Goal: Use online tool/utility

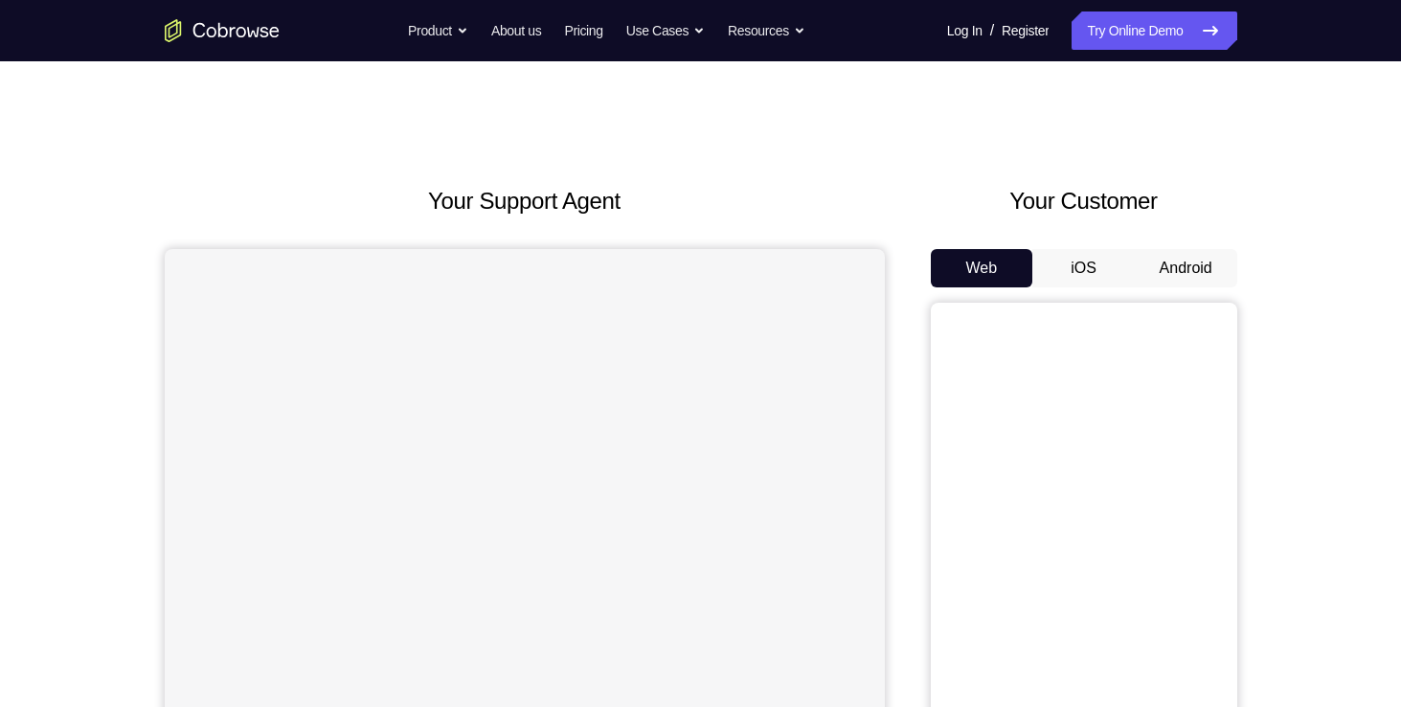
click at [1159, 265] on button "Android" at bounding box center [1186, 268] width 102 height 38
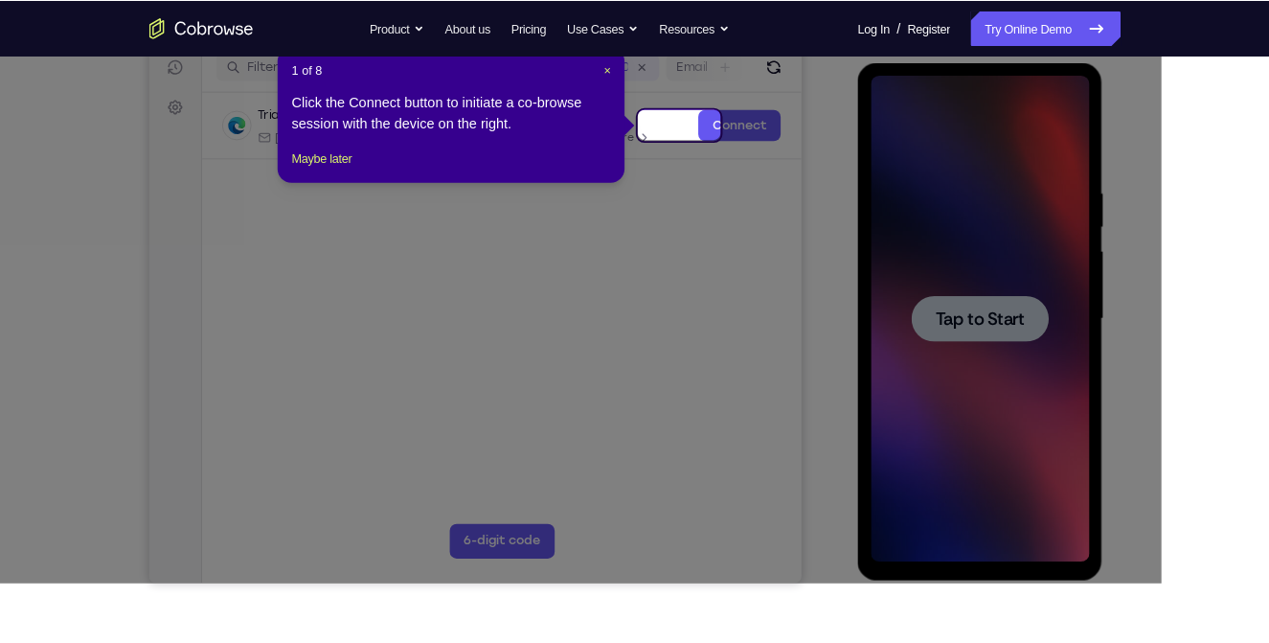
scroll to position [249, 0]
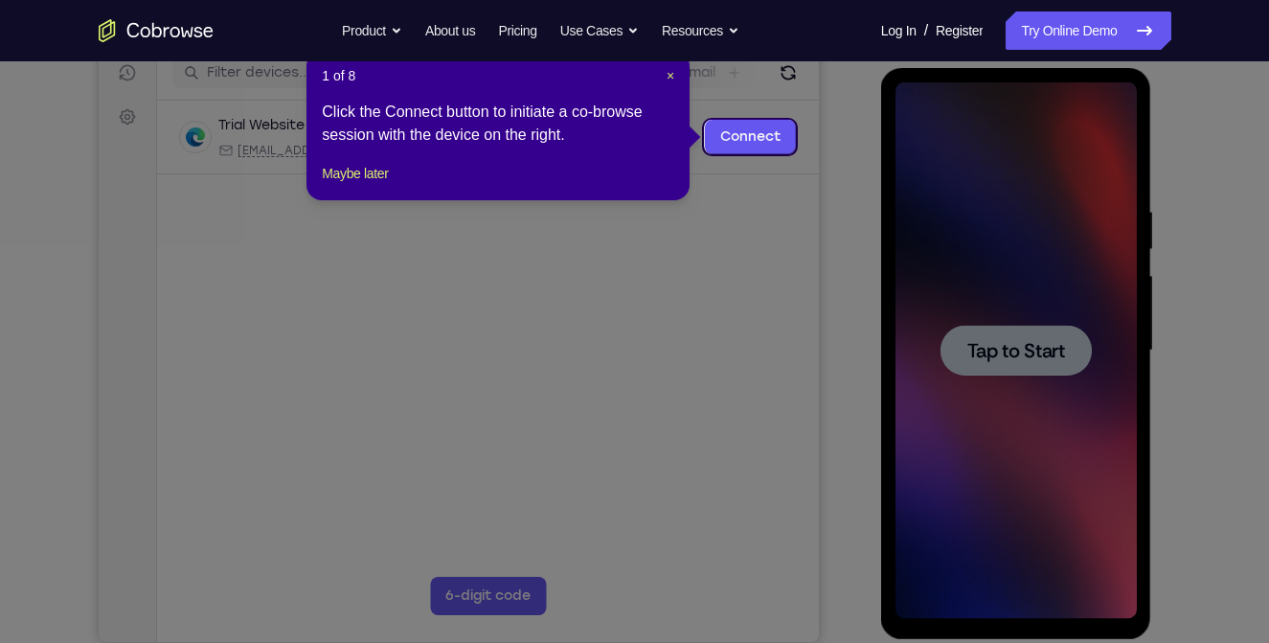
drag, startPoint x: 1390, startPoint y: 9, endPoint x: 851, endPoint y: 427, distance: 681.8
click at [851, 427] on icon at bounding box center [641, 321] width 1282 height 643
drag, startPoint x: 659, startPoint y: 75, endPoint x: 669, endPoint y: 77, distance: 10.7
click at [669, 77] on header "1 of 8 ×" at bounding box center [498, 75] width 352 height 19
click at [669, 77] on span "×" at bounding box center [671, 75] width 8 height 15
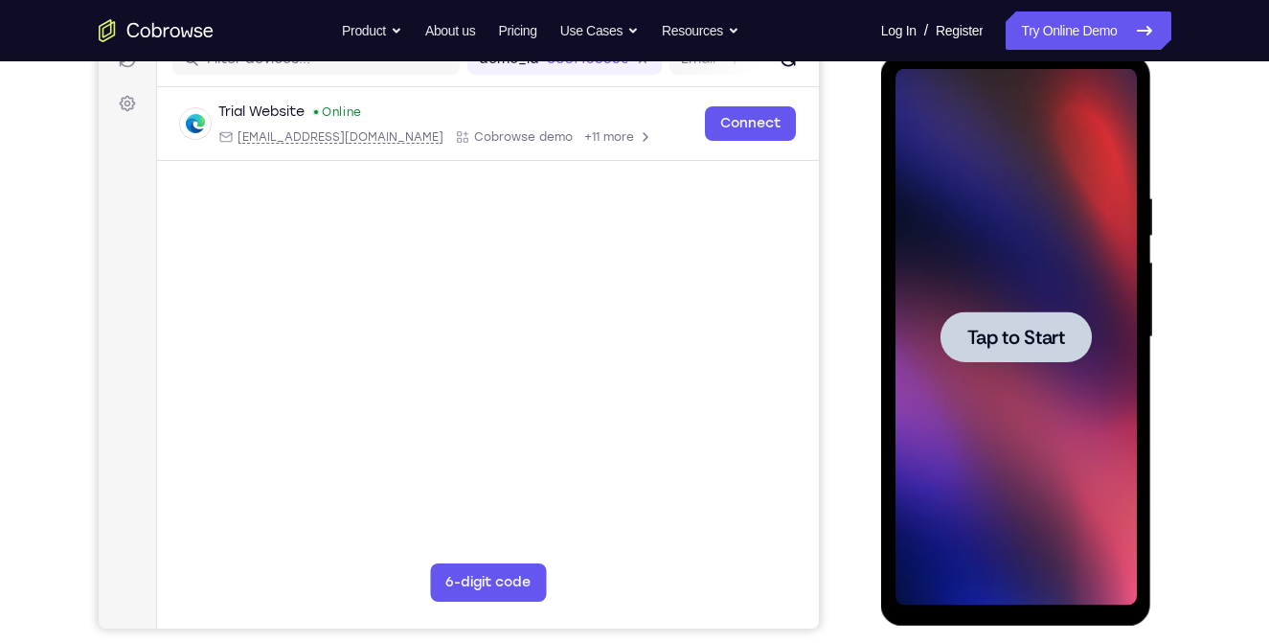
scroll to position [260, 0]
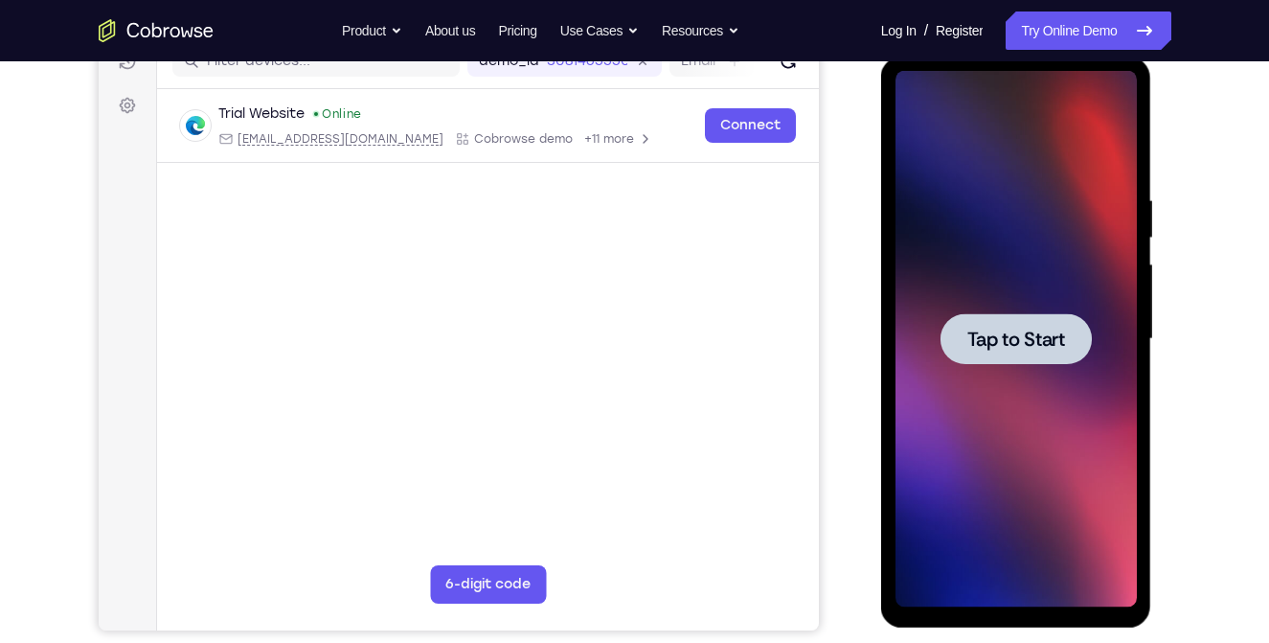
click at [1006, 339] on span "Tap to Start" at bounding box center [1016, 338] width 98 height 19
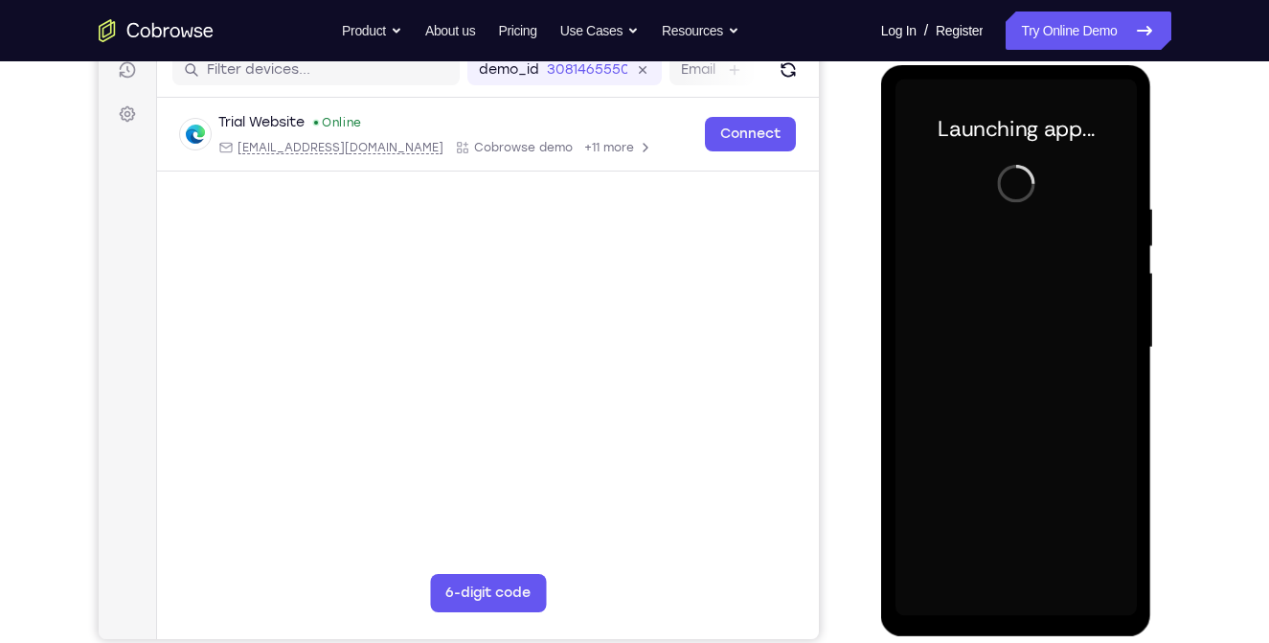
scroll to position [253, 0]
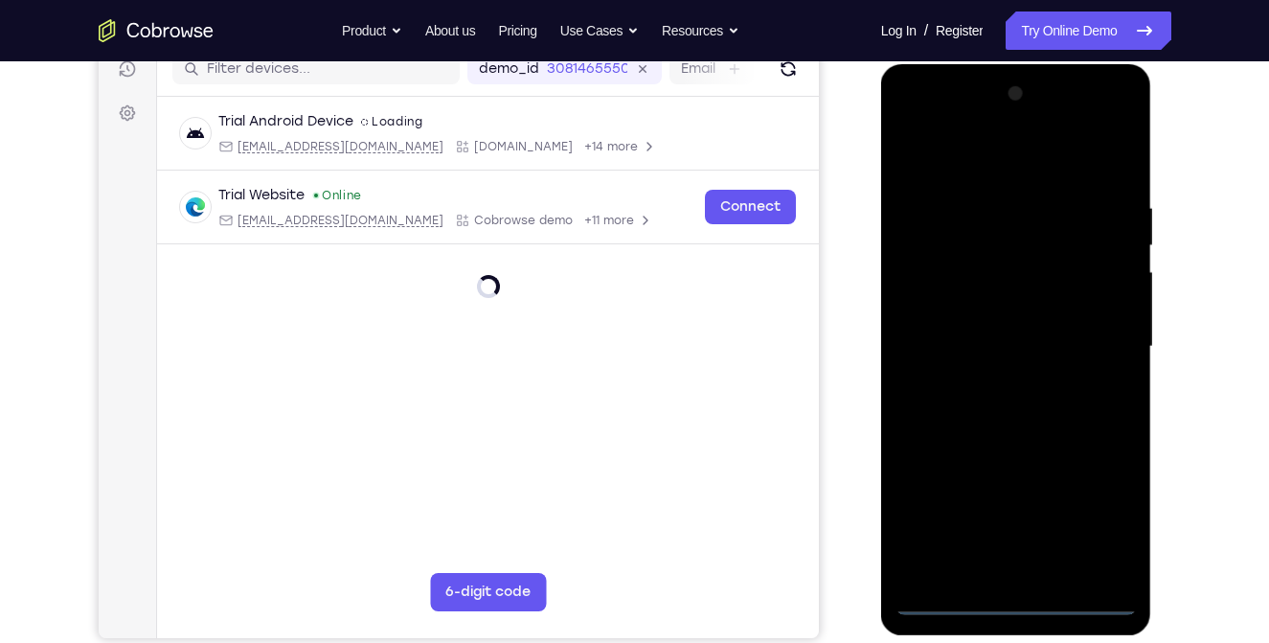
click at [1019, 597] on div at bounding box center [1015, 347] width 241 height 536
click at [1103, 525] on div at bounding box center [1015, 347] width 241 height 536
click at [952, 156] on div at bounding box center [1015, 347] width 241 height 536
click at [943, 296] on div at bounding box center [1015, 347] width 241 height 536
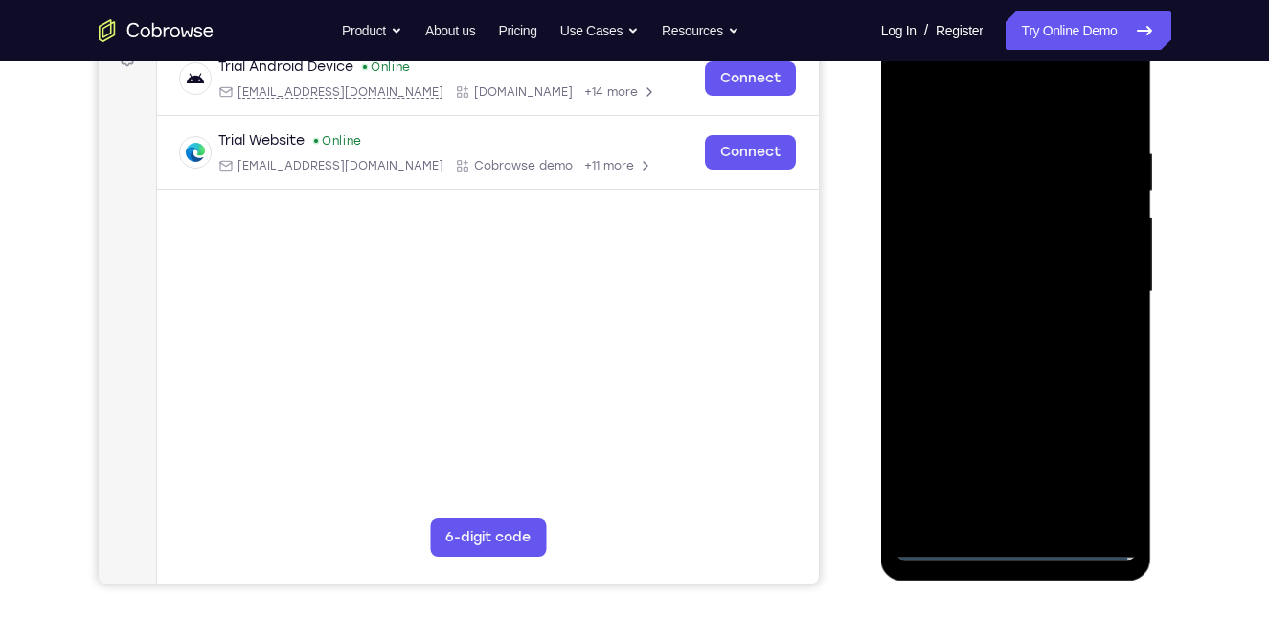
click at [996, 526] on div at bounding box center [1015, 292] width 241 height 536
click at [1001, 297] on div at bounding box center [1015, 292] width 241 height 536
click at [994, 279] on div at bounding box center [1015, 292] width 241 height 536
click at [994, 314] on div at bounding box center [1015, 292] width 241 height 536
click at [939, 290] on div at bounding box center [1015, 292] width 241 height 536
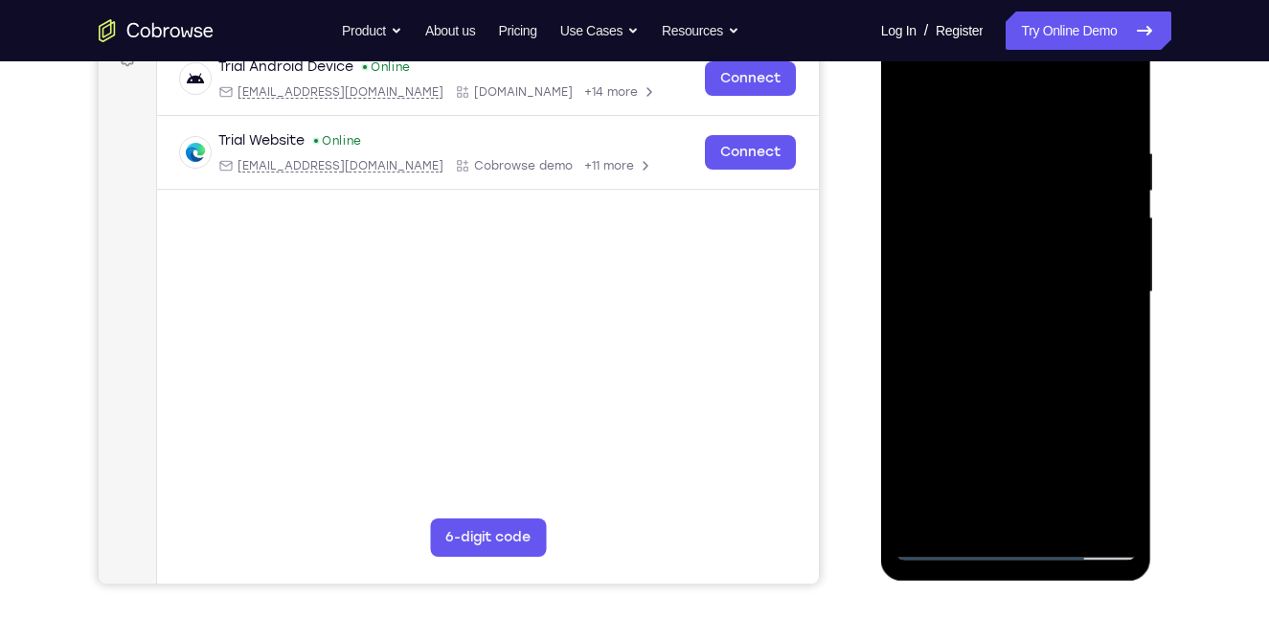
drag, startPoint x: 1020, startPoint y: 337, endPoint x: 1033, endPoint y: 209, distance: 129.0
click at [1033, 209] on div at bounding box center [1015, 292] width 241 height 536
click at [1002, 324] on div at bounding box center [1015, 292] width 241 height 536
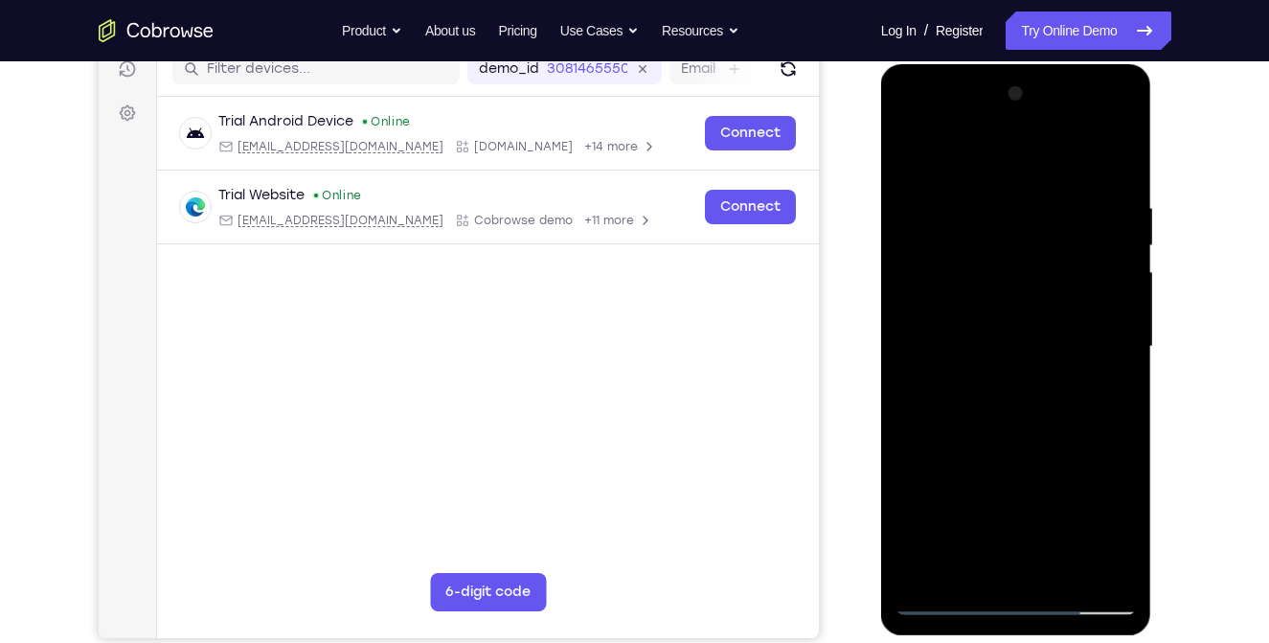
scroll to position [253, 0]
drag, startPoint x: 994, startPoint y: 442, endPoint x: 999, endPoint y: 274, distance: 168.6
click at [999, 274] on div at bounding box center [1015, 347] width 241 height 536
drag, startPoint x: 986, startPoint y: 425, endPoint x: 1008, endPoint y: 260, distance: 166.2
click at [1008, 260] on div at bounding box center [1015, 347] width 241 height 536
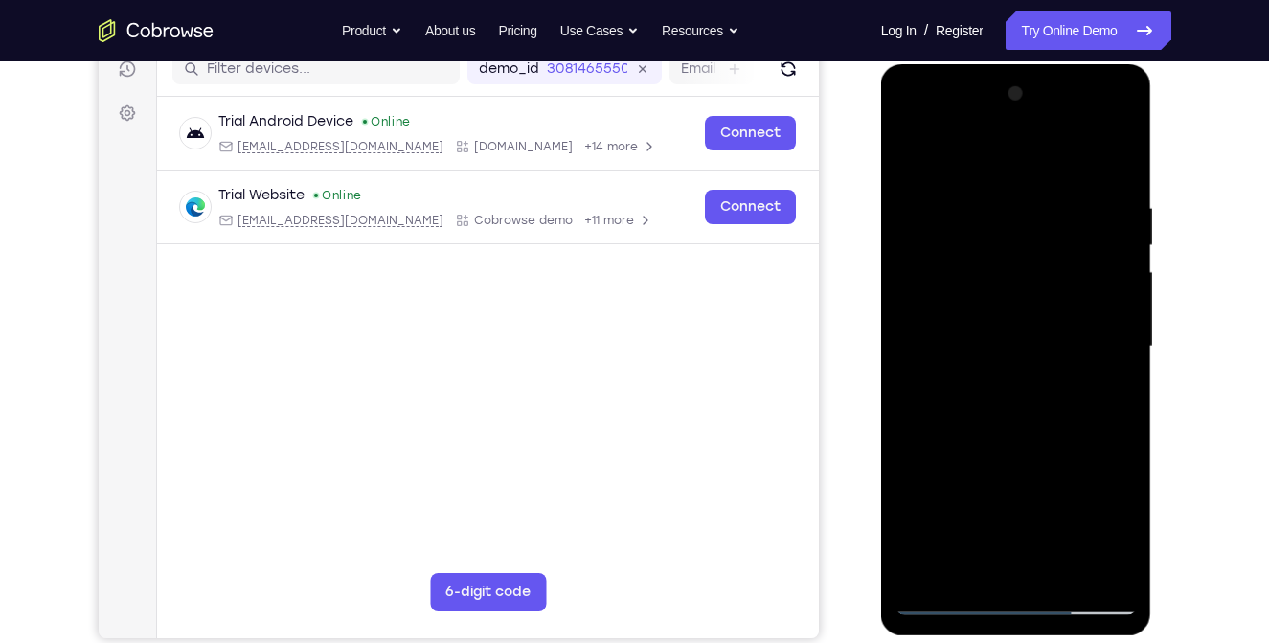
drag, startPoint x: 996, startPoint y: 491, endPoint x: 1010, endPoint y: 305, distance: 187.3
click at [1010, 305] on div at bounding box center [1015, 347] width 241 height 536
drag, startPoint x: 992, startPoint y: 499, endPoint x: 1012, endPoint y: 269, distance: 230.7
click at [1012, 269] on div at bounding box center [1015, 347] width 241 height 536
drag, startPoint x: 980, startPoint y: 540, endPoint x: 996, endPoint y: 348, distance: 193.2
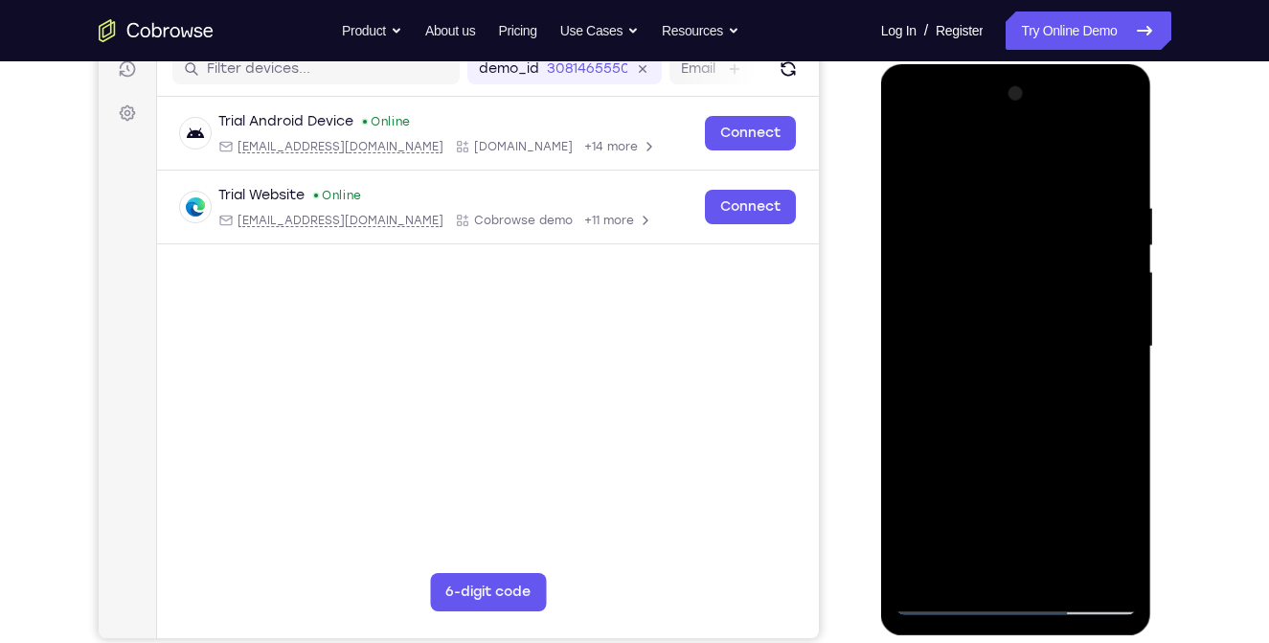
click at [996, 348] on div at bounding box center [1015, 347] width 241 height 536
drag, startPoint x: 974, startPoint y: 461, endPoint x: 980, endPoint y: 327, distance: 134.2
click at [980, 327] on div at bounding box center [1015, 347] width 241 height 536
drag, startPoint x: 967, startPoint y: 520, endPoint x: 1003, endPoint y: 318, distance: 205.1
click at [1003, 318] on div at bounding box center [1015, 347] width 241 height 536
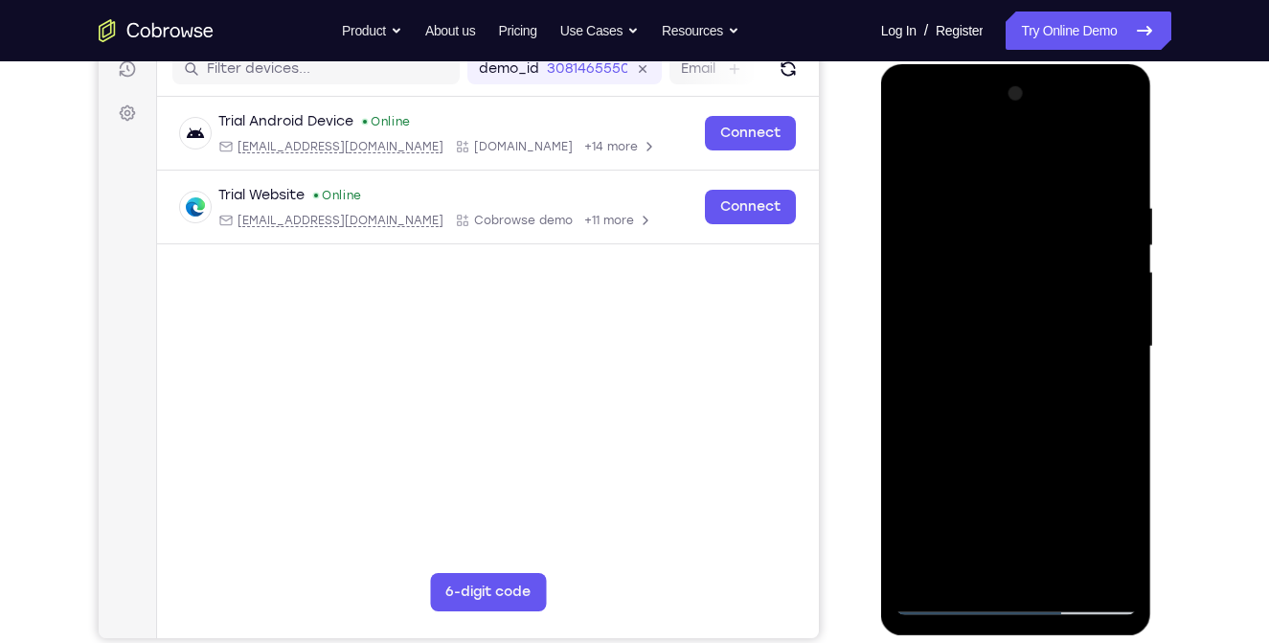
drag, startPoint x: 975, startPoint y: 467, endPoint x: 997, endPoint y: 303, distance: 166.2
click at [997, 303] on div at bounding box center [1015, 347] width 241 height 536
drag, startPoint x: 984, startPoint y: 449, endPoint x: 990, endPoint y: 259, distance: 190.7
click at [990, 259] on div at bounding box center [1015, 347] width 241 height 536
drag, startPoint x: 986, startPoint y: 426, endPoint x: 1004, endPoint y: 173, distance: 253.4
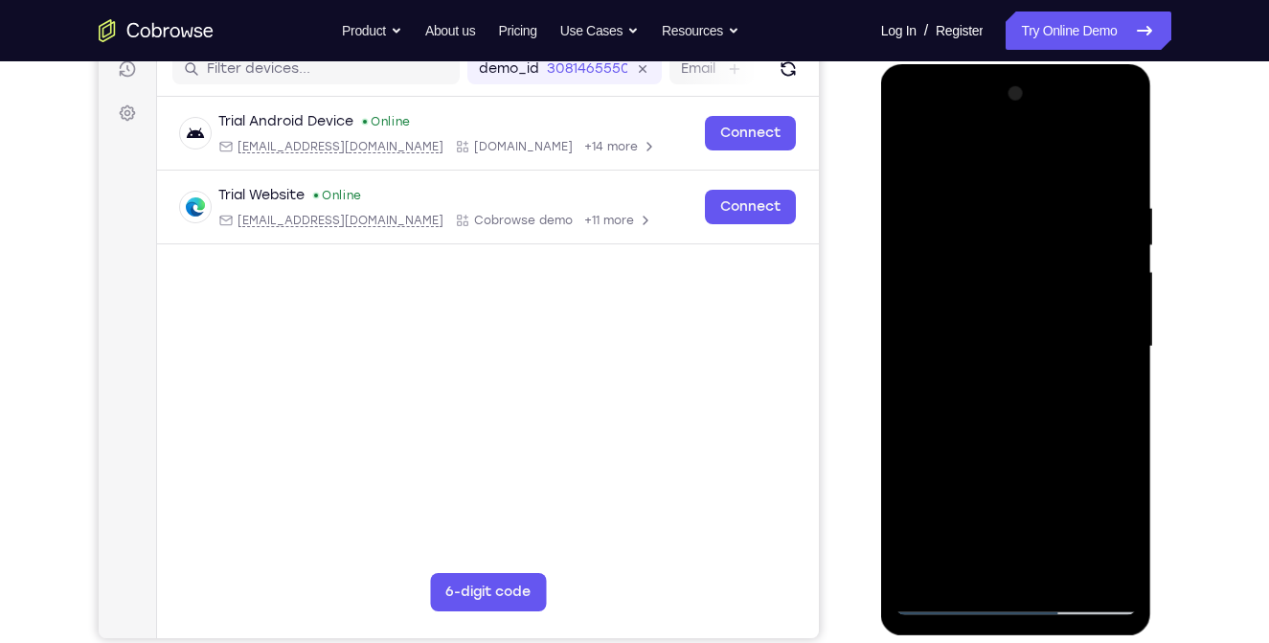
click at [1004, 173] on div at bounding box center [1015, 347] width 241 height 536
drag, startPoint x: 1007, startPoint y: 362, endPoint x: 1023, endPoint y: 170, distance: 193.1
click at [1023, 170] on div at bounding box center [1015, 347] width 241 height 536
drag, startPoint x: 996, startPoint y: 463, endPoint x: 1007, endPoint y: 287, distance: 175.6
click at [1007, 287] on div at bounding box center [1015, 347] width 241 height 536
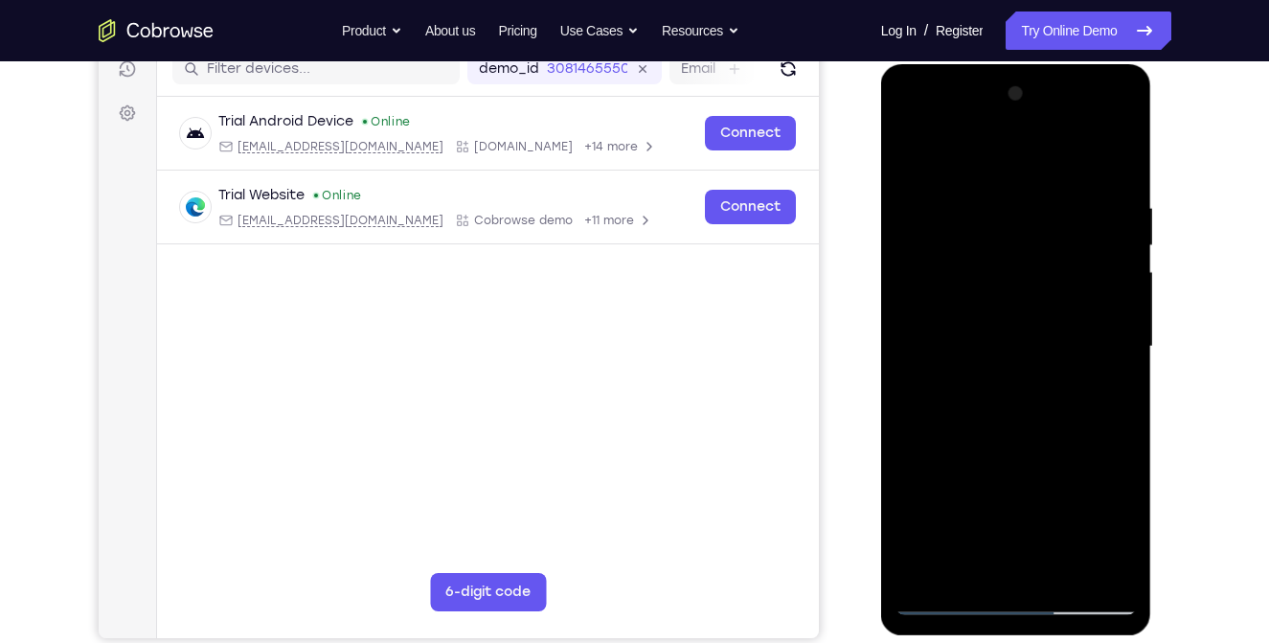
drag, startPoint x: 1006, startPoint y: 458, endPoint x: 1022, endPoint y: 282, distance: 176.9
click at [1022, 282] on div at bounding box center [1015, 347] width 241 height 536
drag, startPoint x: 1007, startPoint y: 480, endPoint x: 1025, endPoint y: 236, distance: 244.8
click at [1025, 236] on div at bounding box center [1015, 347] width 241 height 536
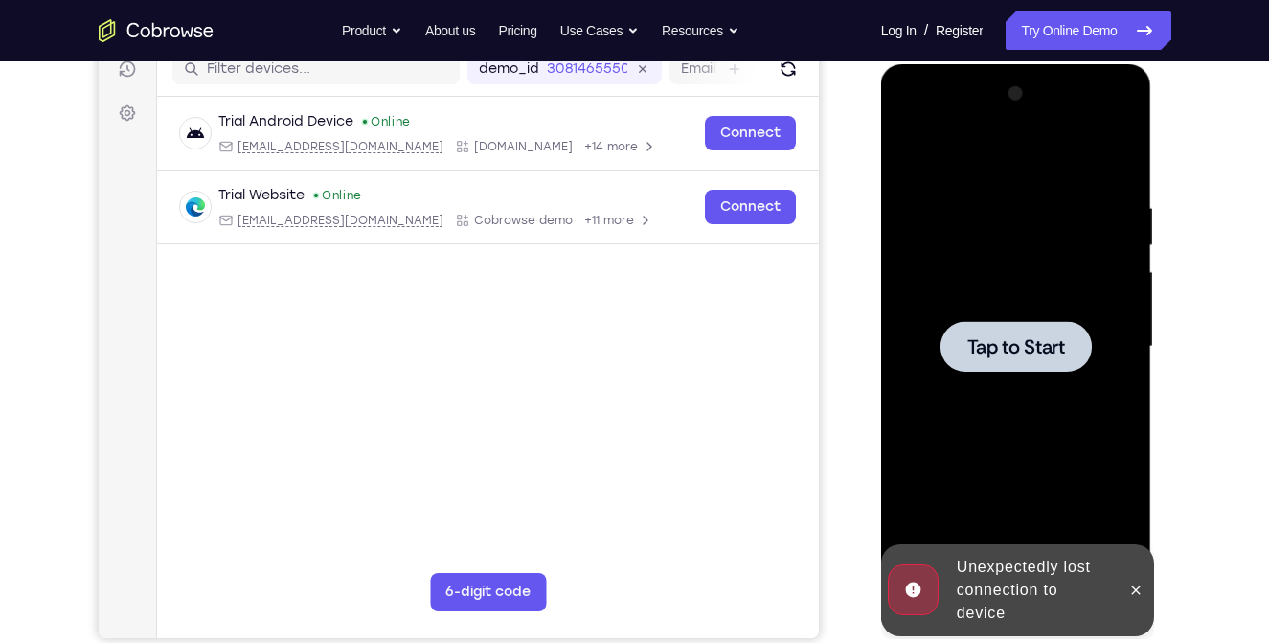
drag, startPoint x: 1000, startPoint y: 402, endPoint x: 1007, endPoint y: 363, distance: 40.0
click at [1007, 363] on div "Tap to Start" at bounding box center [1015, 347] width 241 height 536
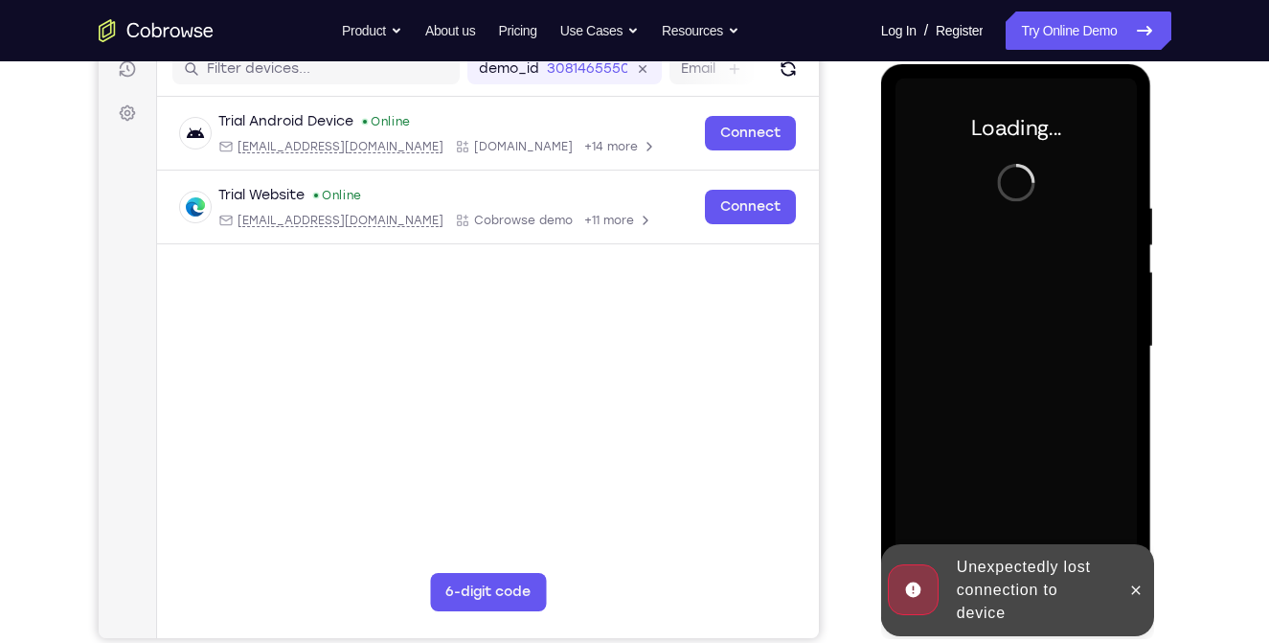
click at [1007, 363] on div at bounding box center [1015, 347] width 241 height 536
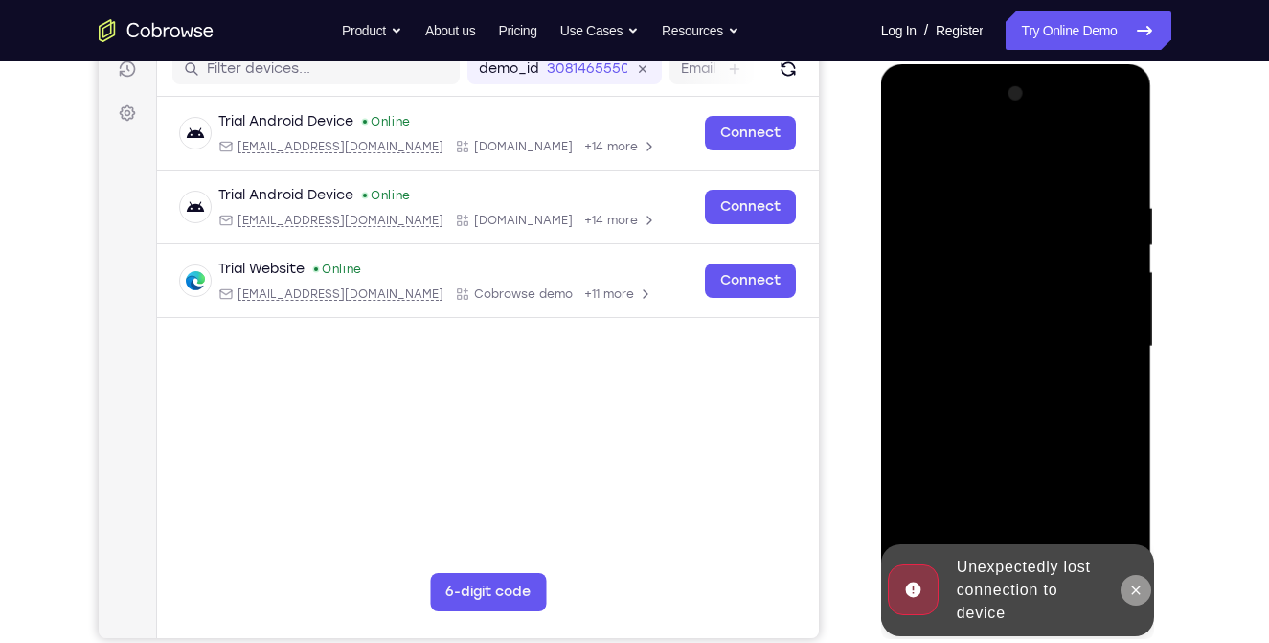
click at [1128, 582] on icon at bounding box center [1135, 589] width 15 height 15
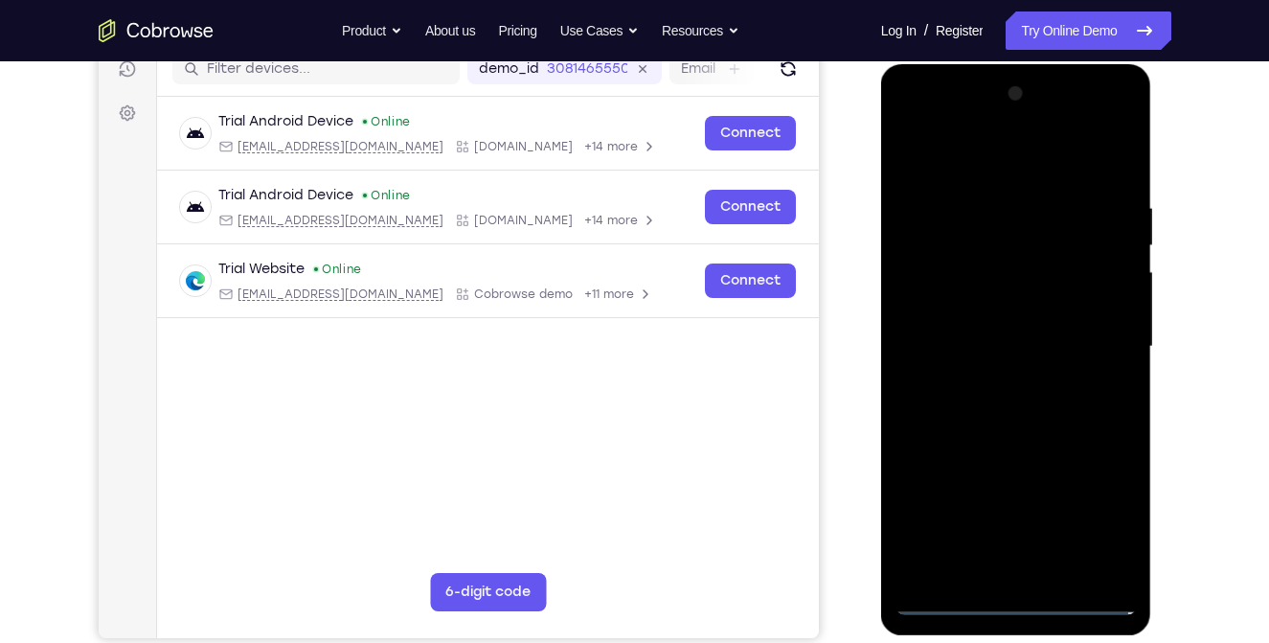
click at [1022, 596] on div at bounding box center [1015, 347] width 241 height 536
click at [1095, 534] on div at bounding box center [1015, 347] width 241 height 536
click at [1004, 147] on div at bounding box center [1015, 347] width 241 height 536
click at [1100, 325] on div at bounding box center [1015, 347] width 241 height 536
click at [1030, 571] on div at bounding box center [1015, 347] width 241 height 536
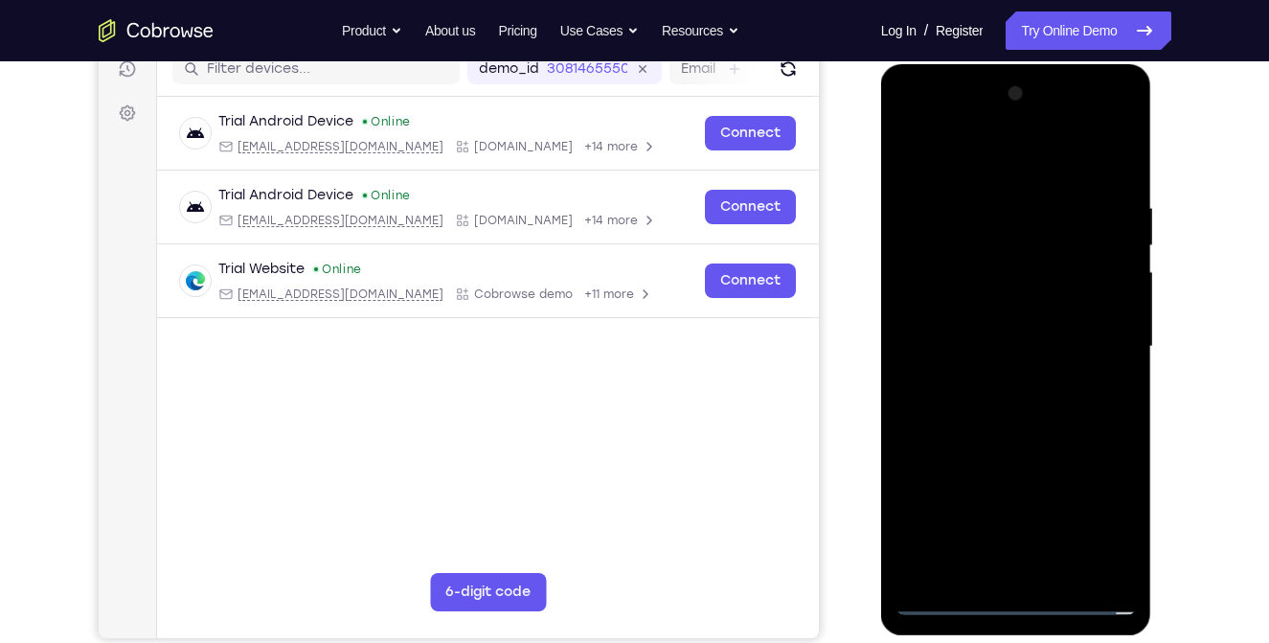
click at [1011, 436] on div at bounding box center [1015, 347] width 241 height 536
click at [1026, 260] on div at bounding box center [1015, 347] width 241 height 536
click at [960, 261] on div at bounding box center [1015, 347] width 241 height 536
click at [976, 287] on div at bounding box center [1015, 347] width 241 height 536
click at [1000, 422] on div at bounding box center [1015, 347] width 241 height 536
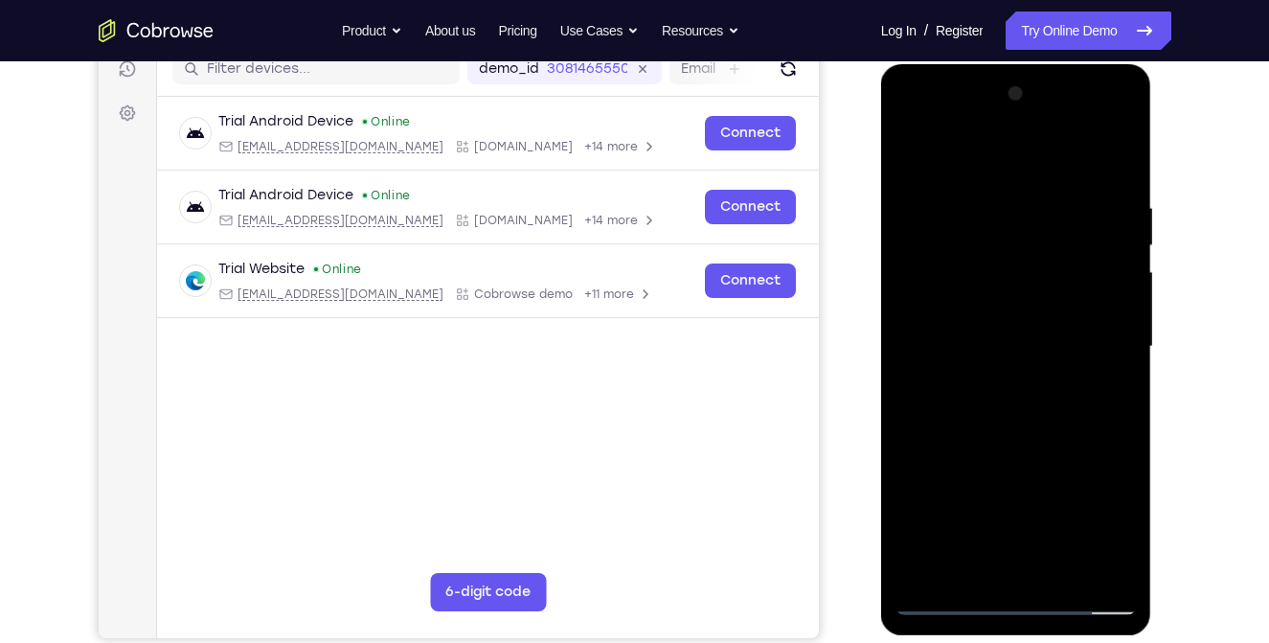
click at [932, 280] on div at bounding box center [1015, 347] width 241 height 536
click at [935, 293] on div at bounding box center [1015, 347] width 241 height 536
click at [1008, 458] on div at bounding box center [1015, 347] width 241 height 536
click at [1014, 328] on div at bounding box center [1015, 347] width 241 height 536
click at [959, 580] on div at bounding box center [1015, 347] width 241 height 536
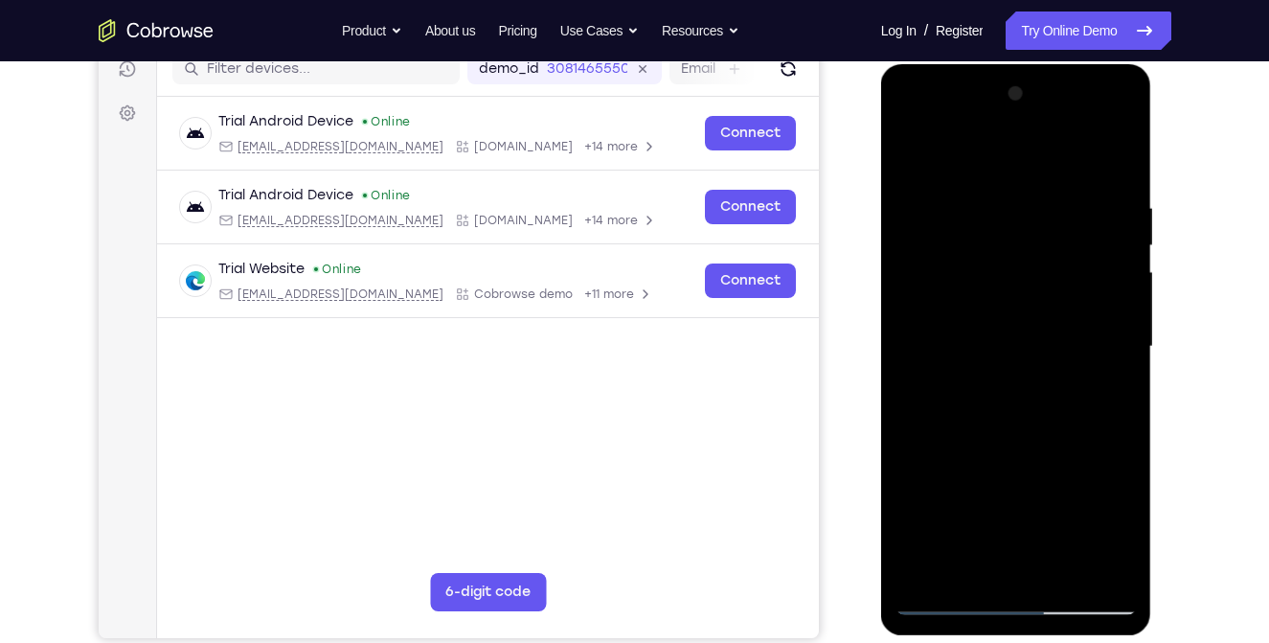
click at [1006, 319] on div at bounding box center [1015, 347] width 241 height 536
click at [1119, 175] on div at bounding box center [1015, 347] width 241 height 536
click at [1067, 181] on div at bounding box center [1015, 347] width 241 height 536
click at [1114, 163] on div at bounding box center [1015, 347] width 241 height 536
drag, startPoint x: 1006, startPoint y: 467, endPoint x: 1038, endPoint y: 298, distance: 172.4
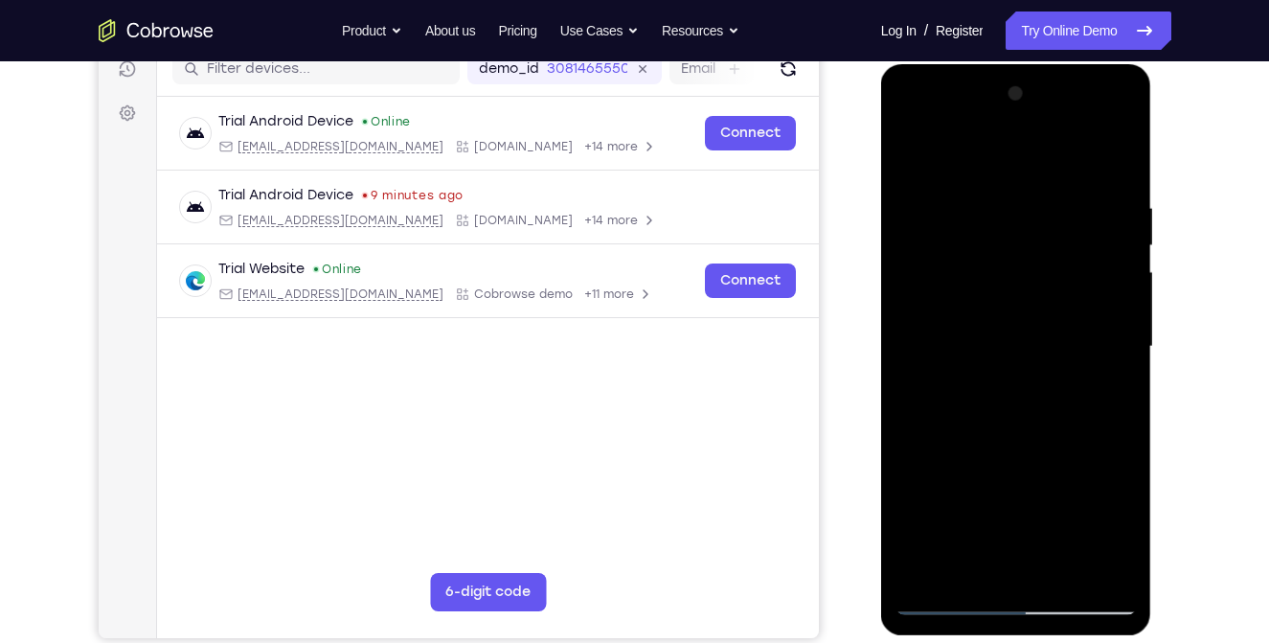
click at [1038, 298] on div at bounding box center [1015, 347] width 241 height 536
drag, startPoint x: 991, startPoint y: 445, endPoint x: 1019, endPoint y: 285, distance: 162.3
click at [1019, 285] on div at bounding box center [1015, 347] width 241 height 536
drag, startPoint x: 988, startPoint y: 396, endPoint x: 1001, endPoint y: 266, distance: 129.9
click at [1001, 266] on div at bounding box center [1015, 347] width 241 height 536
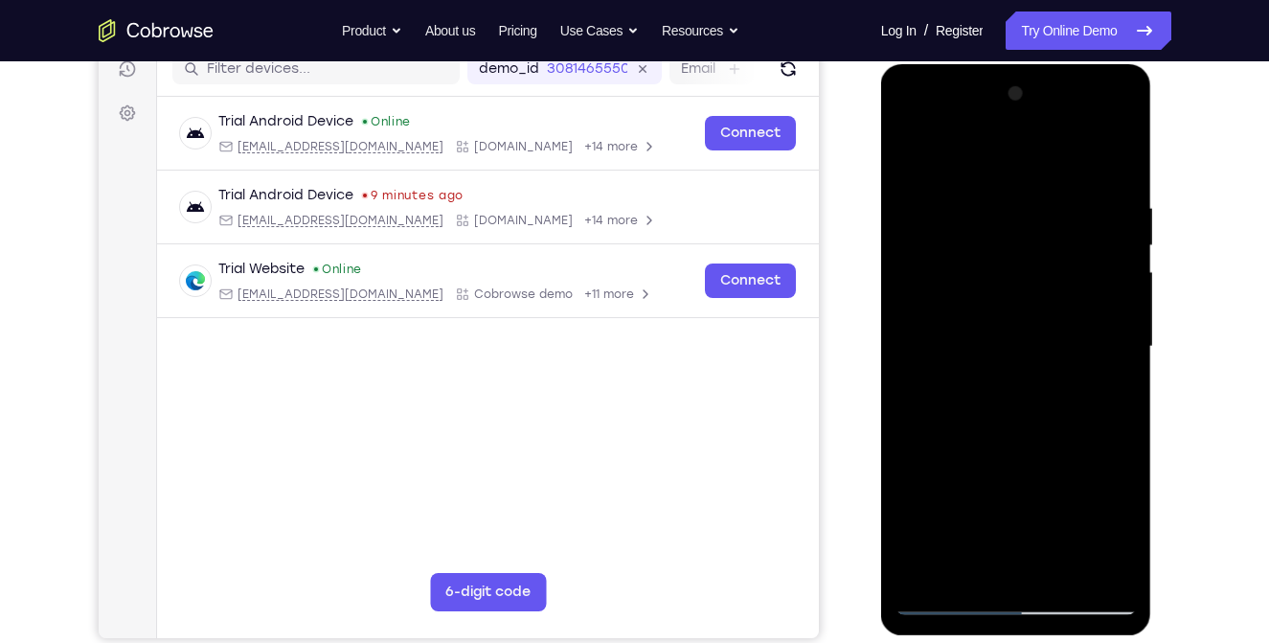
drag, startPoint x: 961, startPoint y: 486, endPoint x: 989, endPoint y: 275, distance: 213.6
click at [989, 275] on div at bounding box center [1015, 347] width 241 height 536
drag, startPoint x: 978, startPoint y: 448, endPoint x: 991, endPoint y: 307, distance: 141.4
click at [991, 307] on div at bounding box center [1015, 347] width 241 height 536
drag, startPoint x: 997, startPoint y: 484, endPoint x: 1019, endPoint y: 274, distance: 210.9
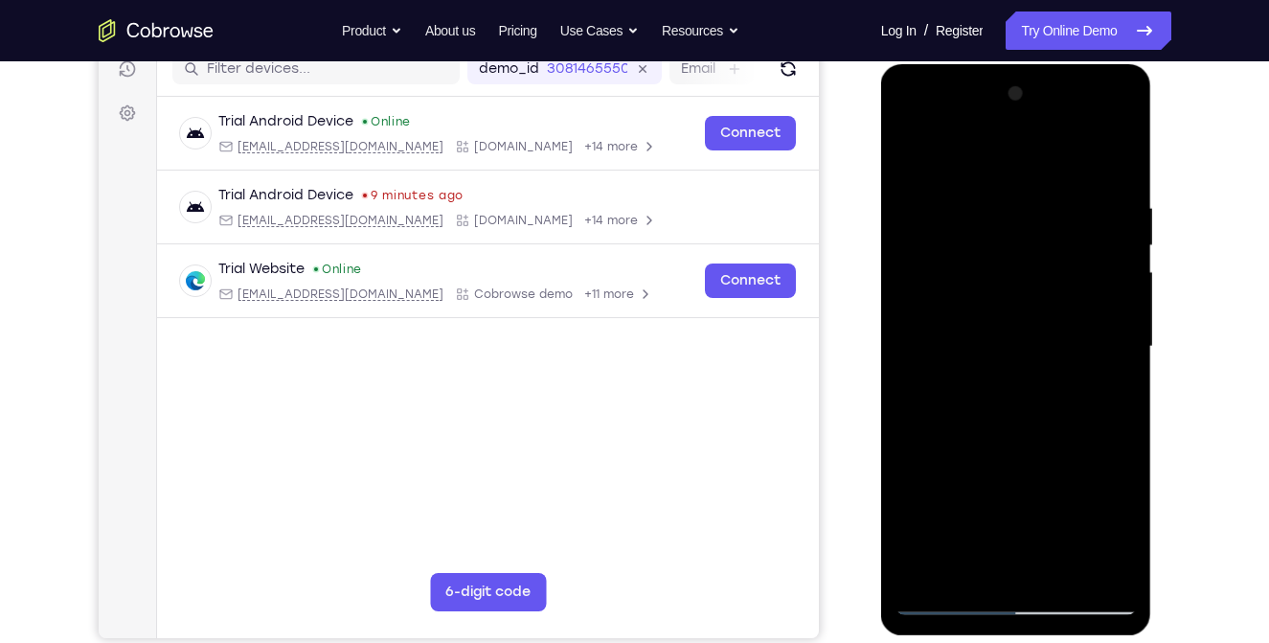
click at [1019, 274] on div at bounding box center [1015, 347] width 241 height 536
drag, startPoint x: 996, startPoint y: 460, endPoint x: 1029, endPoint y: 253, distance: 209.4
click at [1029, 253] on div at bounding box center [1015, 347] width 241 height 536
drag, startPoint x: 994, startPoint y: 414, endPoint x: 1038, endPoint y: 188, distance: 230.3
click at [1038, 188] on div at bounding box center [1015, 347] width 241 height 536
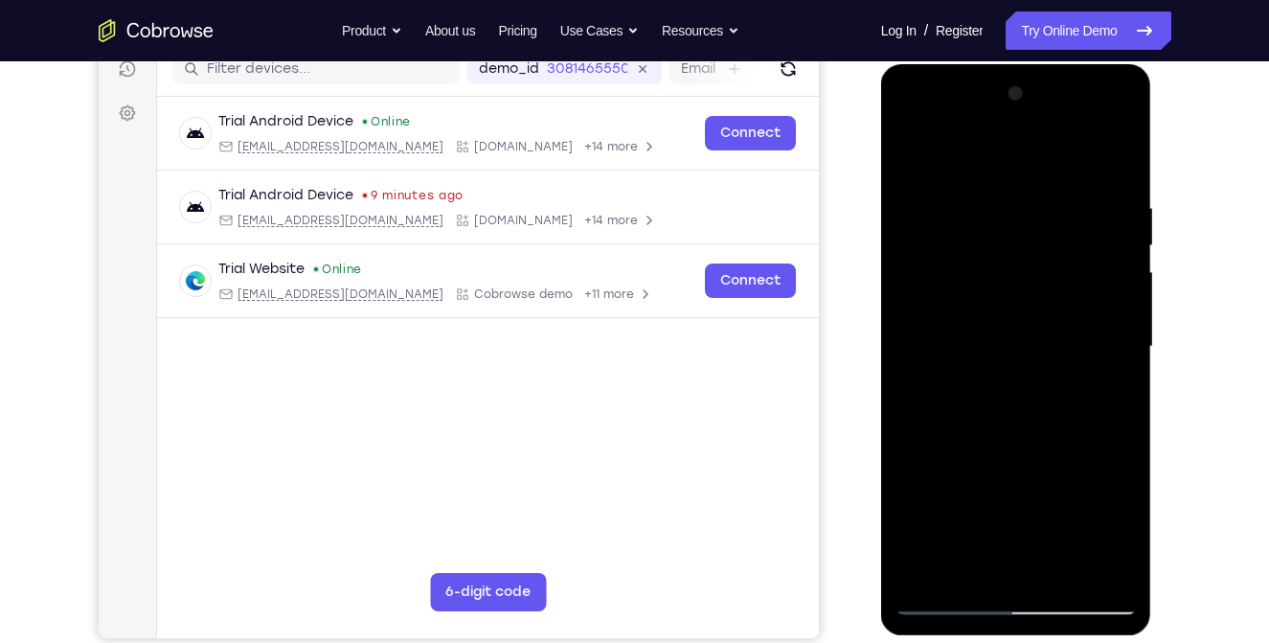
drag, startPoint x: 1014, startPoint y: 441, endPoint x: 1032, endPoint y: 254, distance: 187.6
click at [1032, 254] on div at bounding box center [1015, 347] width 241 height 536
drag, startPoint x: 1041, startPoint y: 241, endPoint x: 1049, endPoint y: 234, distance: 10.8
click at [1049, 234] on div at bounding box center [1015, 347] width 241 height 536
drag, startPoint x: 1006, startPoint y: 479, endPoint x: 1036, endPoint y: 251, distance: 229.8
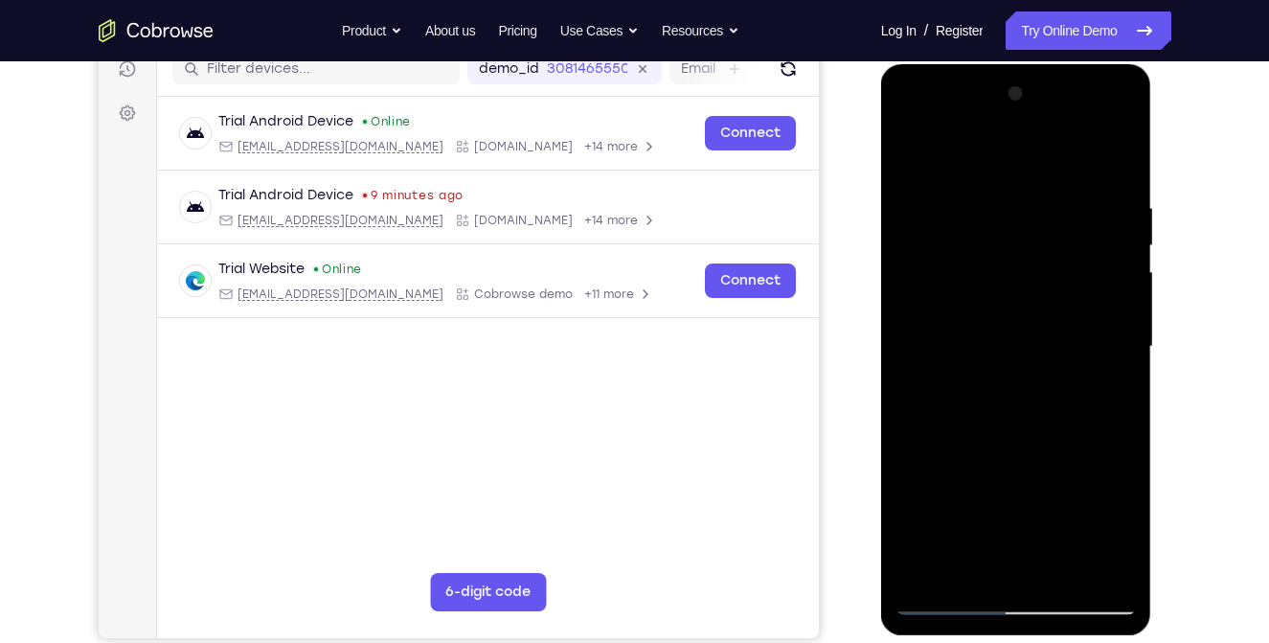
click at [1036, 251] on div at bounding box center [1015, 347] width 241 height 536
drag, startPoint x: 1022, startPoint y: 456, endPoint x: 1038, endPoint y: 230, distance: 226.6
click at [1038, 230] on div at bounding box center [1015, 347] width 241 height 536
drag, startPoint x: 968, startPoint y: 522, endPoint x: 1013, endPoint y: 249, distance: 276.6
click at [1013, 249] on div at bounding box center [1015, 347] width 241 height 536
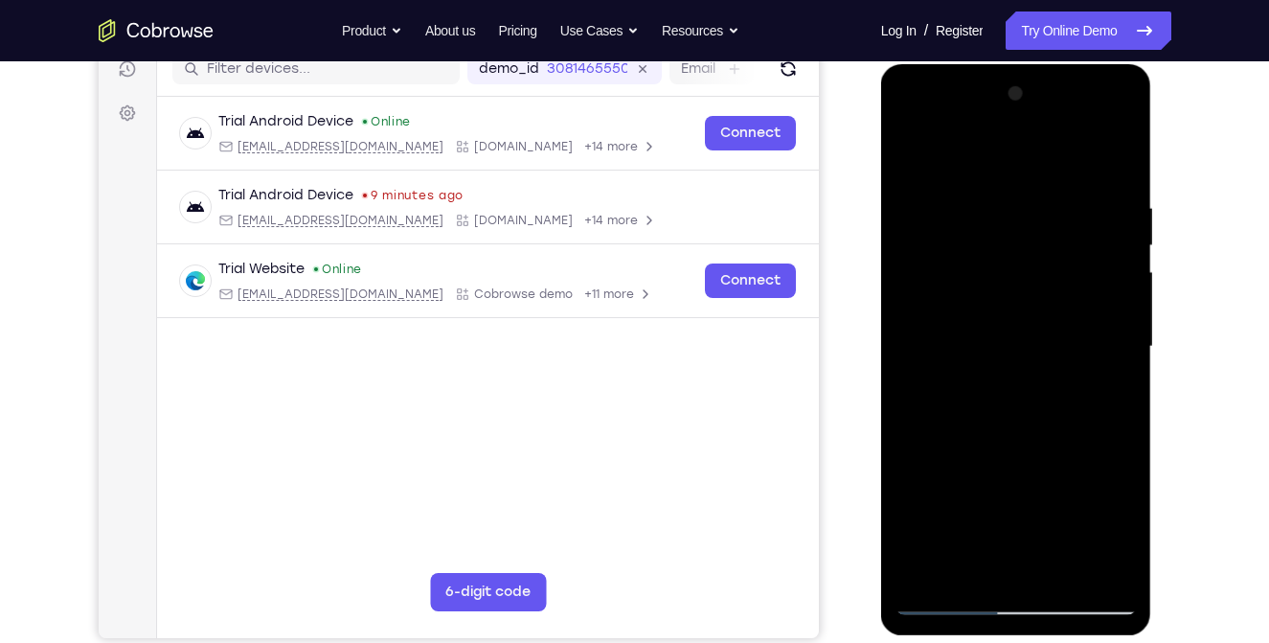
drag, startPoint x: 987, startPoint y: 512, endPoint x: 1008, endPoint y: 363, distance: 150.9
click at [1008, 363] on div at bounding box center [1015, 347] width 241 height 536
drag, startPoint x: 984, startPoint y: 501, endPoint x: 1039, endPoint y: 293, distance: 215.1
click at [1039, 293] on div at bounding box center [1015, 347] width 241 height 536
drag, startPoint x: 989, startPoint y: 484, endPoint x: 1037, endPoint y: 257, distance: 232.0
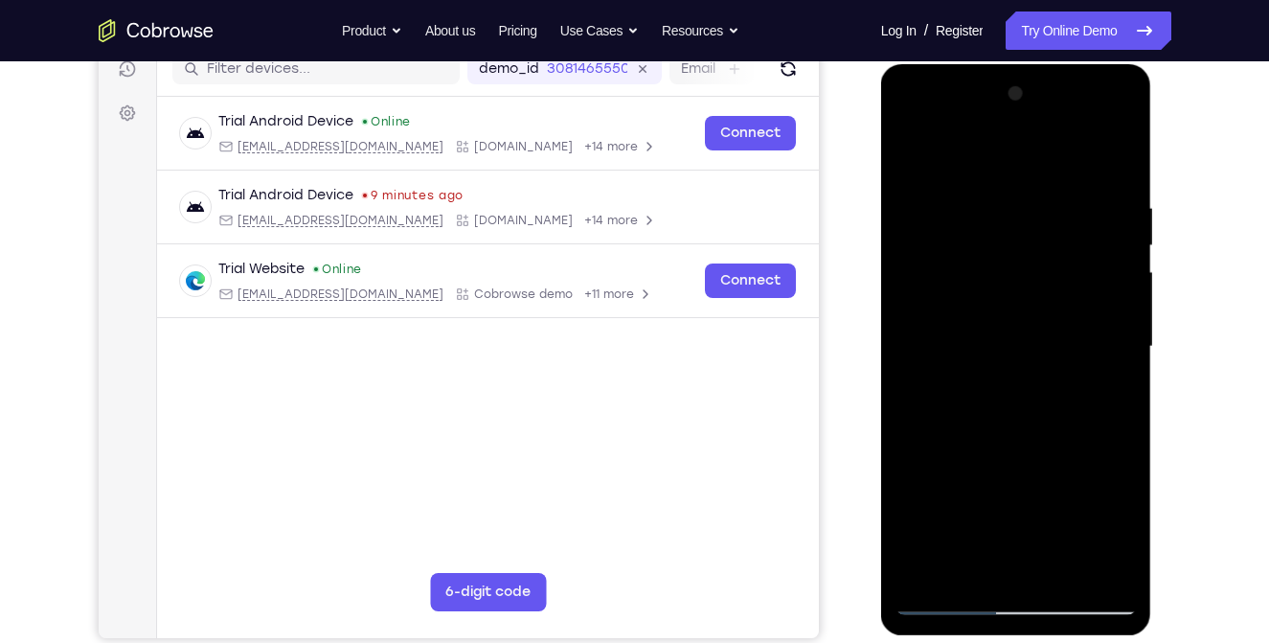
click at [1037, 257] on div at bounding box center [1015, 347] width 241 height 536
drag, startPoint x: 1037, startPoint y: 282, endPoint x: 993, endPoint y: 441, distance: 165.0
click at [993, 441] on div at bounding box center [1015, 347] width 241 height 536
click at [1119, 228] on div at bounding box center [1015, 347] width 241 height 536
click at [1119, 234] on div at bounding box center [1015, 347] width 241 height 536
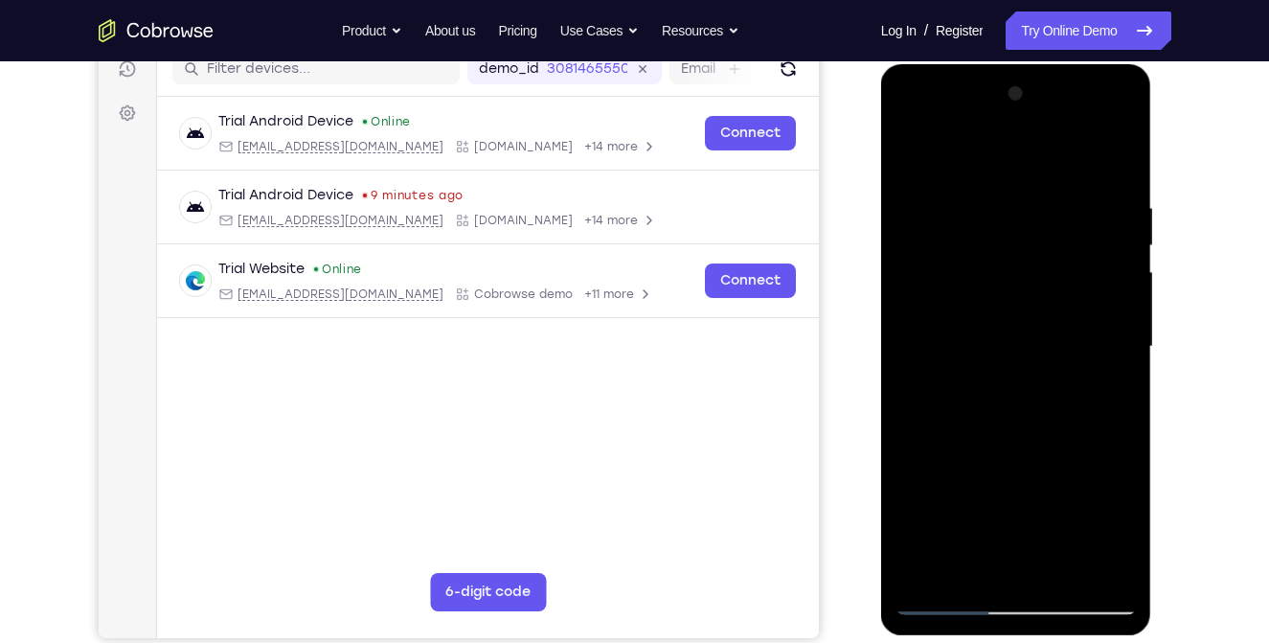
click at [1063, 430] on div at bounding box center [1015, 347] width 241 height 536
drag, startPoint x: 1029, startPoint y: 513, endPoint x: 1072, endPoint y: 341, distance: 177.5
click at [1072, 341] on div at bounding box center [1015, 347] width 241 height 536
drag, startPoint x: 998, startPoint y: 509, endPoint x: 1028, endPoint y: 347, distance: 165.5
click at [1028, 347] on div at bounding box center [1015, 347] width 241 height 536
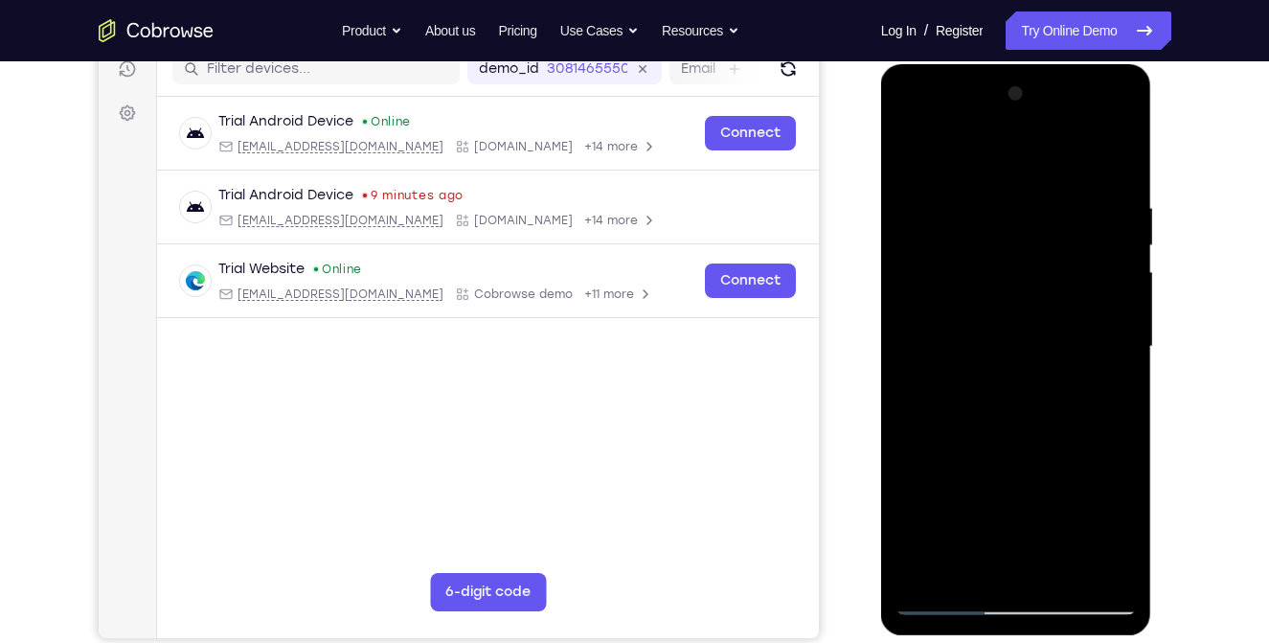
drag, startPoint x: 991, startPoint y: 453, endPoint x: 1038, endPoint y: 230, distance: 228.0
click at [1038, 230] on div at bounding box center [1015, 347] width 241 height 536
drag, startPoint x: 990, startPoint y: 407, endPoint x: 1032, endPoint y: 218, distance: 193.3
click at [1032, 218] on div at bounding box center [1015, 347] width 241 height 536
click at [1063, 205] on div at bounding box center [1015, 347] width 241 height 536
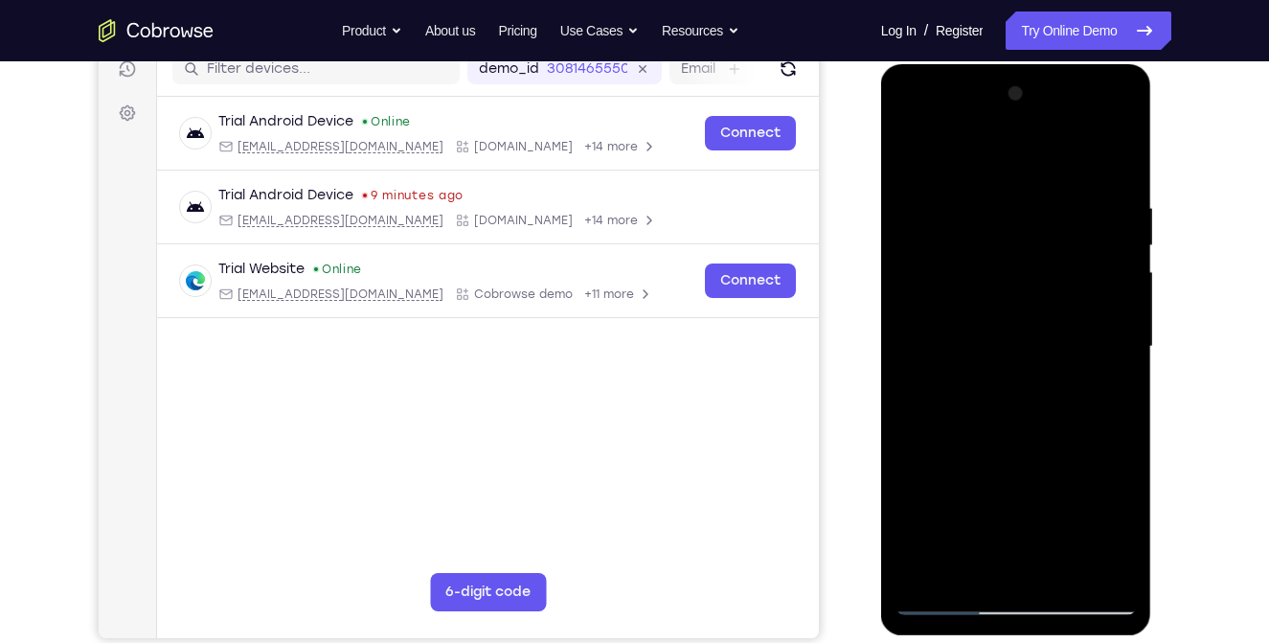
drag, startPoint x: 1063, startPoint y: 205, endPoint x: 1017, endPoint y: 412, distance: 211.9
click at [1017, 412] on div at bounding box center [1015, 347] width 241 height 536
drag, startPoint x: 1029, startPoint y: 443, endPoint x: 1042, endPoint y: 253, distance: 191.0
click at [1042, 253] on div at bounding box center [1015, 347] width 241 height 536
drag, startPoint x: 981, startPoint y: 511, endPoint x: 1037, endPoint y: 273, distance: 245.1
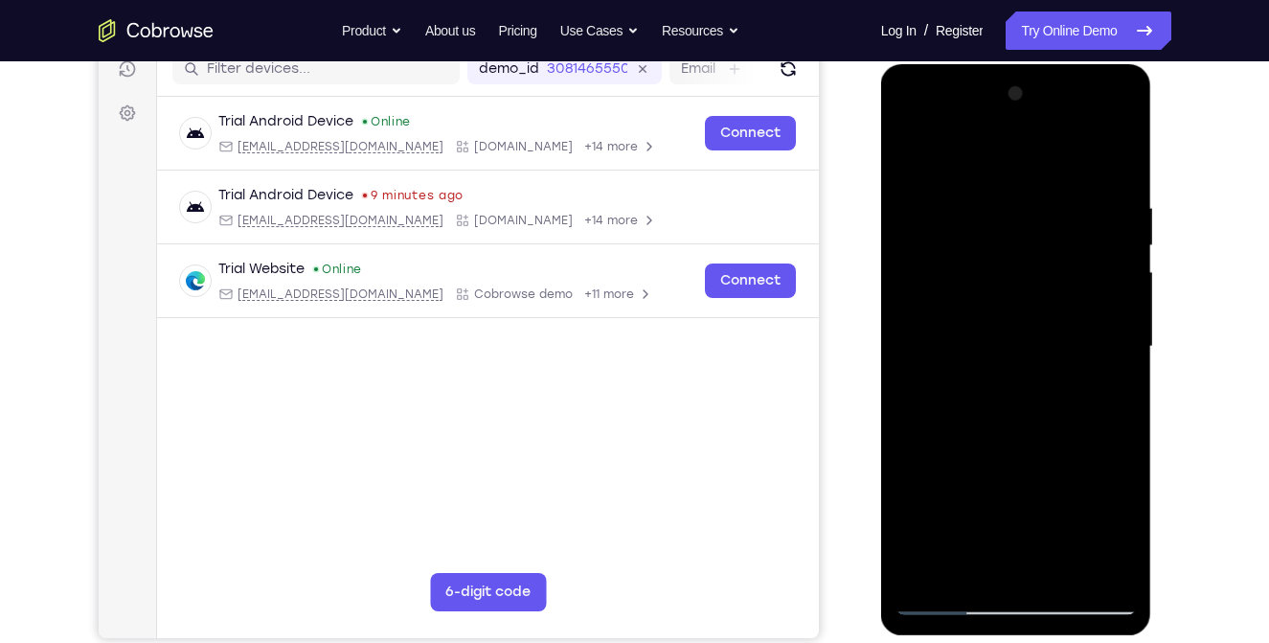
click at [1037, 273] on div at bounding box center [1015, 347] width 241 height 536
drag, startPoint x: 999, startPoint y: 429, endPoint x: 1017, endPoint y: 296, distance: 134.4
click at [1017, 296] on div at bounding box center [1015, 347] width 241 height 536
drag, startPoint x: 991, startPoint y: 445, endPoint x: 1003, endPoint y: 214, distance: 232.0
click at [1003, 214] on div at bounding box center [1015, 347] width 241 height 536
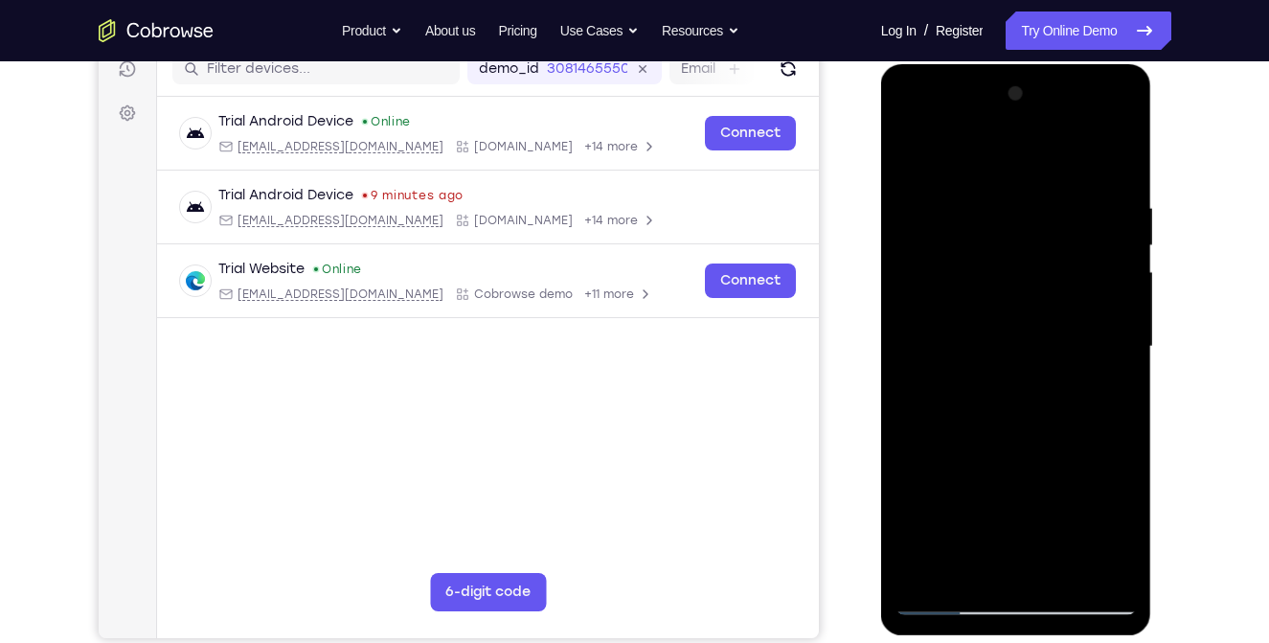
drag, startPoint x: 1006, startPoint y: 441, endPoint x: 1016, endPoint y: 254, distance: 188.0
click at [1016, 254] on div at bounding box center [1015, 347] width 241 height 536
drag, startPoint x: 990, startPoint y: 459, endPoint x: 1005, endPoint y: 320, distance: 139.6
click at [1005, 320] on div at bounding box center [1015, 347] width 241 height 536
drag, startPoint x: 1021, startPoint y: 341, endPoint x: 1020, endPoint y: 291, distance: 49.8
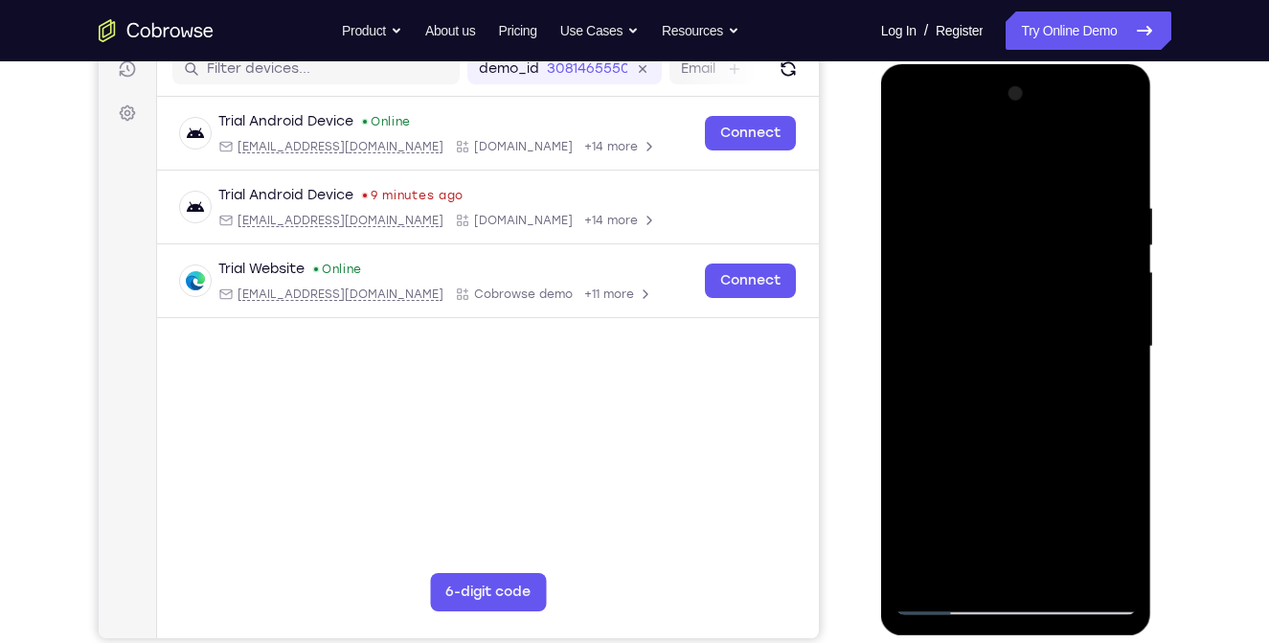
click at [1020, 291] on div at bounding box center [1015, 347] width 241 height 536
drag, startPoint x: 1001, startPoint y: 472, endPoint x: 1015, endPoint y: 310, distance: 162.5
click at [1015, 310] on div at bounding box center [1015, 347] width 241 height 536
drag, startPoint x: 996, startPoint y: 470, endPoint x: 1046, endPoint y: 262, distance: 213.7
click at [1046, 262] on div at bounding box center [1015, 347] width 241 height 536
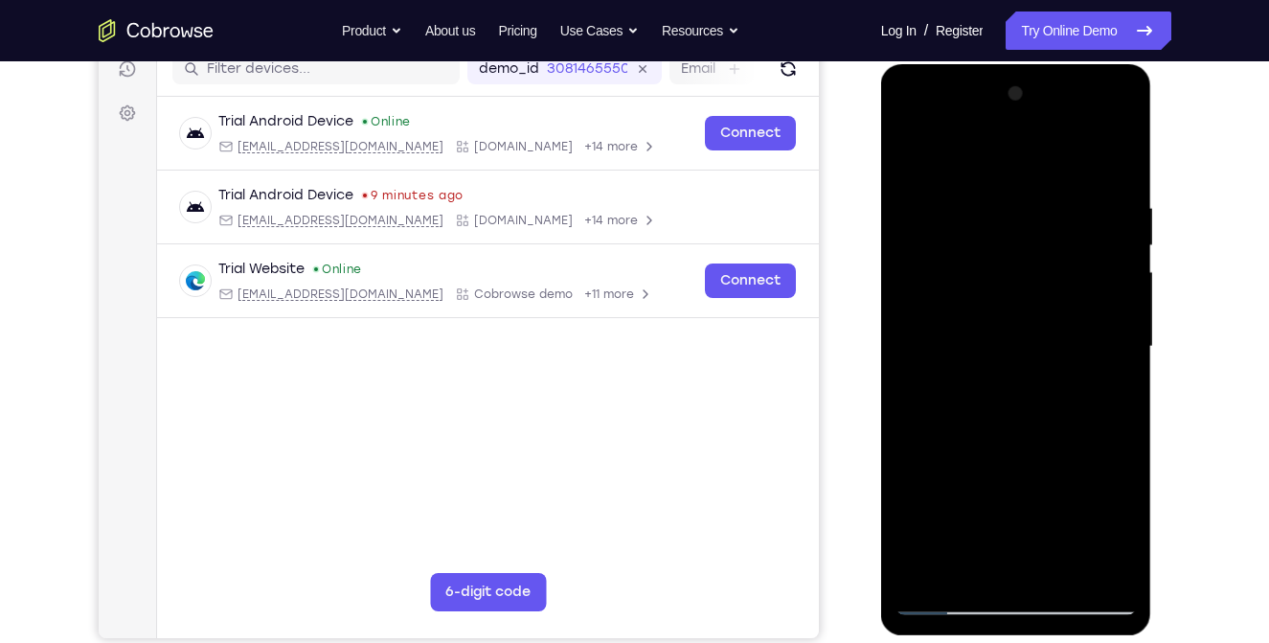
drag, startPoint x: 1006, startPoint y: 461, endPoint x: 1036, endPoint y: 292, distance: 171.1
click at [1036, 292] on div at bounding box center [1015, 347] width 241 height 536
drag, startPoint x: 1053, startPoint y: 254, endPoint x: 1041, endPoint y: 185, distance: 70.1
click at [1041, 185] on div at bounding box center [1015, 347] width 241 height 536
drag, startPoint x: 991, startPoint y: 462, endPoint x: 1029, endPoint y: 215, distance: 250.0
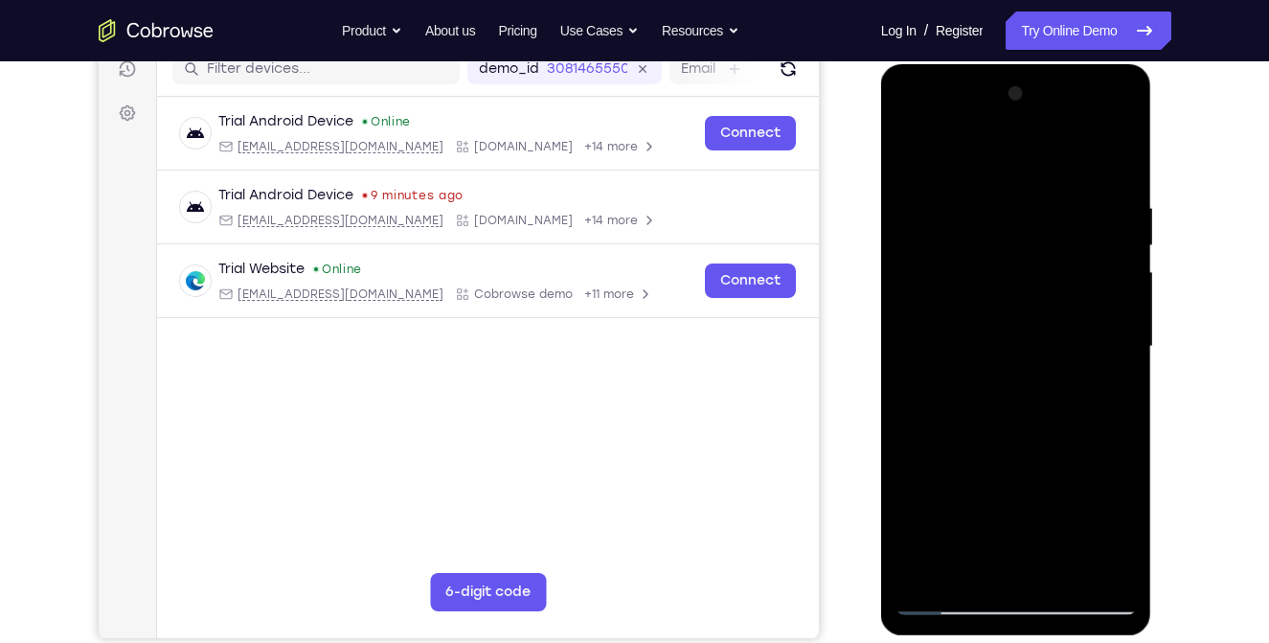
click at [1029, 215] on div at bounding box center [1015, 347] width 241 height 536
drag, startPoint x: 962, startPoint y: 478, endPoint x: 1011, endPoint y: 173, distance: 308.4
click at [1011, 173] on div at bounding box center [1015, 347] width 241 height 536
drag, startPoint x: 974, startPoint y: 426, endPoint x: 1014, endPoint y: 266, distance: 164.9
click at [1014, 266] on div at bounding box center [1015, 347] width 241 height 536
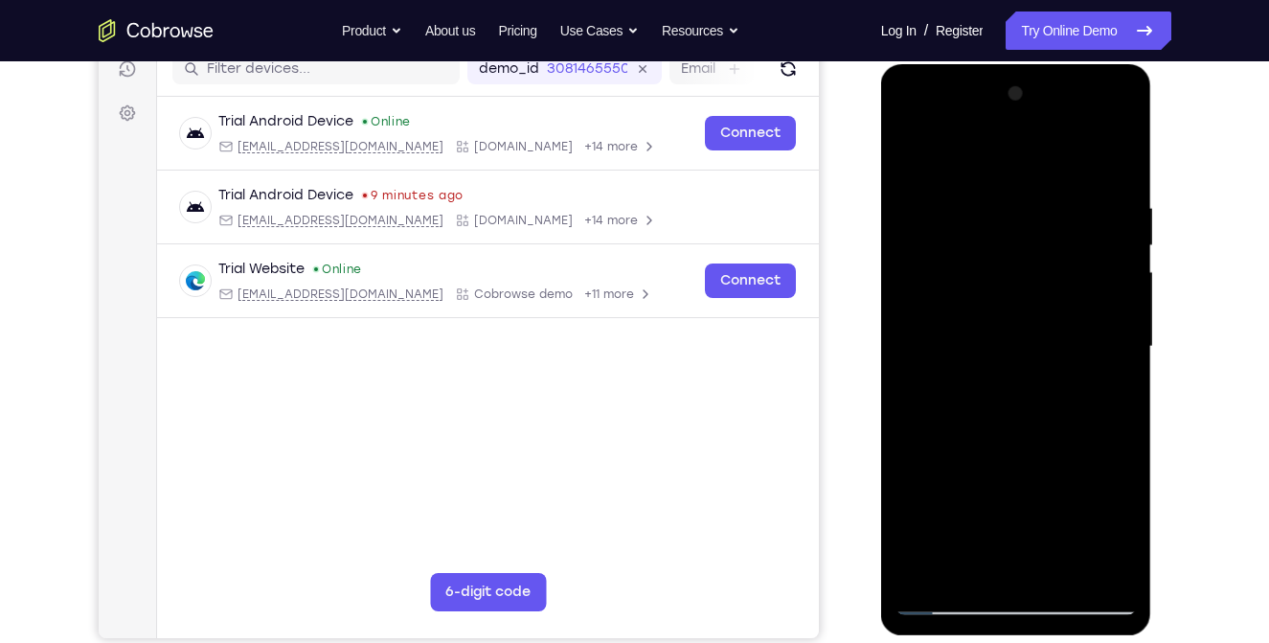
drag, startPoint x: 972, startPoint y: 491, endPoint x: 1003, endPoint y: 271, distance: 222.4
click at [1003, 271] on div at bounding box center [1015, 347] width 241 height 536
drag, startPoint x: 958, startPoint y: 449, endPoint x: 983, endPoint y: 243, distance: 207.4
click at [983, 243] on div at bounding box center [1015, 347] width 241 height 536
drag, startPoint x: 951, startPoint y: 479, endPoint x: 984, endPoint y: 259, distance: 222.8
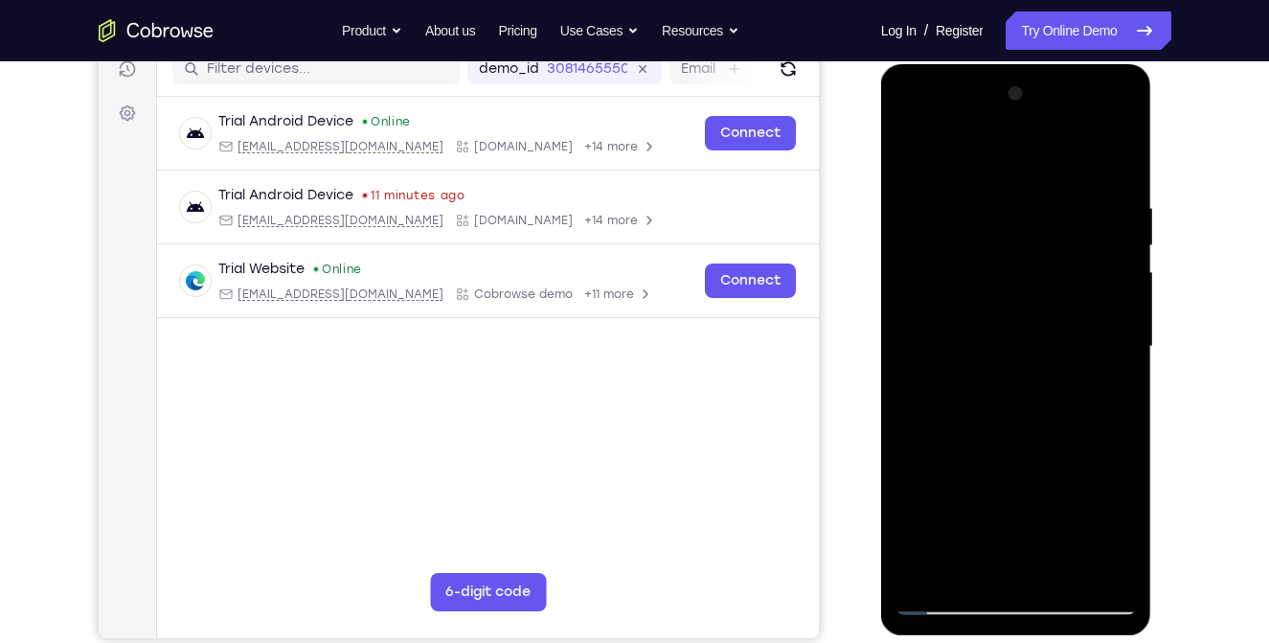
click at [984, 259] on div at bounding box center [1015, 347] width 241 height 536
drag, startPoint x: 961, startPoint y: 422, endPoint x: 999, endPoint y: 240, distance: 185.9
click at [999, 240] on div at bounding box center [1015, 347] width 241 height 536
drag, startPoint x: 970, startPoint y: 441, endPoint x: 1062, endPoint y: 36, distance: 414.5
click at [1062, 64] on html "Online web based iOS Simulators and Android Emulators. Run iPhone, iPad, Mobile…" at bounding box center [1017, 351] width 273 height 575
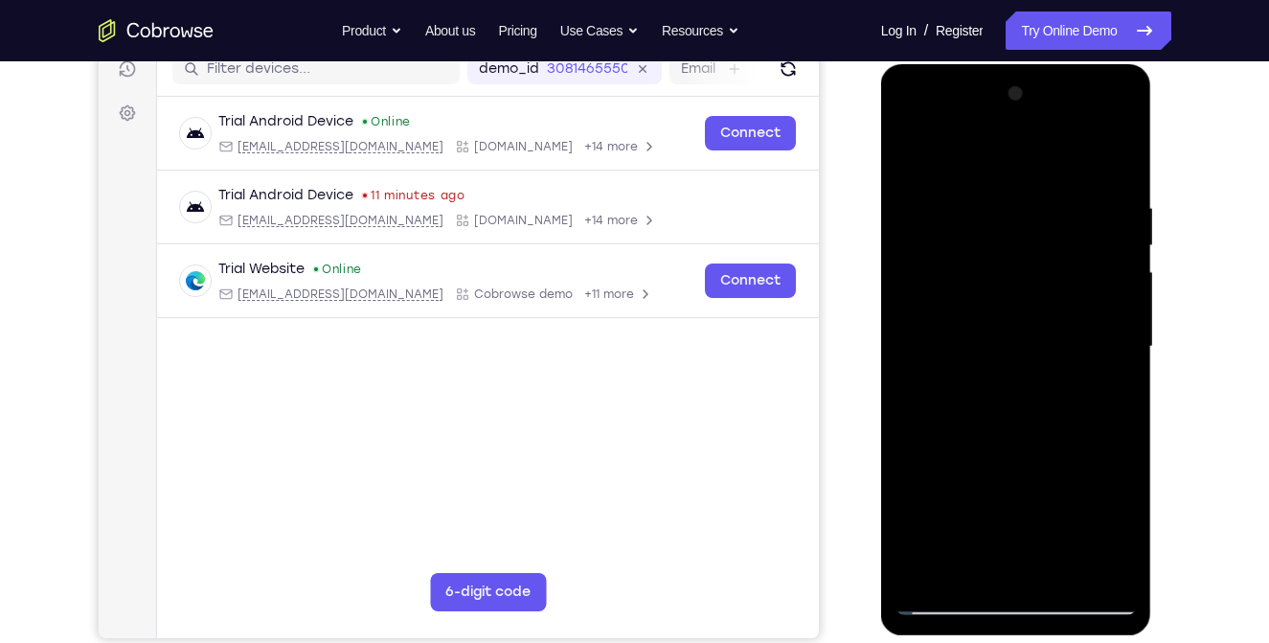
drag, startPoint x: 1040, startPoint y: 215, endPoint x: 1026, endPoint y: 414, distance: 199.7
click at [1026, 414] on div at bounding box center [1015, 347] width 241 height 536
drag, startPoint x: 1050, startPoint y: 237, endPoint x: 1018, endPoint y: 429, distance: 194.1
click at [1018, 429] on div at bounding box center [1015, 347] width 241 height 536
drag, startPoint x: 1037, startPoint y: 225, endPoint x: 1018, endPoint y: 517, distance: 292.7
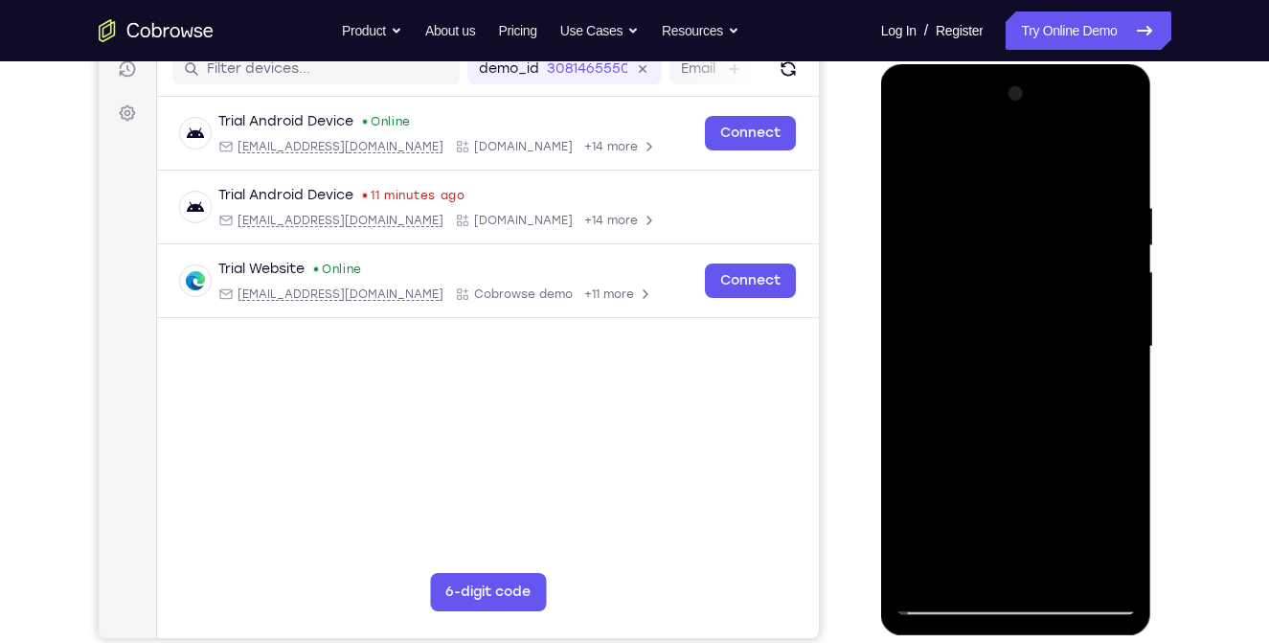
click at [1018, 517] on div at bounding box center [1015, 347] width 241 height 536
drag, startPoint x: 1065, startPoint y: 251, endPoint x: 1045, endPoint y: 392, distance: 142.2
click at [1045, 392] on div at bounding box center [1015, 347] width 241 height 536
click at [1056, 517] on div at bounding box center [1015, 347] width 241 height 536
drag, startPoint x: 1024, startPoint y: 491, endPoint x: 1040, endPoint y: 373, distance: 119.9
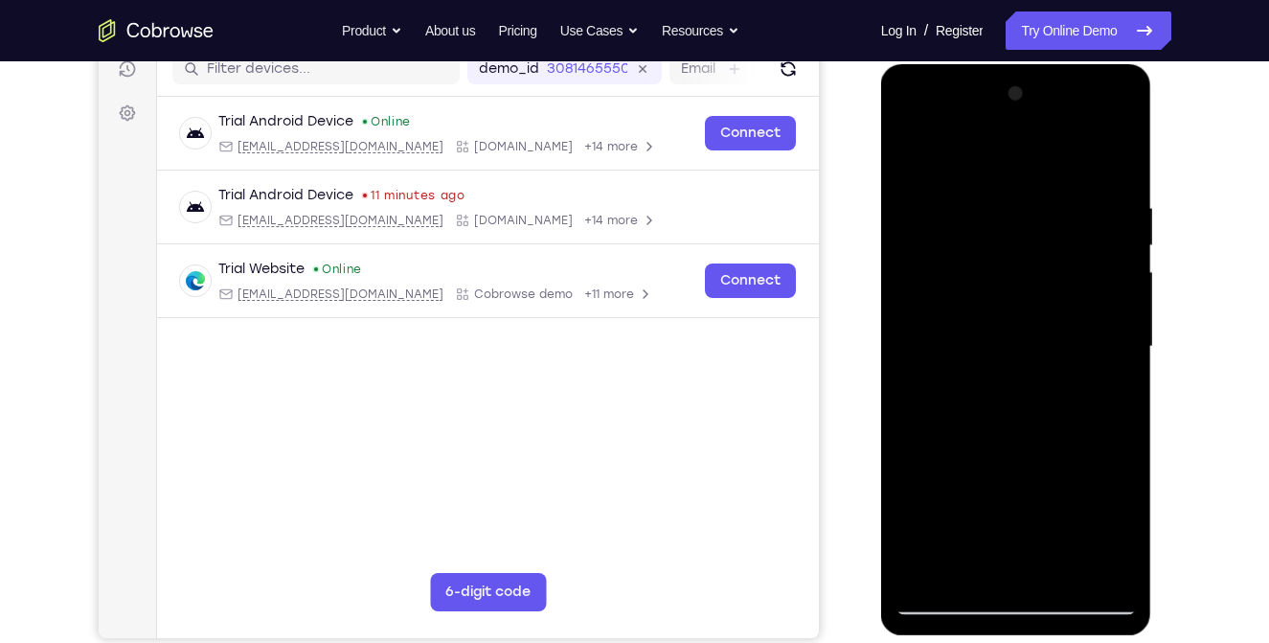
click at [1040, 373] on div at bounding box center [1015, 347] width 241 height 536
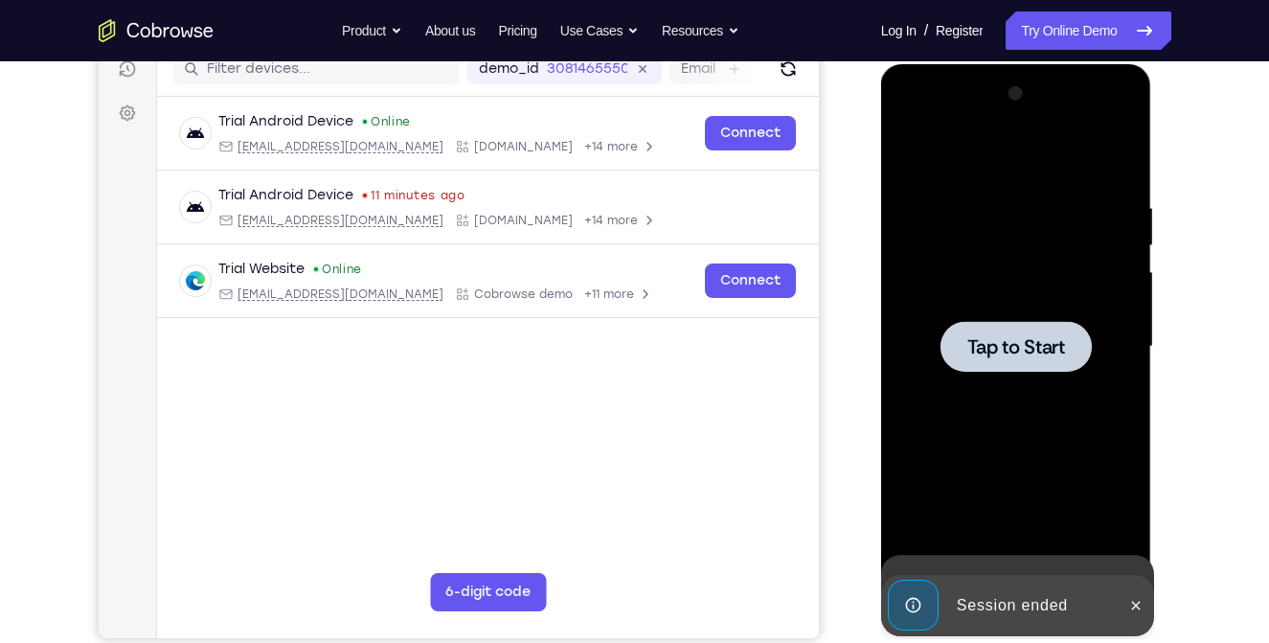
drag, startPoint x: 1047, startPoint y: 342, endPoint x: 1042, endPoint y: 395, distance: 52.9
click at [1042, 64] on div "Tap to Start" at bounding box center [1016, 64] width 271 height 0
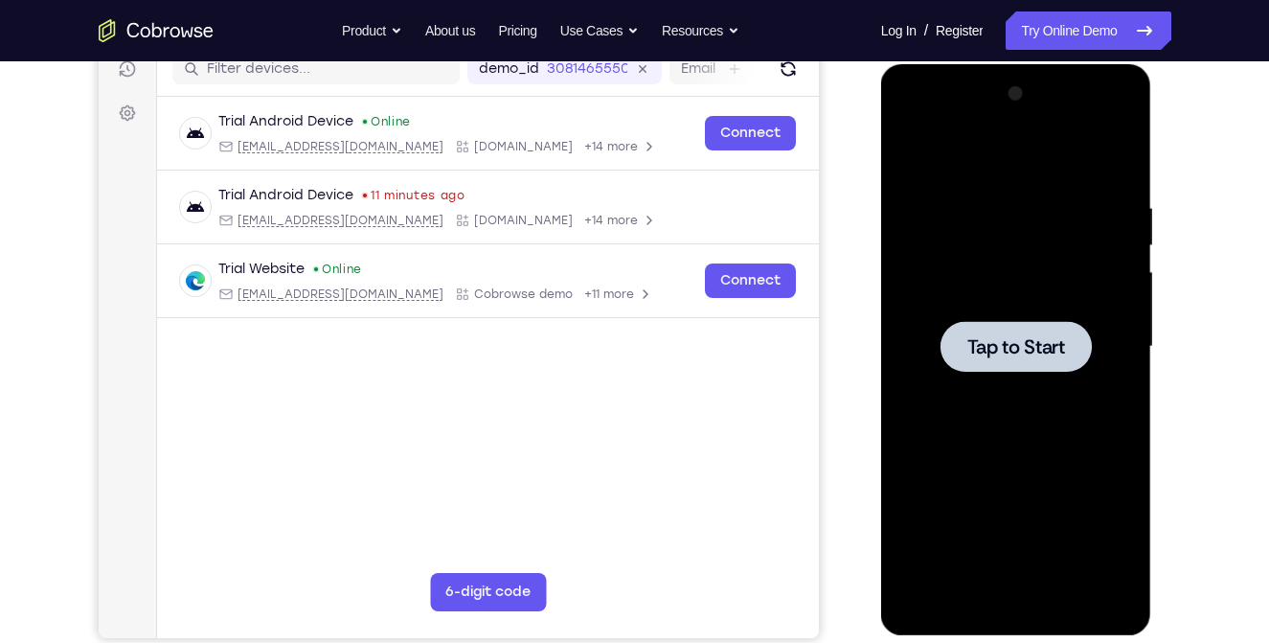
click at [1035, 359] on div at bounding box center [1015, 346] width 151 height 51
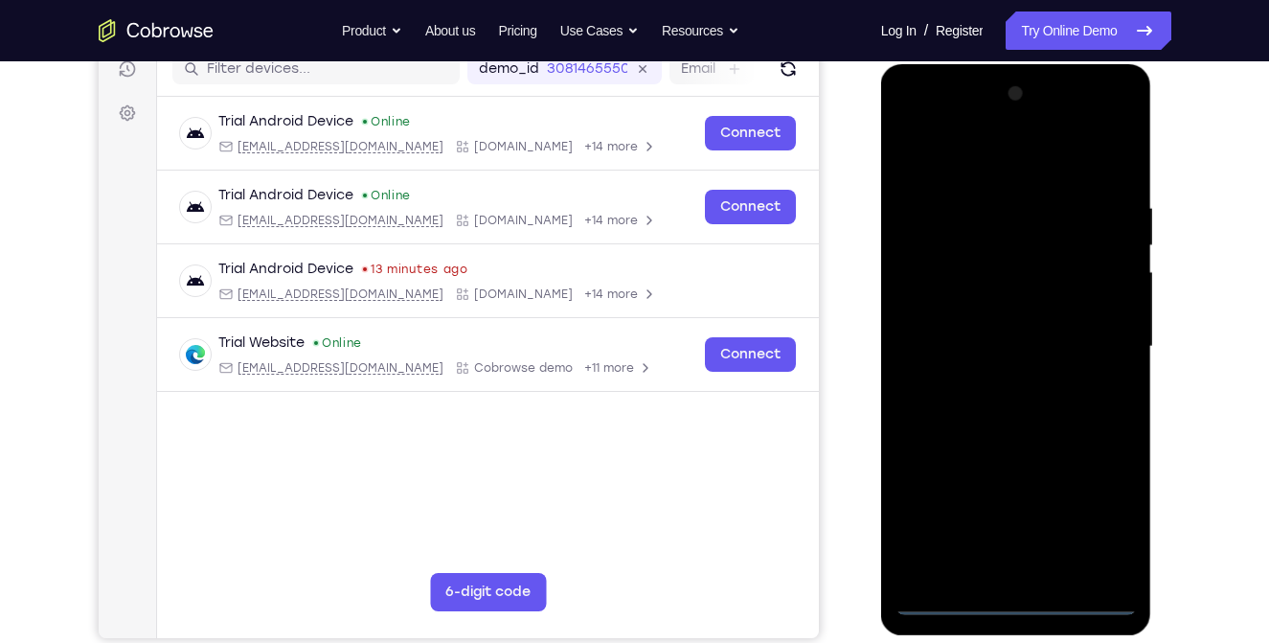
click at [1013, 599] on div at bounding box center [1015, 347] width 241 height 536
click at [1103, 503] on div at bounding box center [1015, 347] width 241 height 536
click at [1015, 167] on div at bounding box center [1015, 347] width 241 height 536
click at [950, 290] on div at bounding box center [1015, 347] width 241 height 536
click at [1014, 362] on div at bounding box center [1015, 347] width 241 height 536
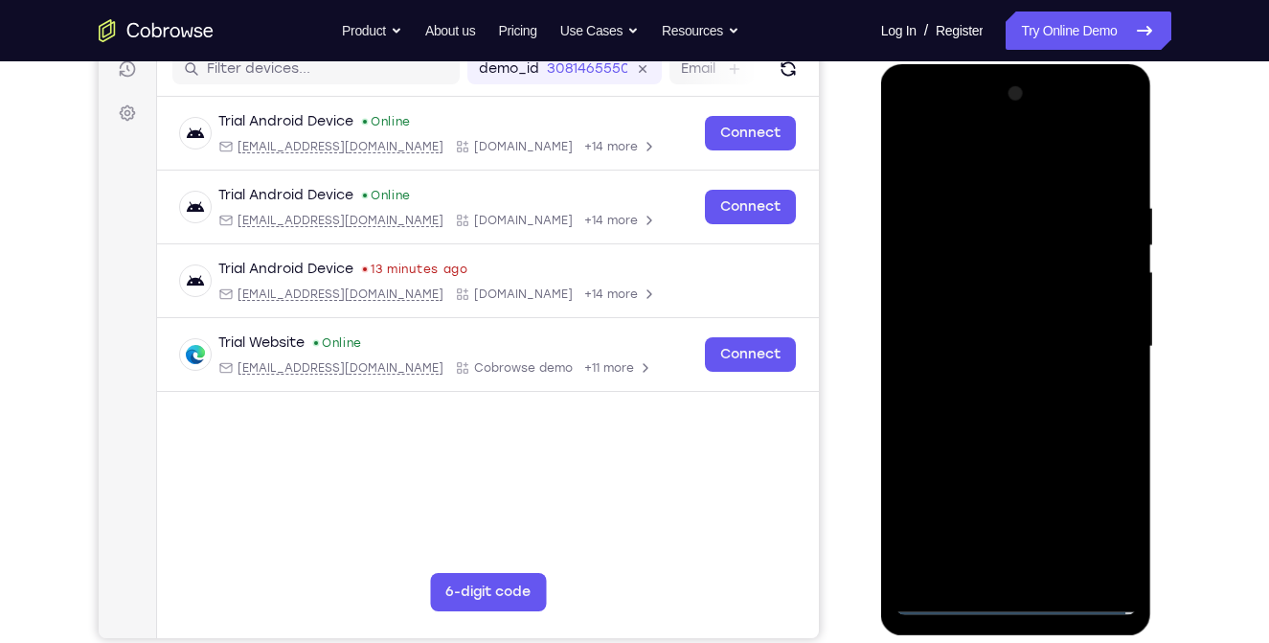
click at [950, 326] on div at bounding box center [1015, 347] width 241 height 536
click at [965, 368] on div at bounding box center [1015, 347] width 241 height 536
click at [982, 356] on div at bounding box center [1015, 347] width 241 height 536
click at [1028, 399] on div at bounding box center [1015, 347] width 241 height 536
click at [1020, 433] on div at bounding box center [1015, 347] width 241 height 536
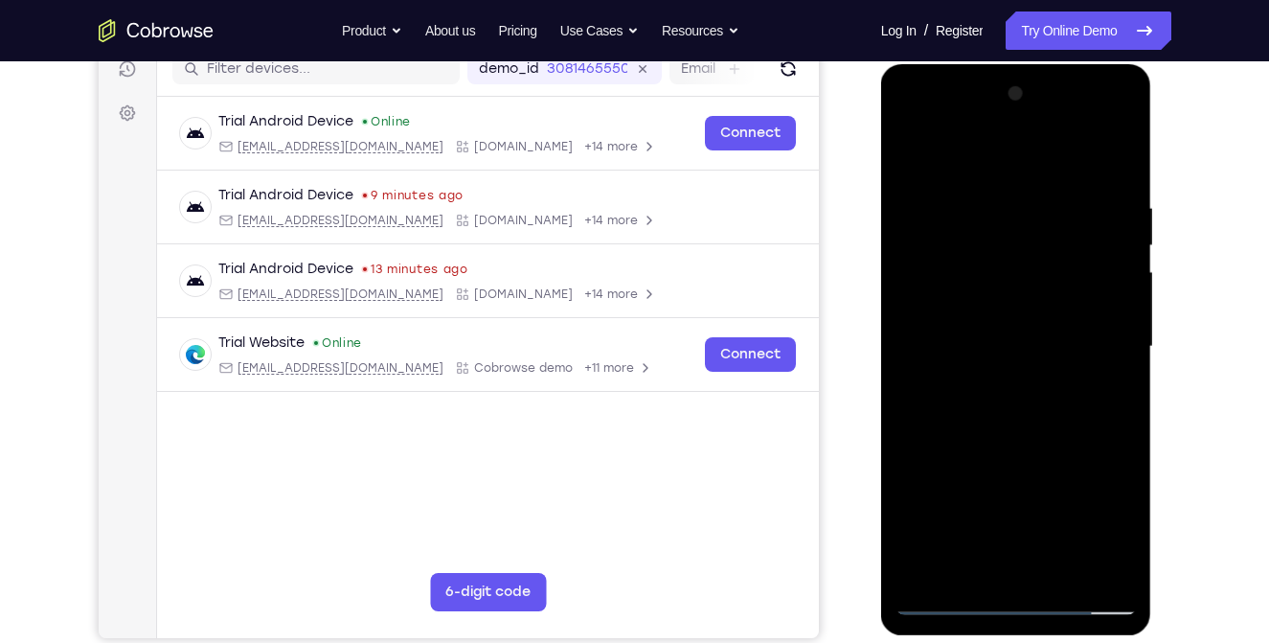
drag, startPoint x: 1022, startPoint y: 467, endPoint x: 1033, endPoint y: 302, distance: 166.1
click at [1033, 302] on div at bounding box center [1015, 347] width 241 height 536
drag, startPoint x: 1013, startPoint y: 324, endPoint x: 1006, endPoint y: 446, distance: 122.8
click at [1006, 446] on div at bounding box center [1015, 347] width 241 height 536
drag, startPoint x: 1022, startPoint y: 351, endPoint x: 1014, endPoint y: 402, distance: 51.3
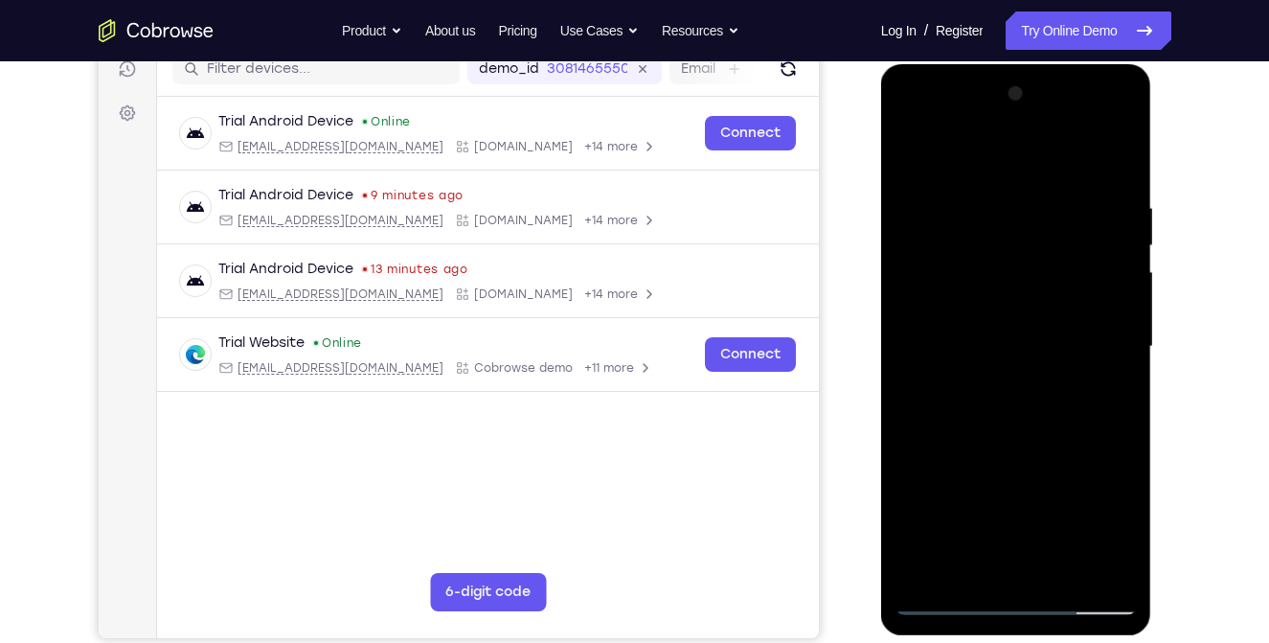
click at [1014, 402] on div at bounding box center [1015, 347] width 241 height 536
click at [1015, 186] on div at bounding box center [1015, 347] width 241 height 536
click at [1116, 121] on div at bounding box center [1015, 347] width 241 height 536
click at [1050, 491] on div at bounding box center [1015, 347] width 241 height 536
click at [1049, 381] on div at bounding box center [1015, 347] width 241 height 536
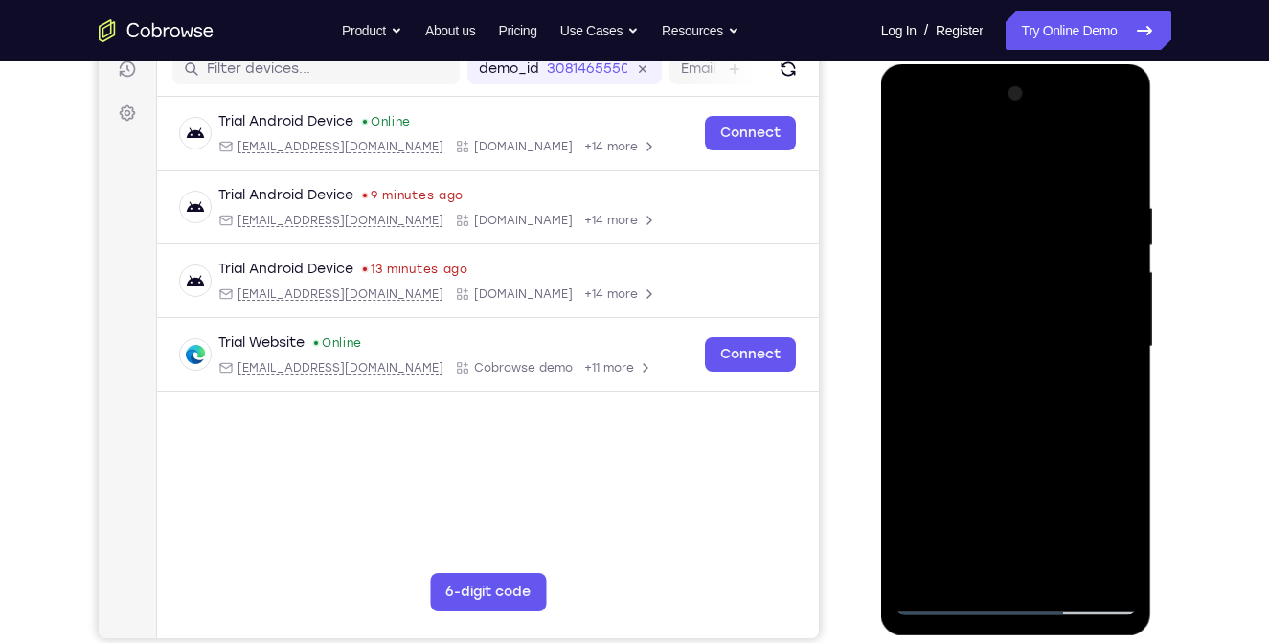
drag, startPoint x: 1007, startPoint y: 170, endPoint x: 1011, endPoint y: 305, distance: 135.1
click at [1011, 305] on div at bounding box center [1015, 347] width 241 height 536
click at [943, 339] on div at bounding box center [1015, 347] width 241 height 536
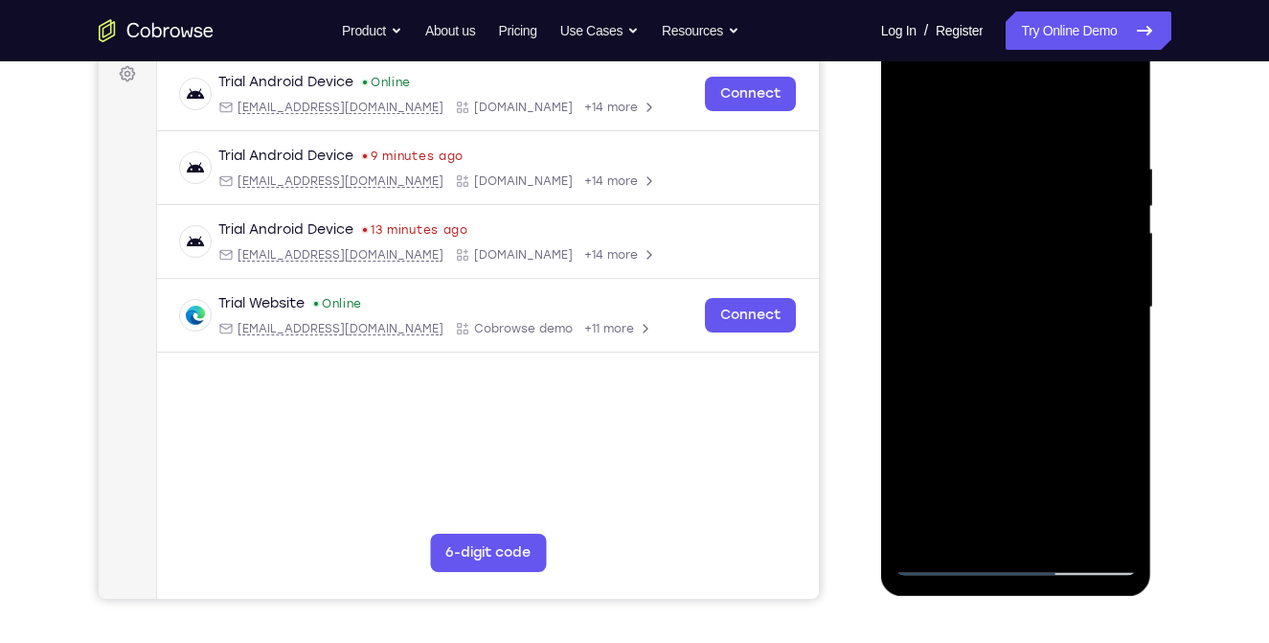
scroll to position [293, 0]
click at [919, 412] on div at bounding box center [1015, 306] width 241 height 536
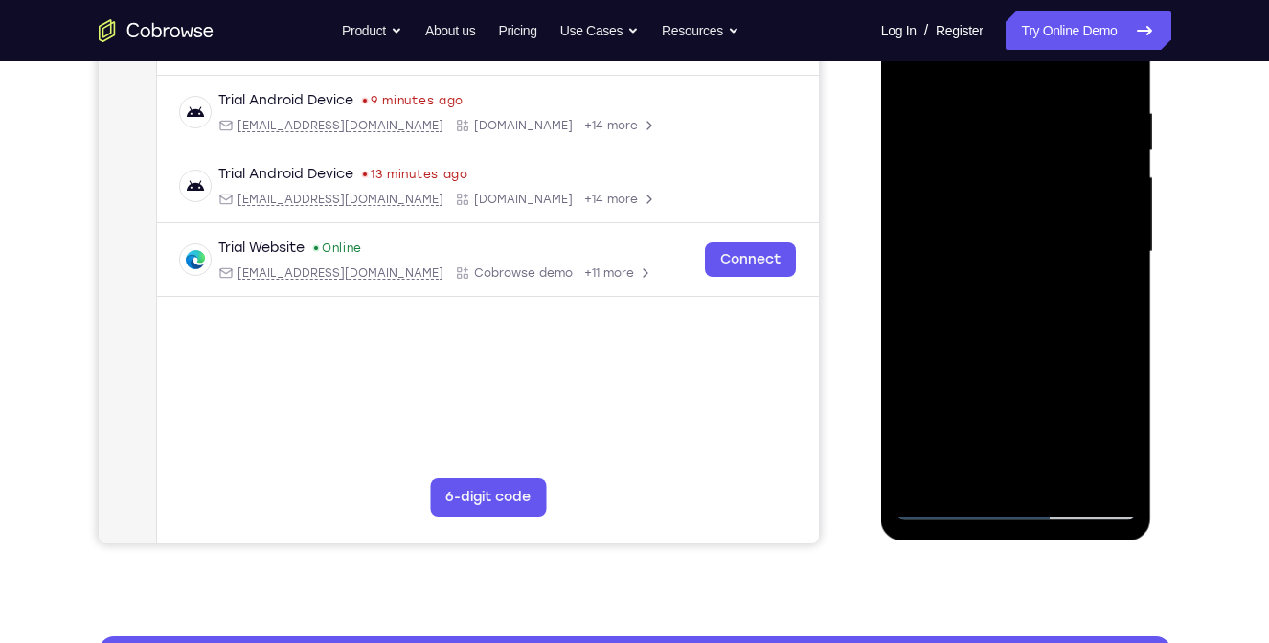
scroll to position [349, 0]
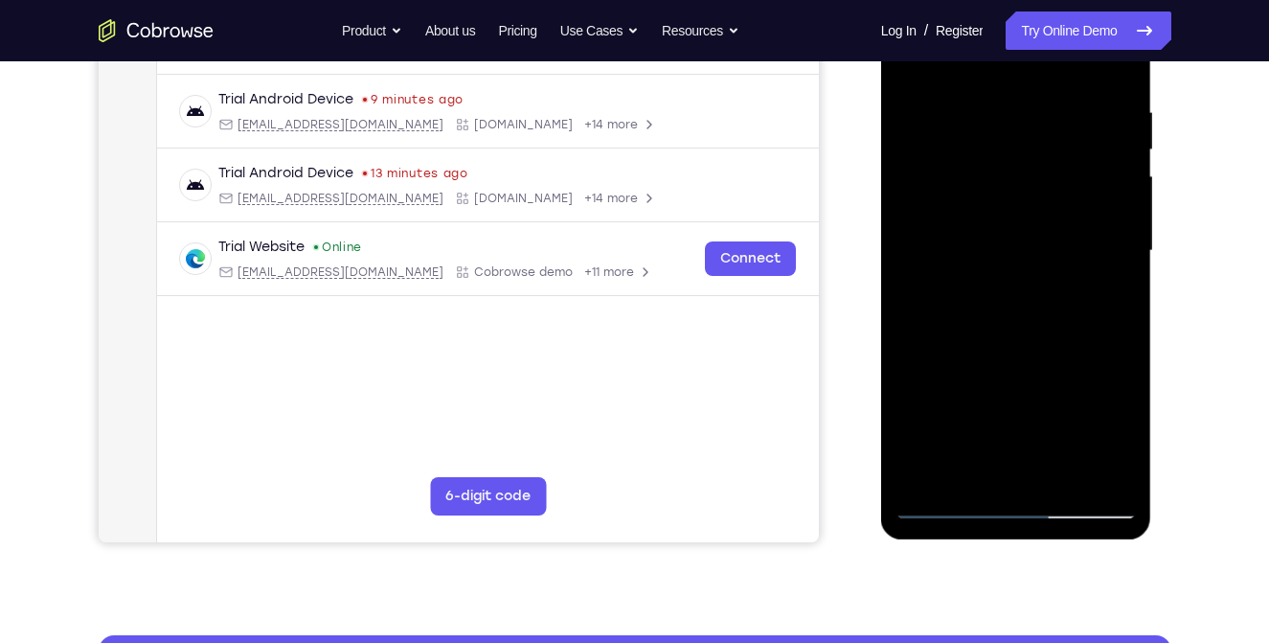
click at [1050, 383] on div at bounding box center [1015, 251] width 241 height 536
drag, startPoint x: 1006, startPoint y: 410, endPoint x: 1011, endPoint y: 289, distance: 120.8
click at [1011, 289] on div at bounding box center [1015, 251] width 241 height 536
click at [1015, 316] on div at bounding box center [1015, 251] width 241 height 536
click at [1031, 281] on div at bounding box center [1015, 251] width 241 height 536
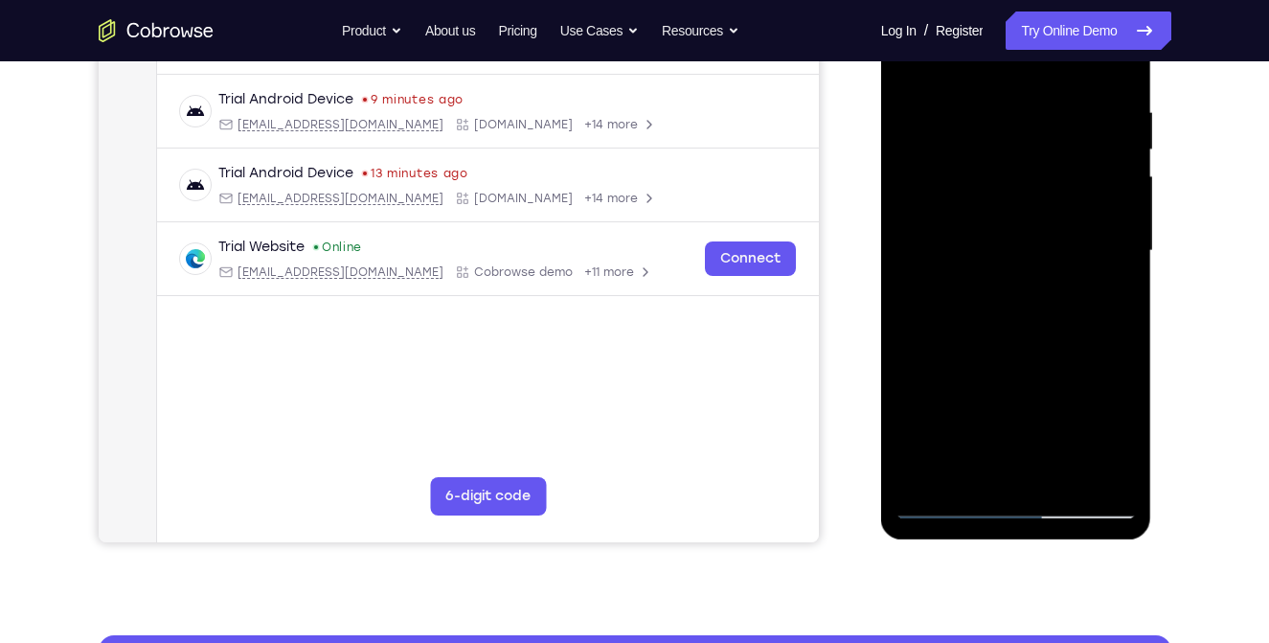
click at [1031, 281] on div at bounding box center [1015, 251] width 241 height 536
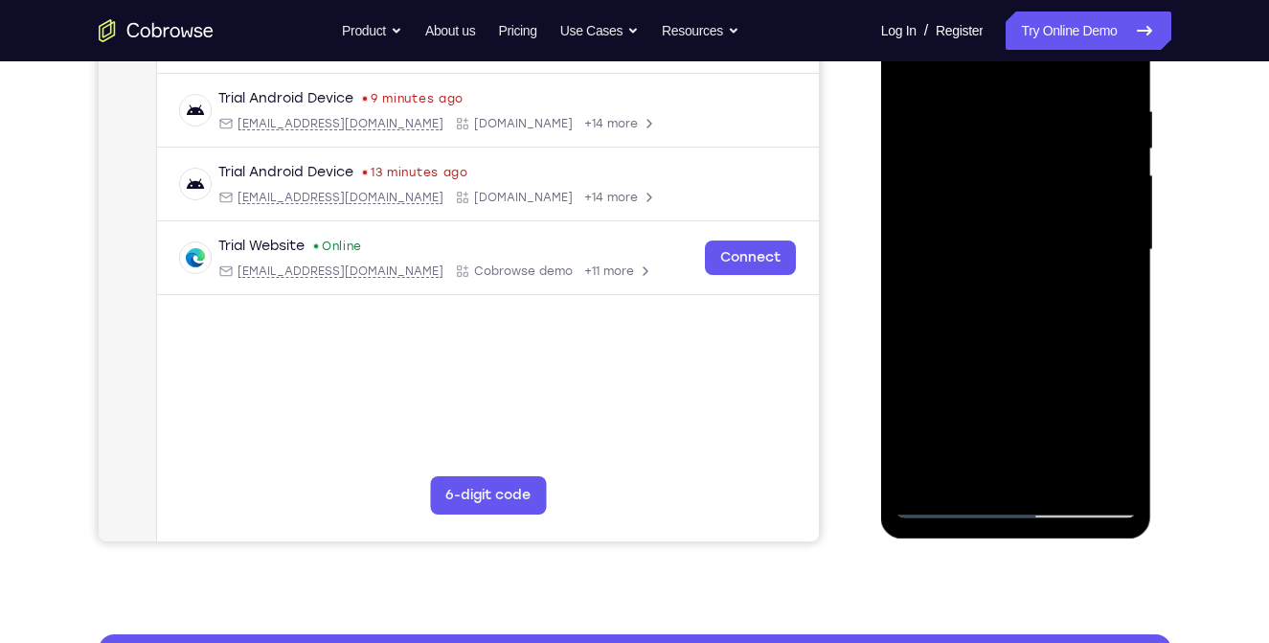
click at [1078, 271] on div at bounding box center [1015, 250] width 241 height 536
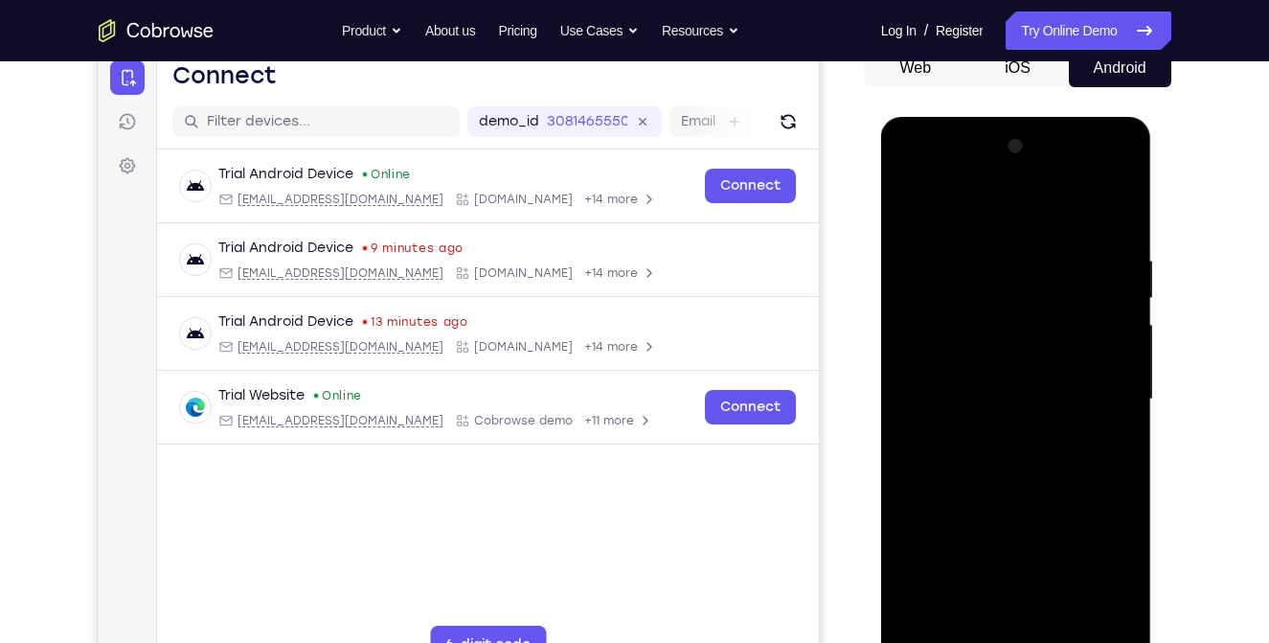
scroll to position [199, 0]
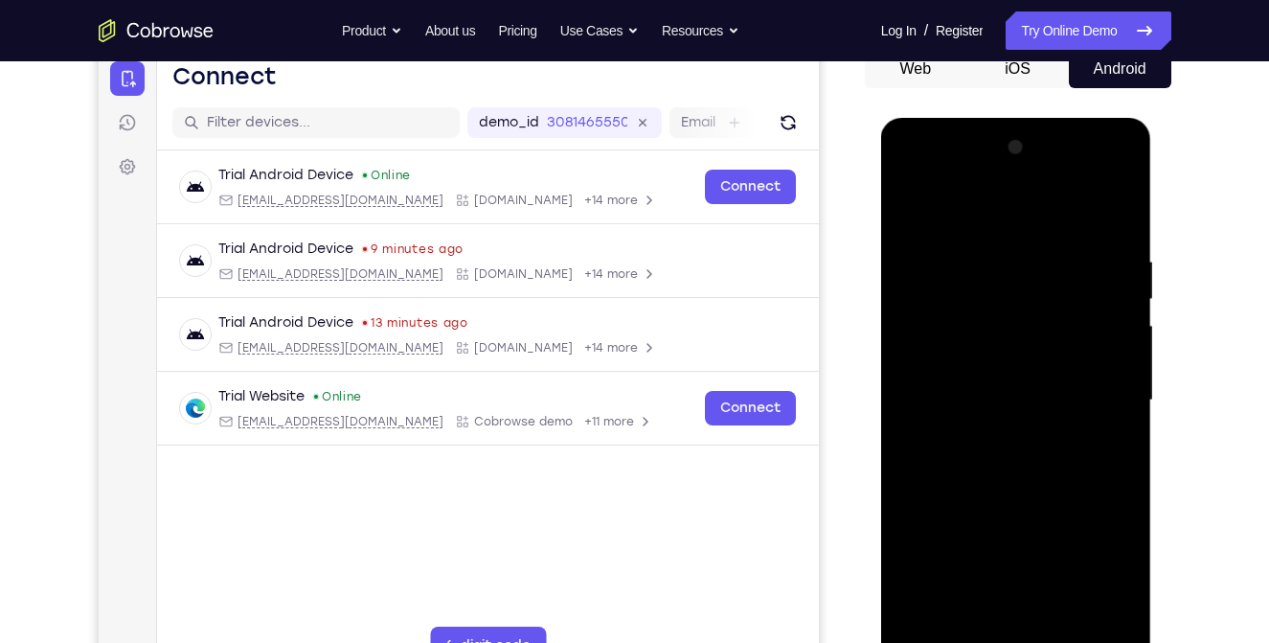
click at [1128, 199] on div at bounding box center [1015, 400] width 241 height 536
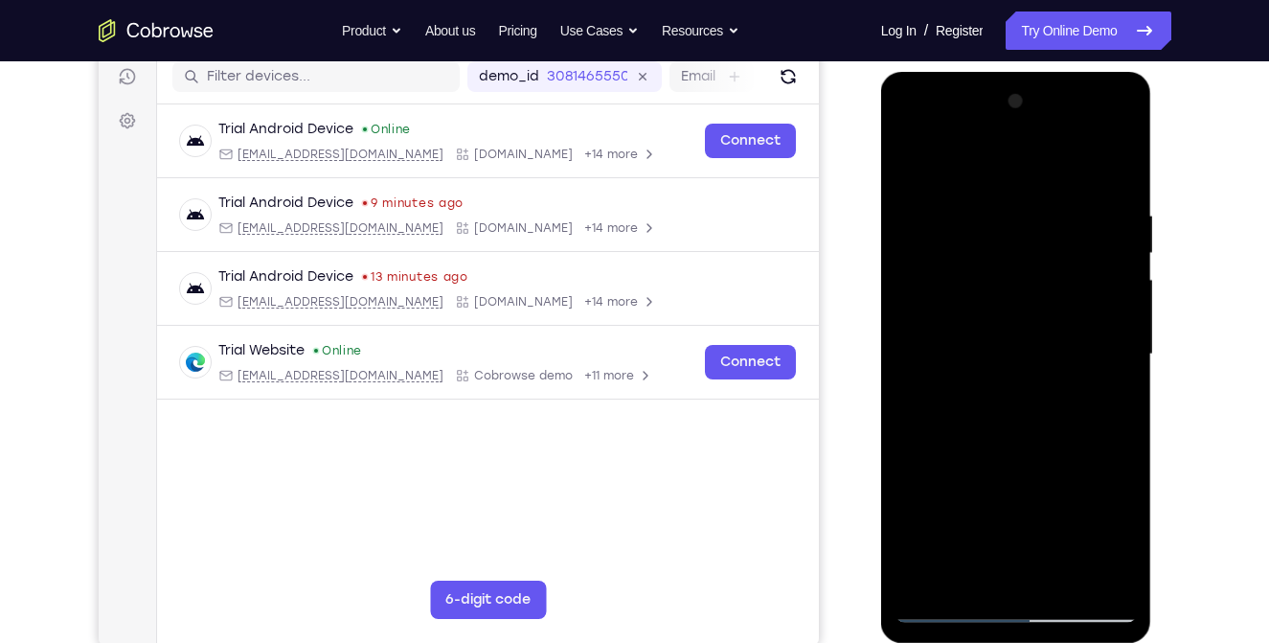
scroll to position [245, 0]
click at [1087, 521] on div at bounding box center [1015, 354] width 241 height 536
click at [1129, 157] on div at bounding box center [1015, 354] width 241 height 536
click at [1029, 517] on div at bounding box center [1015, 354] width 241 height 536
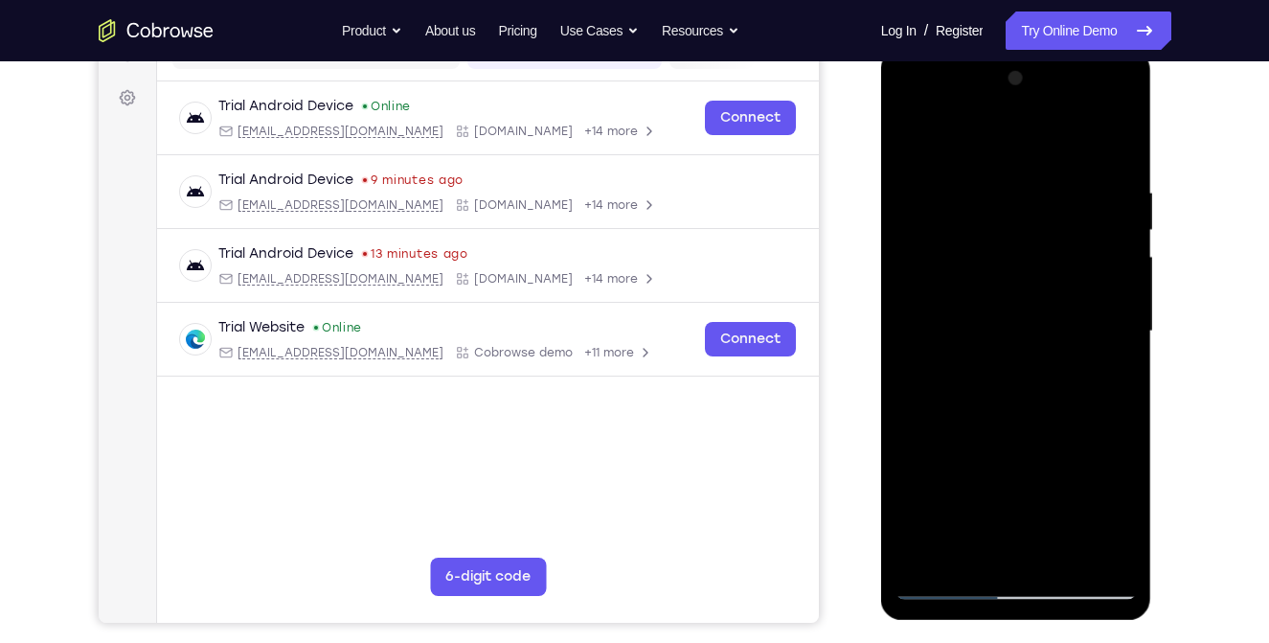
scroll to position [267, 0]
click at [1127, 132] on div at bounding box center [1015, 332] width 241 height 536
drag, startPoint x: 1001, startPoint y: 359, endPoint x: 990, endPoint y: 204, distance: 155.5
click at [990, 204] on div at bounding box center [1015, 332] width 241 height 536
drag, startPoint x: 1004, startPoint y: 437, endPoint x: 1007, endPoint y: 292, distance: 144.7
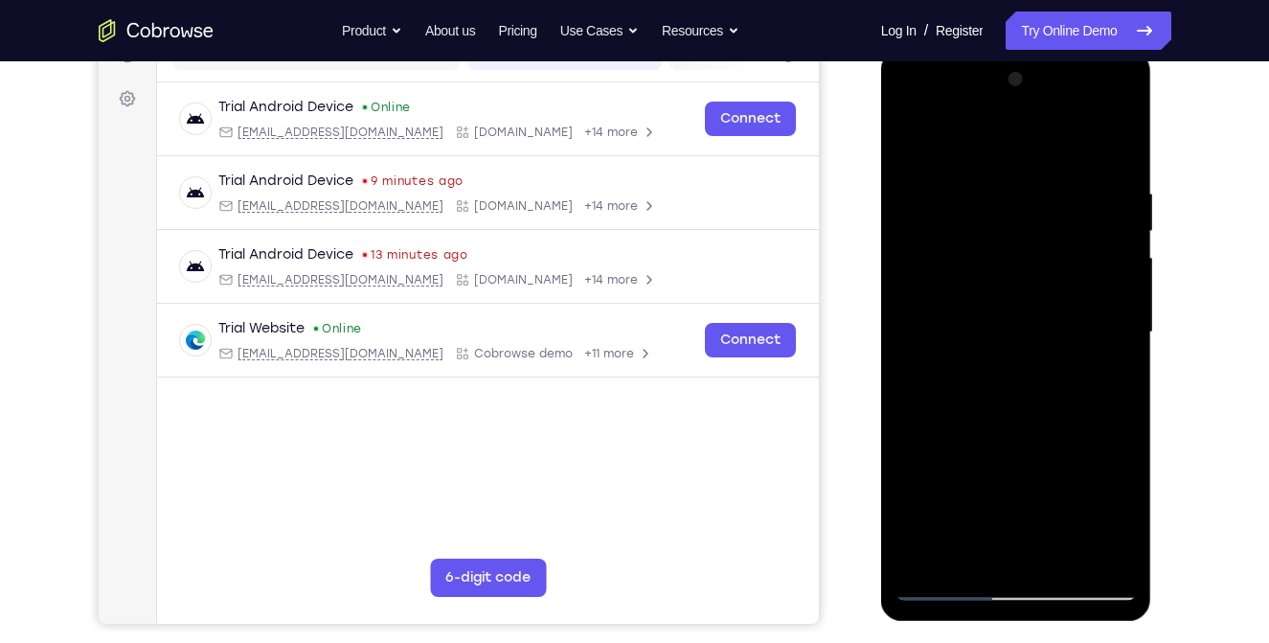
click at [1007, 292] on div at bounding box center [1015, 332] width 241 height 536
drag, startPoint x: 1001, startPoint y: 383, endPoint x: 1005, endPoint y: 286, distance: 96.8
click at [1005, 286] on div at bounding box center [1015, 332] width 241 height 536
drag, startPoint x: 1005, startPoint y: 429, endPoint x: 1030, endPoint y: 246, distance: 184.7
click at [1030, 246] on div at bounding box center [1015, 332] width 241 height 536
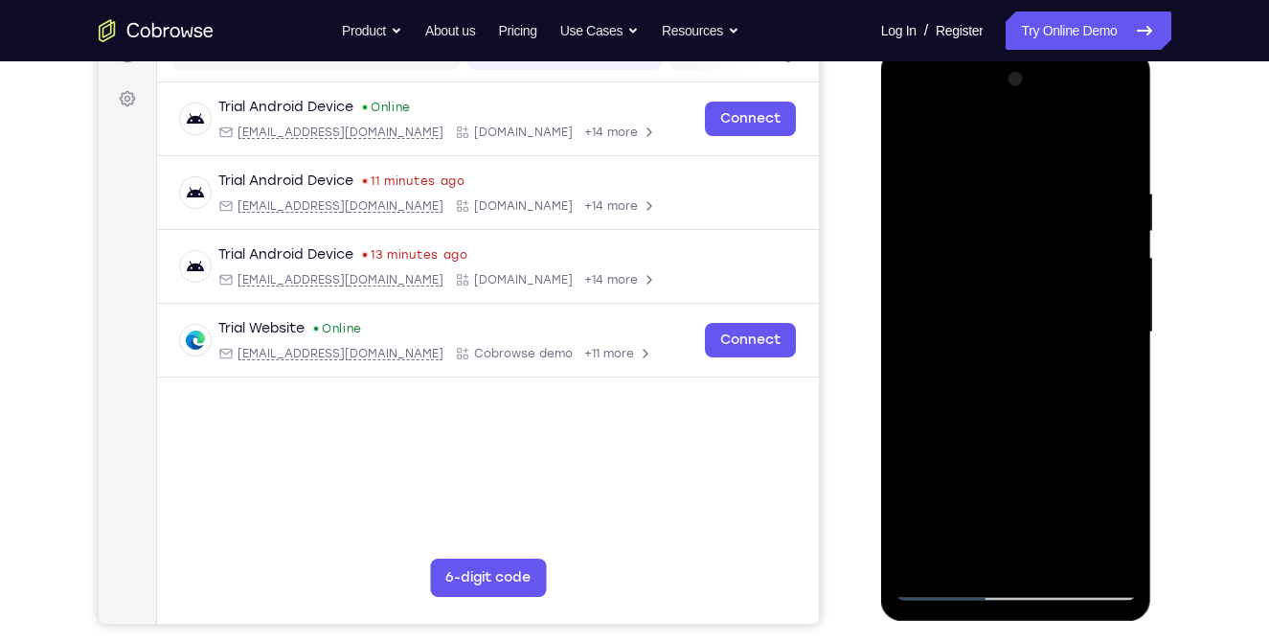
click at [1031, 320] on div at bounding box center [1015, 332] width 241 height 536
drag, startPoint x: 982, startPoint y: 432, endPoint x: 1002, endPoint y: 343, distance: 91.3
click at [1002, 343] on div at bounding box center [1015, 332] width 241 height 536
drag, startPoint x: 1090, startPoint y: 379, endPoint x: 1087, endPoint y: 232, distance: 147.5
click at [1087, 232] on div at bounding box center [1015, 332] width 241 height 536
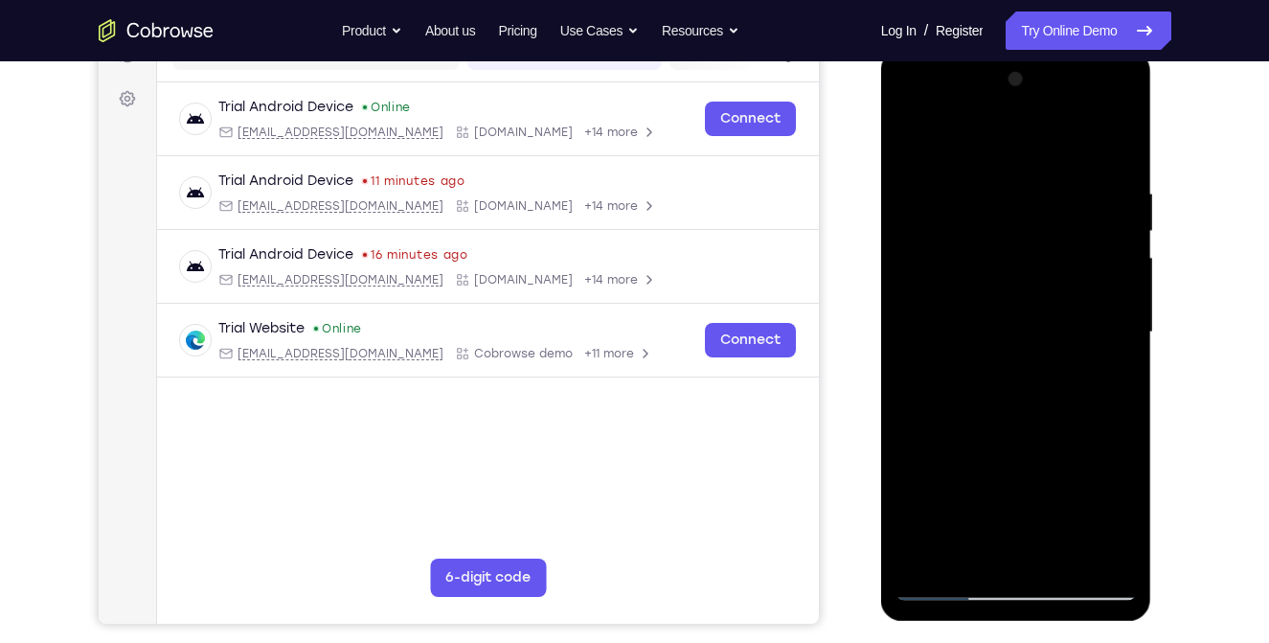
drag, startPoint x: 1053, startPoint y: 447, endPoint x: 1066, endPoint y: 276, distance: 171.9
click at [1066, 276] on div at bounding box center [1015, 332] width 241 height 536
click at [1032, 280] on div at bounding box center [1015, 332] width 241 height 536
drag, startPoint x: 1000, startPoint y: 423, endPoint x: 1015, endPoint y: 242, distance: 181.6
click at [1015, 242] on div at bounding box center [1015, 332] width 241 height 536
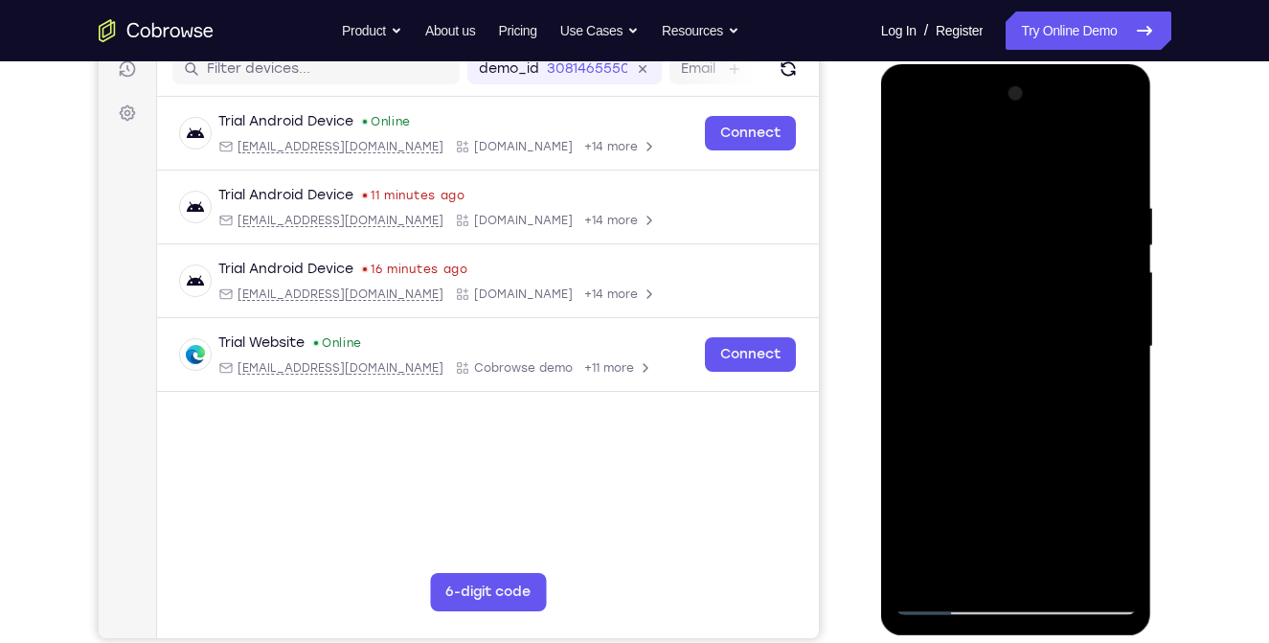
scroll to position [252, 0]
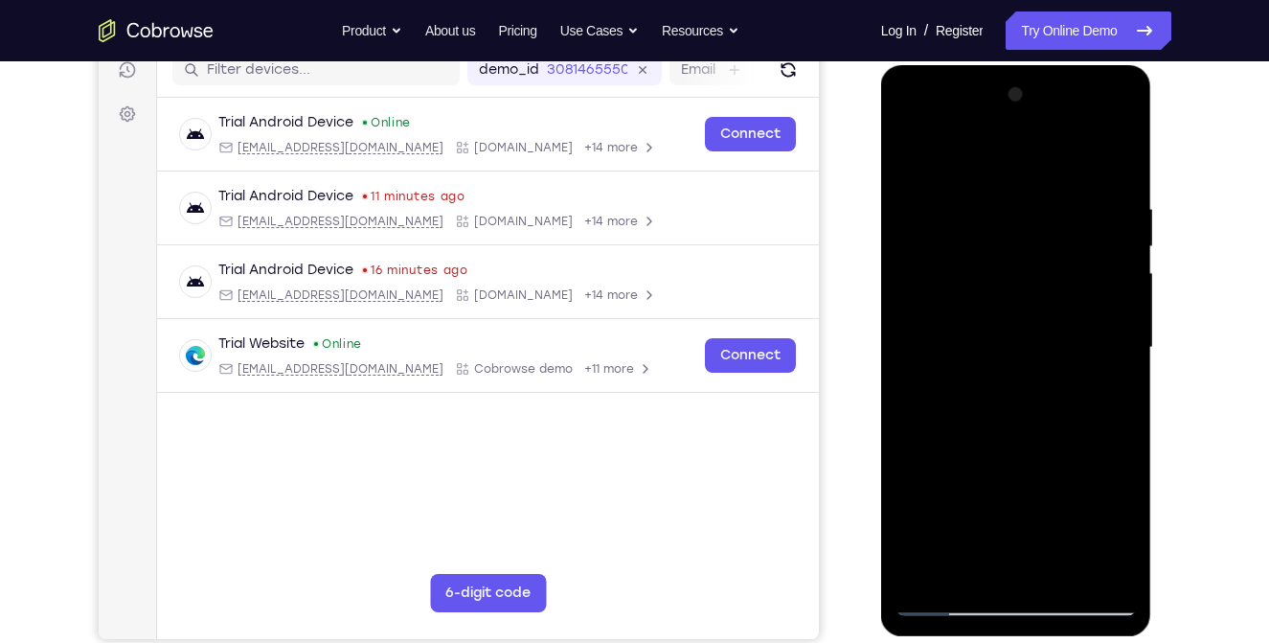
drag, startPoint x: 1013, startPoint y: 382, endPoint x: 1022, endPoint y: 232, distance: 150.6
click at [1022, 232] on div at bounding box center [1015, 347] width 241 height 536
drag, startPoint x: 1028, startPoint y: 408, endPoint x: 1042, endPoint y: 278, distance: 131.0
click at [1042, 278] on div at bounding box center [1015, 347] width 241 height 536
drag, startPoint x: 1031, startPoint y: 422, endPoint x: 1034, endPoint y: 259, distance: 163.8
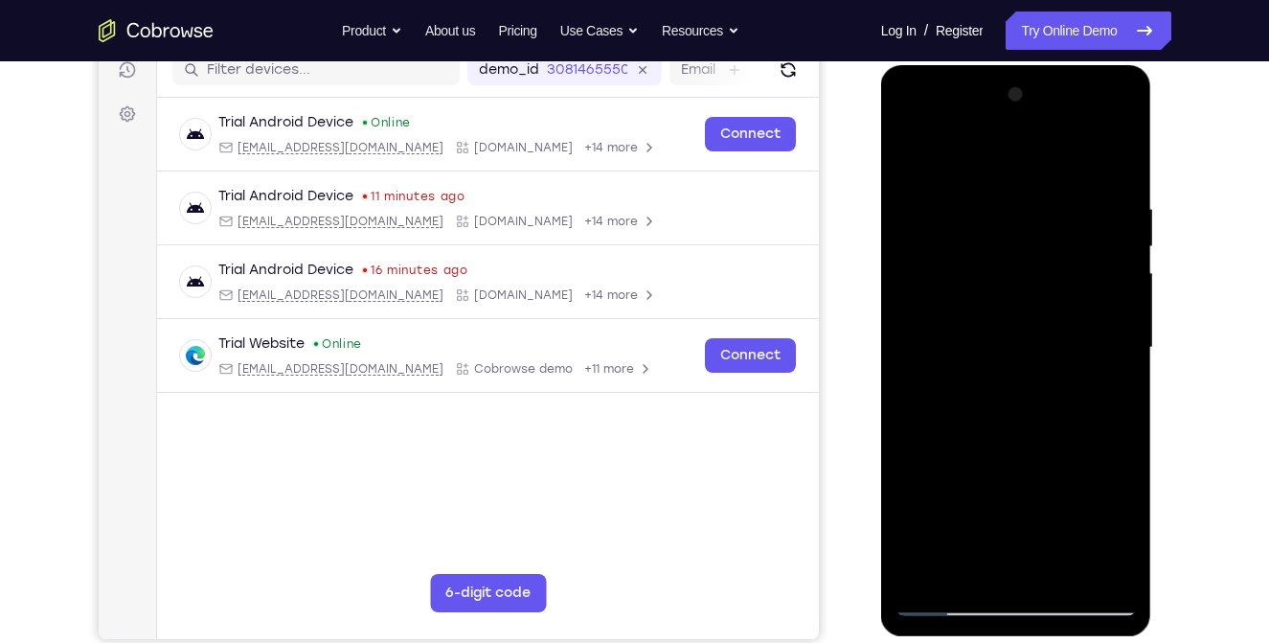
click at [1034, 259] on div at bounding box center [1015, 347] width 241 height 536
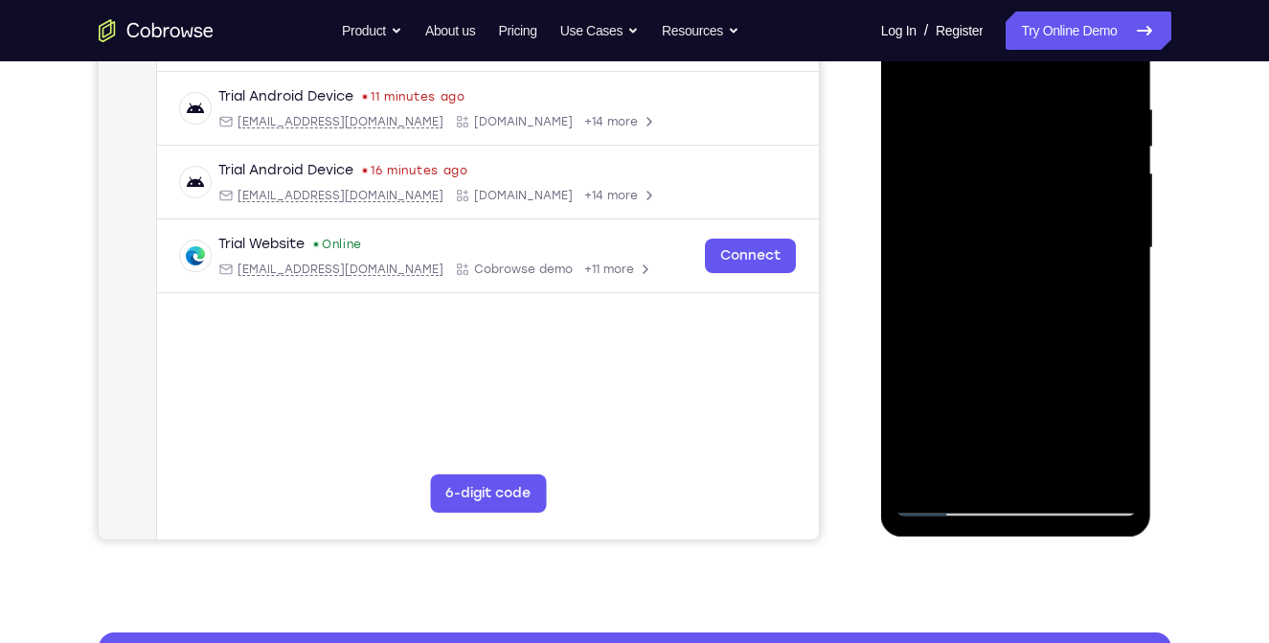
scroll to position [354, 0]
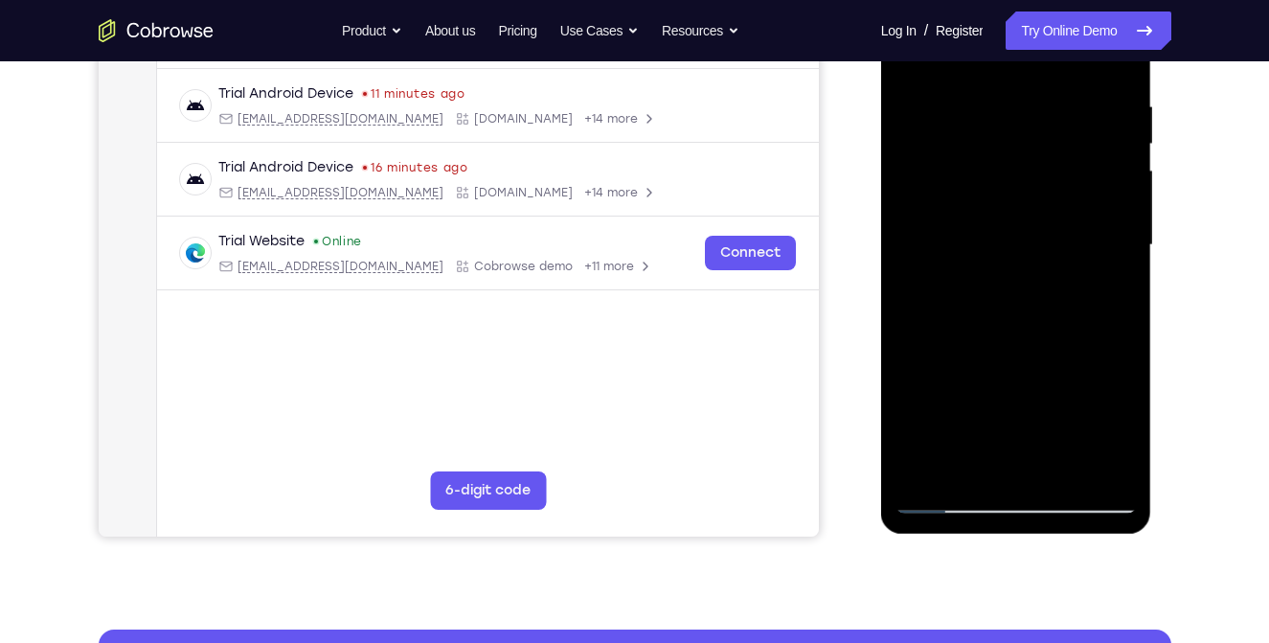
drag, startPoint x: 1011, startPoint y: 417, endPoint x: 1010, endPoint y: 153, distance: 263.4
click at [1010, 153] on div at bounding box center [1015, 245] width 241 height 536
drag, startPoint x: 1016, startPoint y: 336, endPoint x: 1016, endPoint y: 215, distance: 120.7
click at [1016, 215] on div at bounding box center [1015, 245] width 241 height 536
drag, startPoint x: 1011, startPoint y: 465, endPoint x: 1015, endPoint y: 327, distance: 138.9
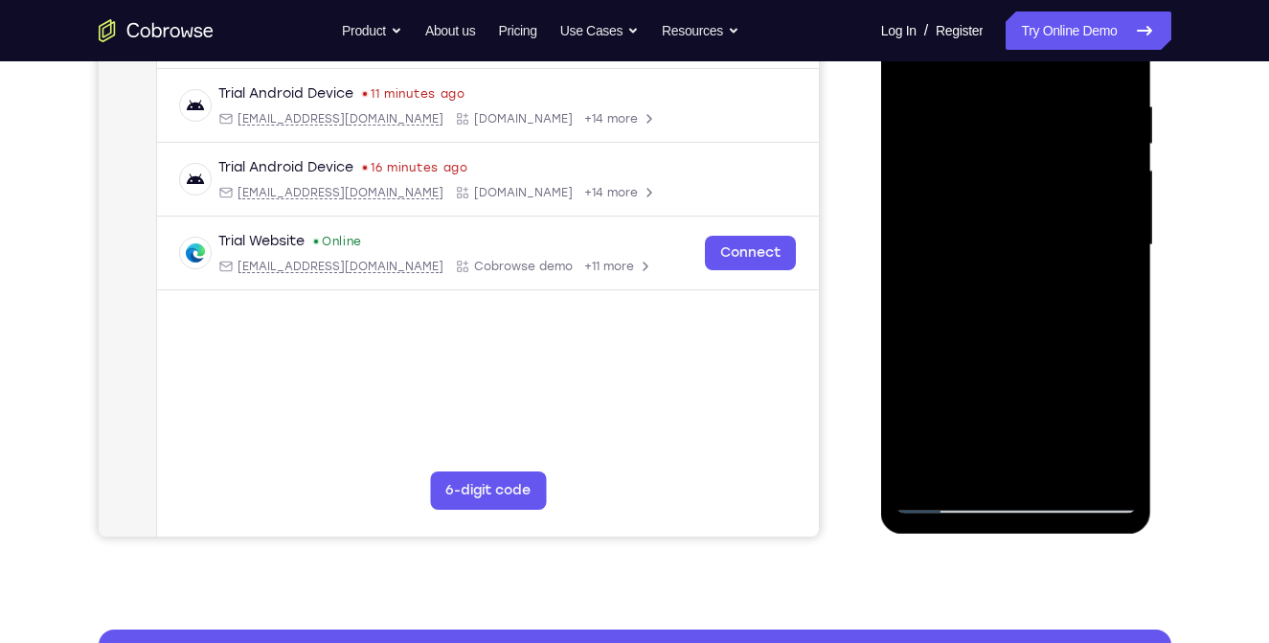
click at [1015, 327] on div at bounding box center [1015, 245] width 241 height 536
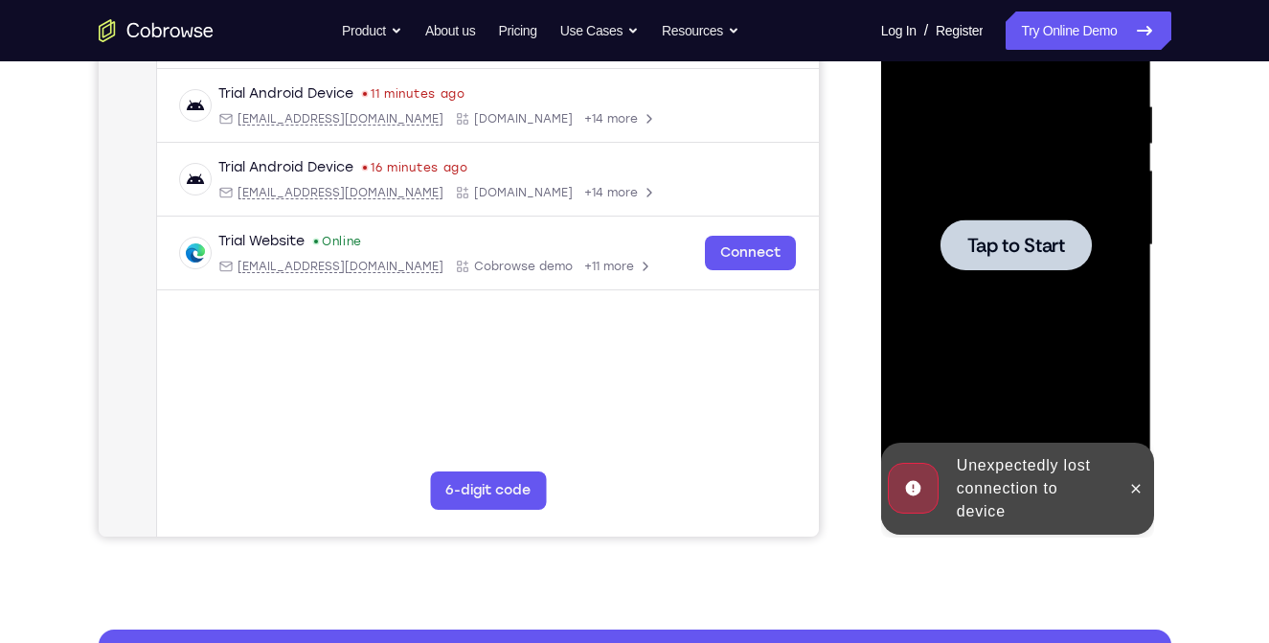
click at [1016, 249] on span "Tap to Start" at bounding box center [1016, 245] width 98 height 19
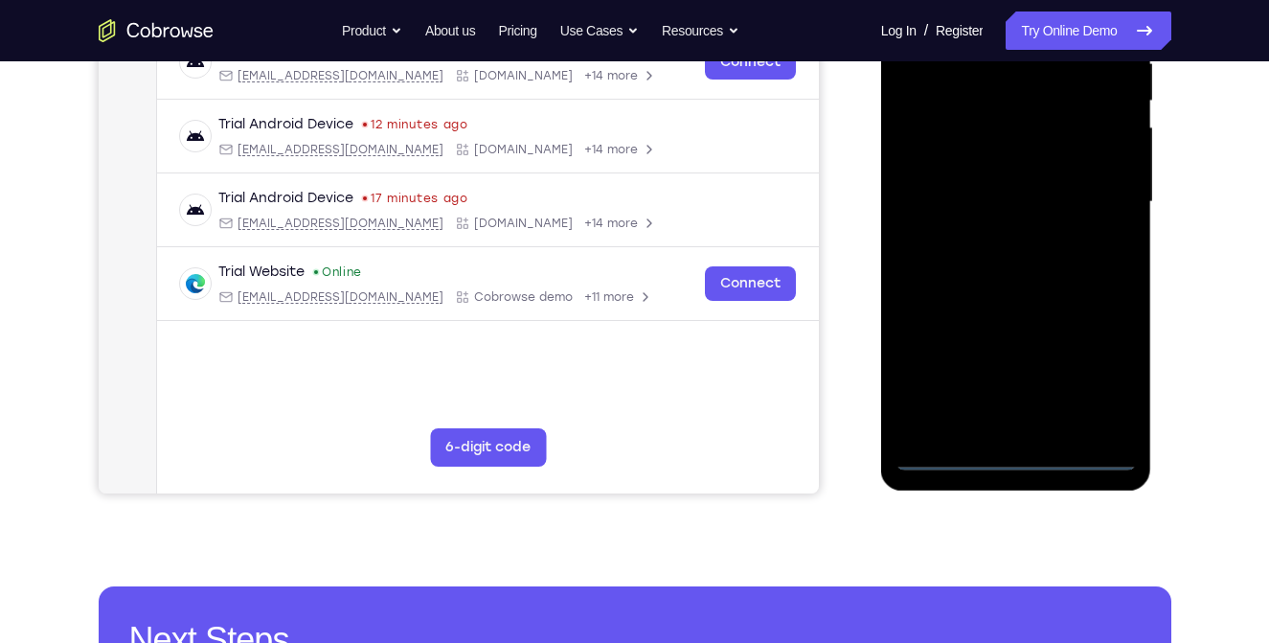
scroll to position [398, 0]
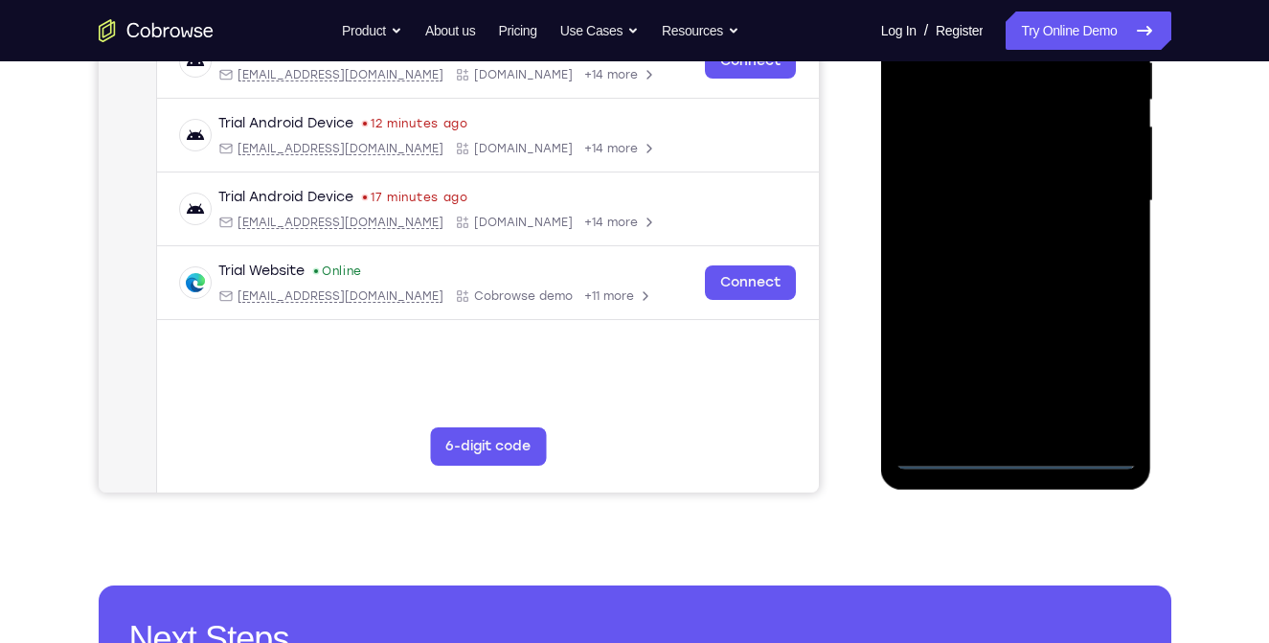
click at [1009, 458] on div at bounding box center [1015, 201] width 241 height 536
click at [1087, 377] on div at bounding box center [1015, 201] width 241 height 536
click at [1075, 389] on div at bounding box center [1015, 201] width 241 height 536
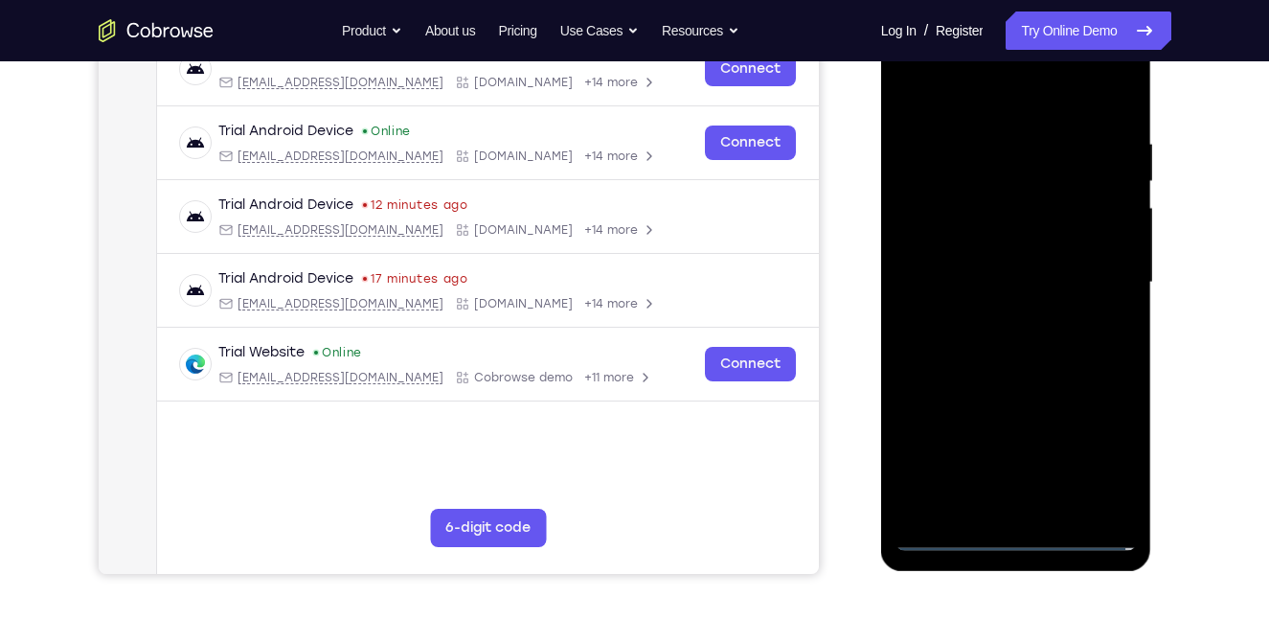
scroll to position [316, 0]
click at [1009, 106] on div at bounding box center [1015, 283] width 241 height 536
click at [937, 217] on div at bounding box center [1015, 283] width 241 height 536
click at [965, 293] on div at bounding box center [1015, 283] width 241 height 536
click at [941, 255] on div at bounding box center [1015, 283] width 241 height 536
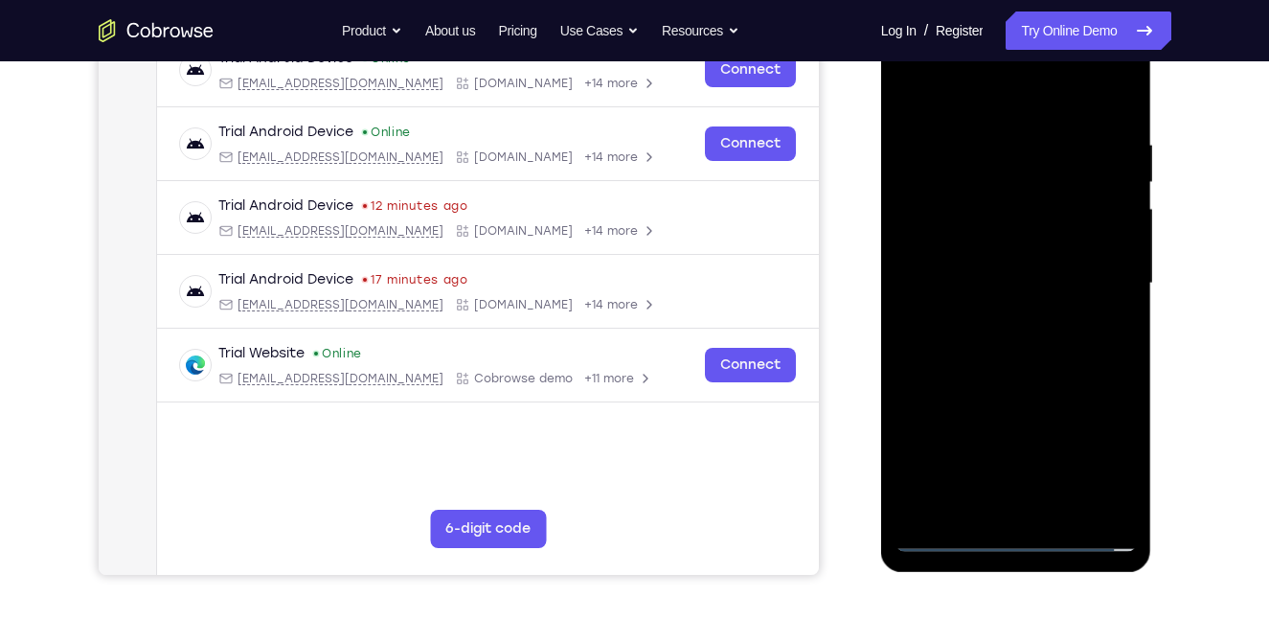
click at [965, 295] on div at bounding box center [1015, 283] width 241 height 536
click at [989, 283] on div at bounding box center [1015, 283] width 241 height 536
click at [1054, 333] on div at bounding box center [1015, 283] width 241 height 536
click at [1048, 367] on div at bounding box center [1015, 283] width 241 height 536
click at [939, 295] on div at bounding box center [1015, 283] width 241 height 536
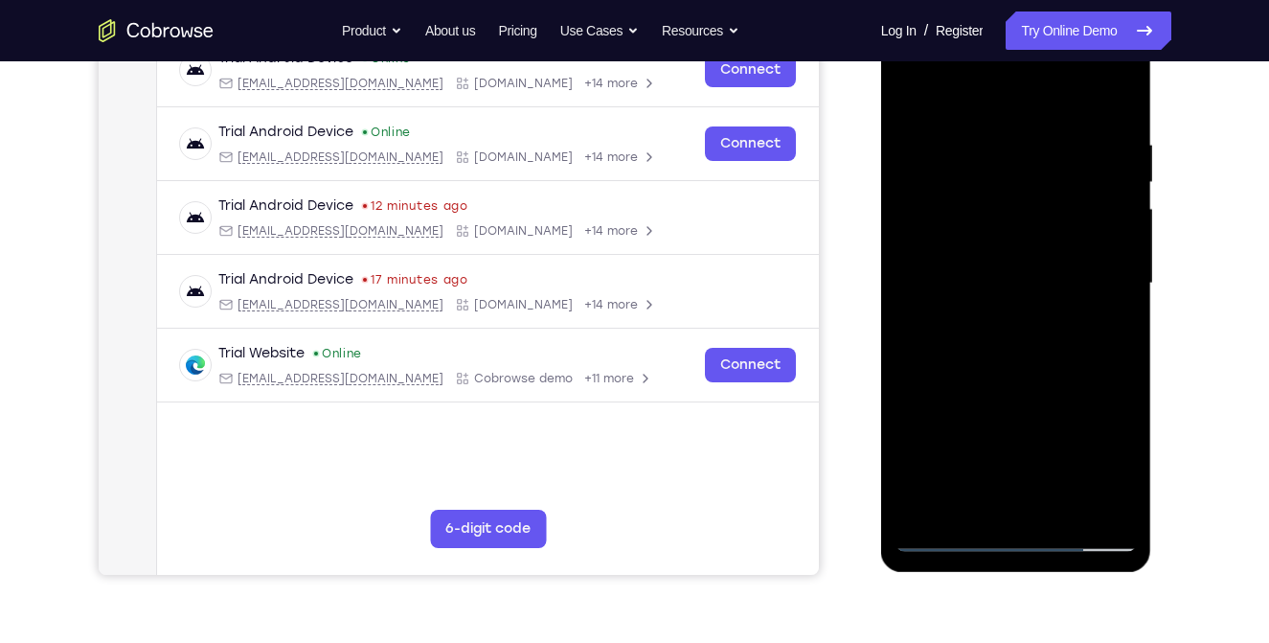
click at [999, 320] on div at bounding box center [1015, 283] width 241 height 536
click at [1028, 373] on div at bounding box center [1015, 283] width 241 height 536
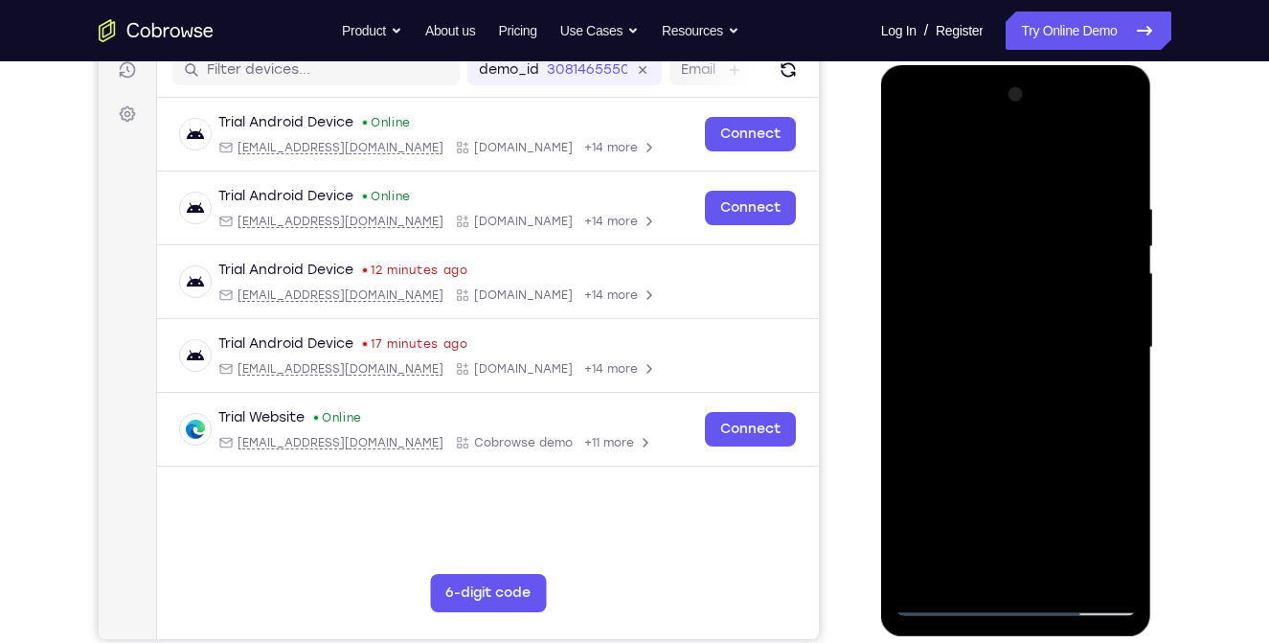
scroll to position [251, 0]
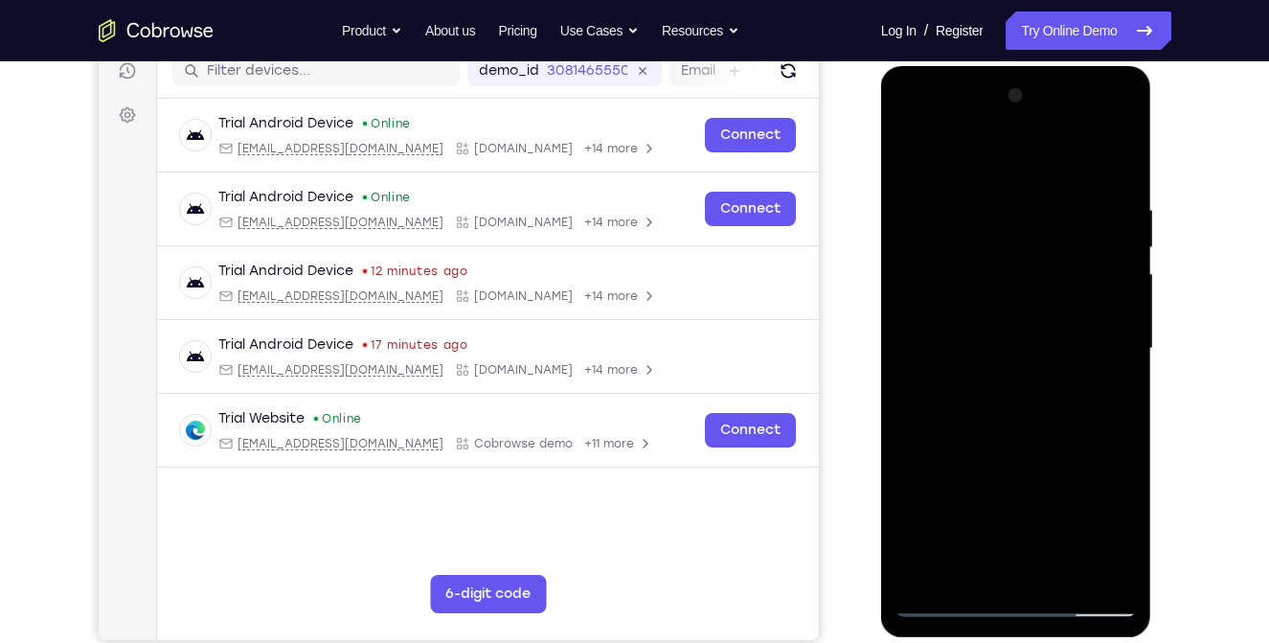
drag, startPoint x: 995, startPoint y: 470, endPoint x: 1009, endPoint y: 183, distance: 287.7
click at [1009, 183] on div at bounding box center [1015, 348] width 241 height 536
drag, startPoint x: 1007, startPoint y: 321, endPoint x: 1014, endPoint y: 57, distance: 263.4
click at [1014, 66] on html "Online web based iOS Simulators and Android Emulators. Run iPhone, iPad, Mobile…" at bounding box center [1017, 353] width 273 height 575
drag, startPoint x: 1022, startPoint y: 310, endPoint x: 1020, endPoint y: 57, distance: 252.8
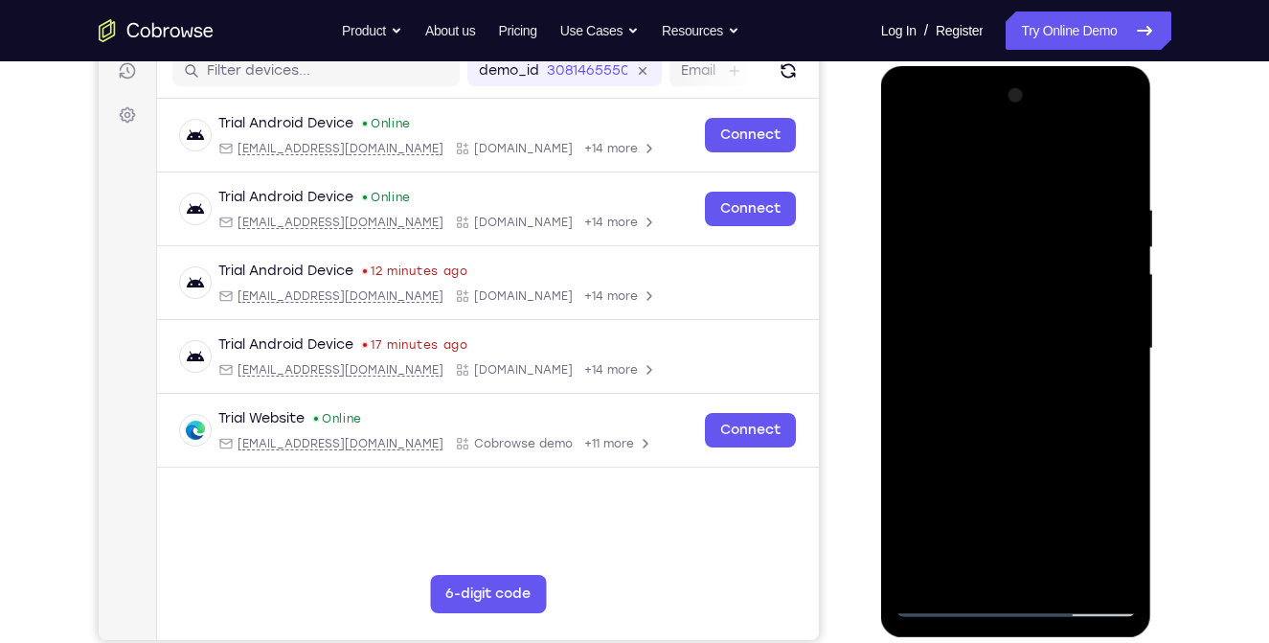
click at [1020, 66] on html "Online web based iOS Simulators and Android Emulators. Run iPhone, iPad, Mobile…" at bounding box center [1017, 353] width 273 height 575
drag, startPoint x: 994, startPoint y: 259, endPoint x: 999, endPoint y: 134, distance: 124.6
click at [999, 134] on div at bounding box center [1015, 348] width 241 height 536
drag, startPoint x: 987, startPoint y: 337, endPoint x: 1018, endPoint y: 142, distance: 197.8
click at [1018, 142] on div at bounding box center [1015, 348] width 241 height 536
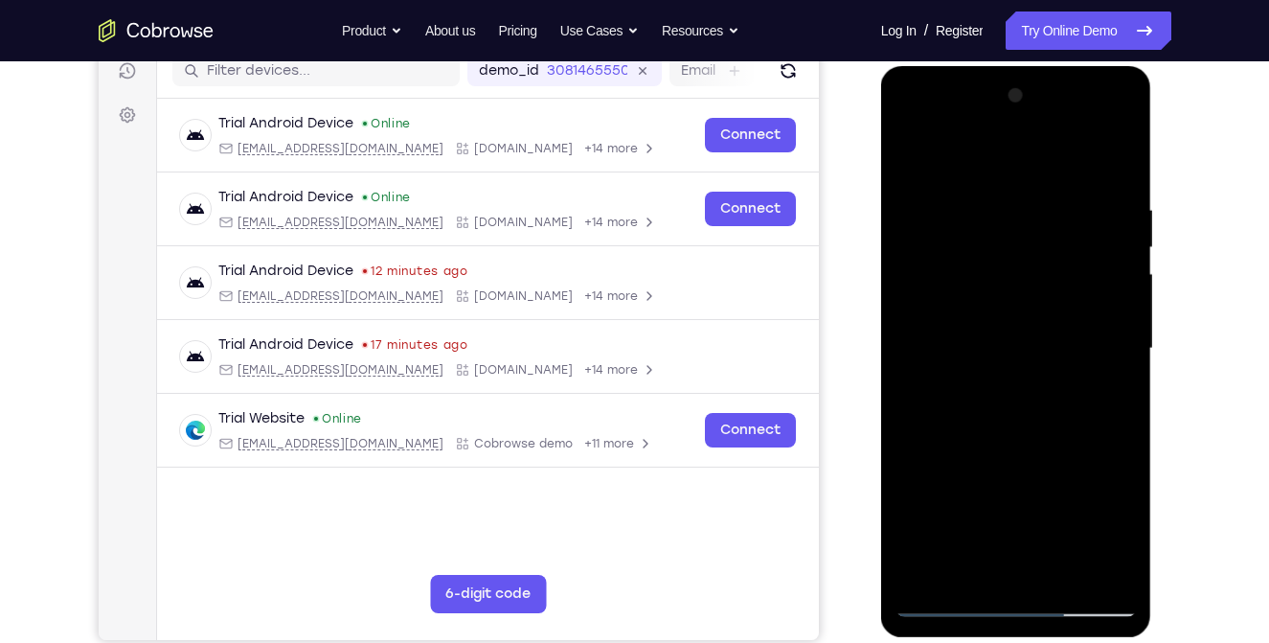
drag, startPoint x: 993, startPoint y: 352, endPoint x: 1035, endPoint y: 163, distance: 194.2
click at [1035, 163] on div at bounding box center [1015, 348] width 241 height 536
click at [1120, 124] on div at bounding box center [1015, 348] width 241 height 536
click at [1067, 493] on div at bounding box center [1015, 348] width 241 height 536
click at [1045, 380] on div at bounding box center [1015, 348] width 241 height 536
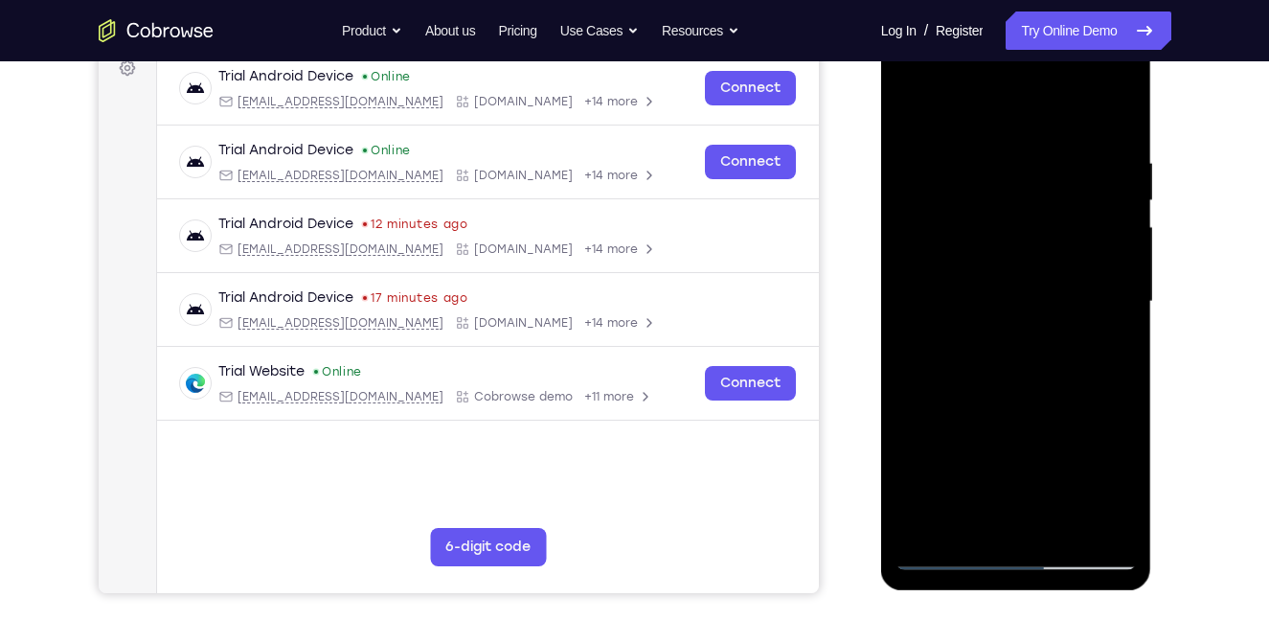
scroll to position [299, 0]
drag, startPoint x: 1030, startPoint y: 473, endPoint x: 1026, endPoint y: 368, distance: 105.5
click at [1026, 368] on div at bounding box center [1015, 301] width 241 height 536
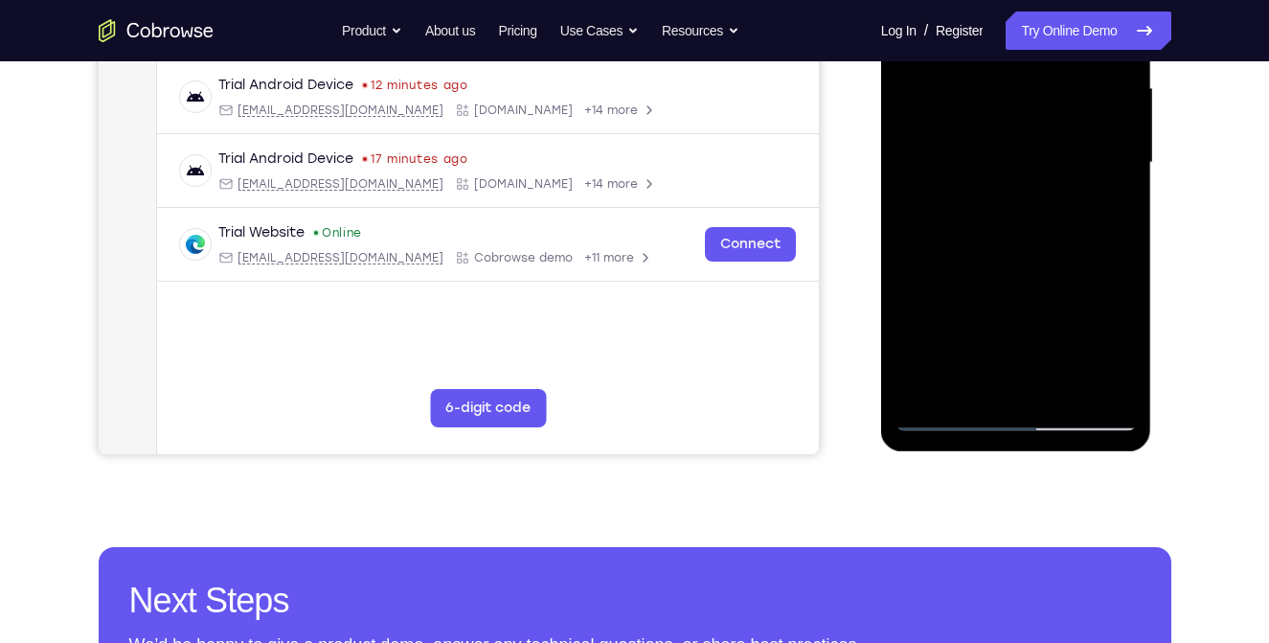
scroll to position [437, 0]
drag, startPoint x: 1017, startPoint y: 378, endPoint x: 1025, endPoint y: 294, distance: 84.6
click at [1025, 294] on div at bounding box center [1015, 163] width 241 height 536
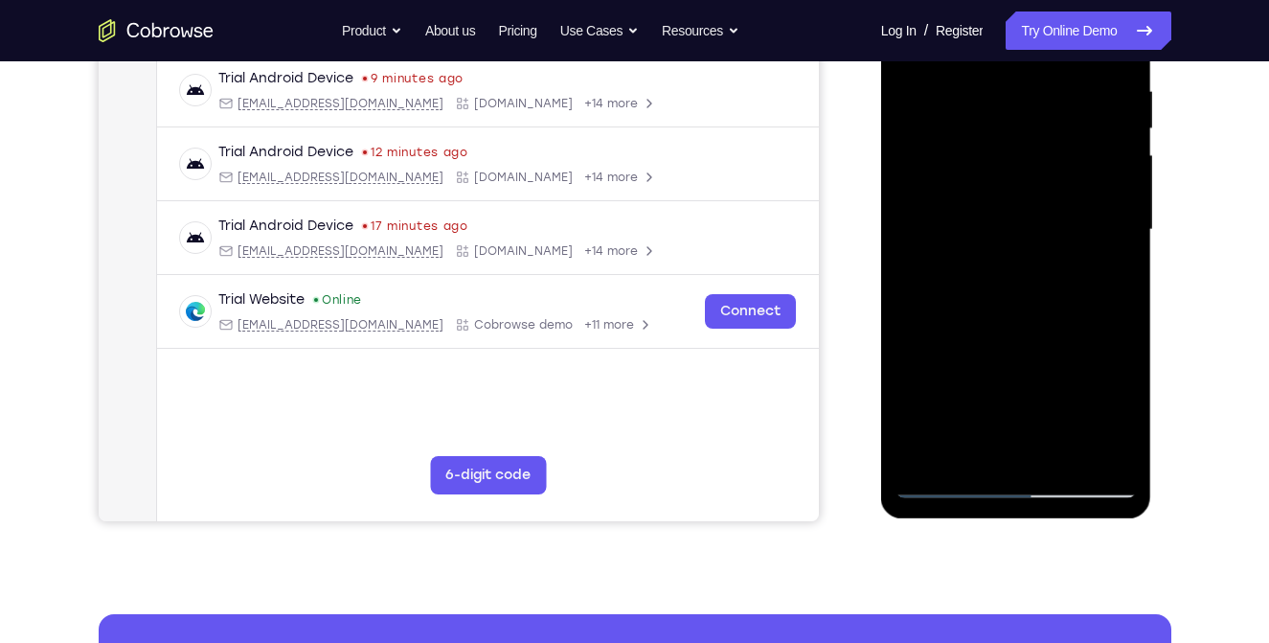
scroll to position [369, 0]
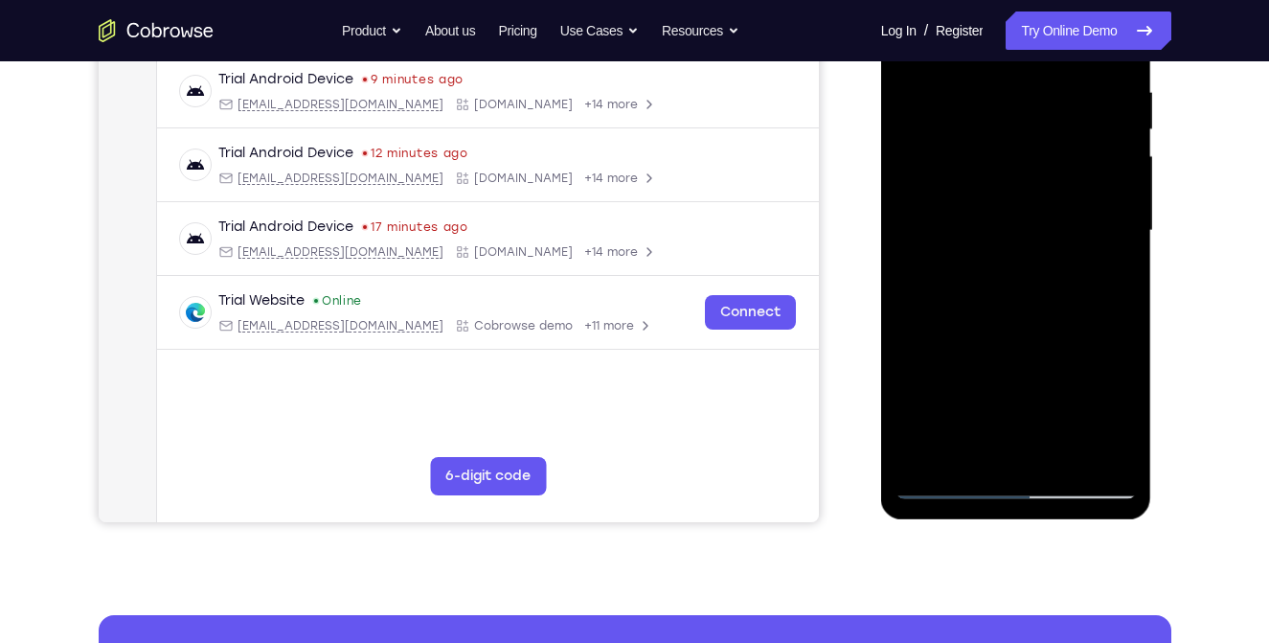
drag, startPoint x: 1006, startPoint y: 382, endPoint x: 1010, endPoint y: 242, distance: 139.9
click at [1010, 242] on div at bounding box center [1015, 231] width 241 height 536
drag, startPoint x: 999, startPoint y: 368, endPoint x: 1002, endPoint y: 262, distance: 105.4
click at [1002, 262] on div at bounding box center [1015, 231] width 241 height 536
drag, startPoint x: 1002, startPoint y: 394, endPoint x: 1022, endPoint y: 233, distance: 162.1
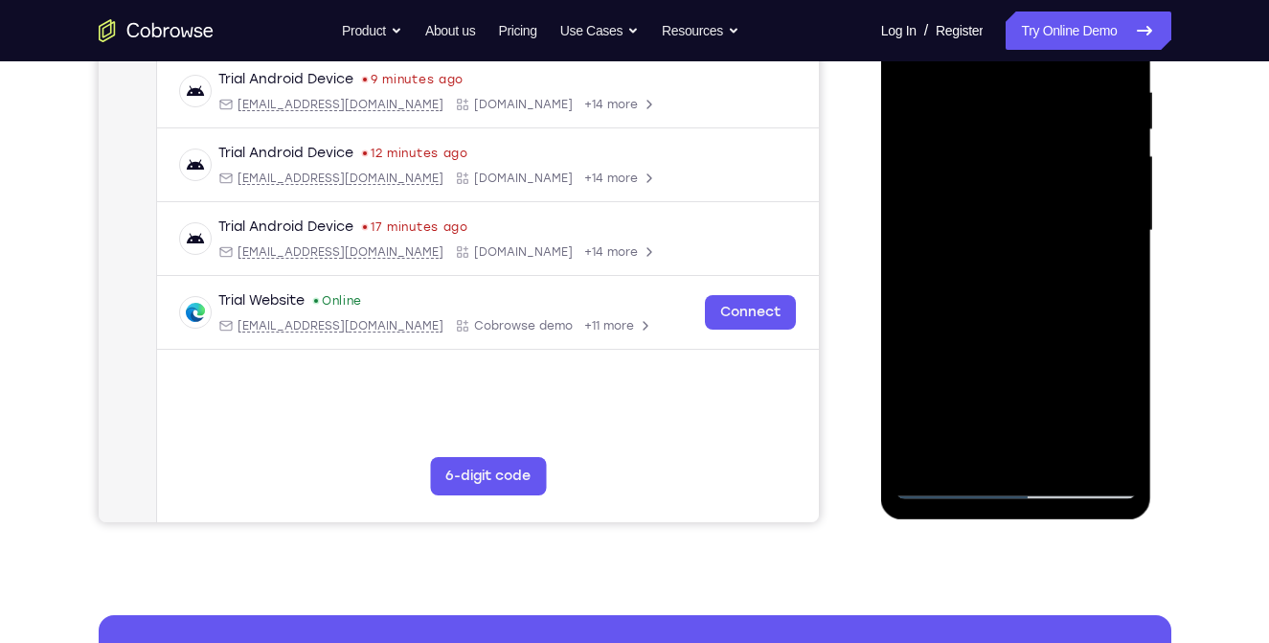
click at [1022, 233] on div at bounding box center [1015, 231] width 241 height 536
drag, startPoint x: 996, startPoint y: 441, endPoint x: 1014, endPoint y: 272, distance: 170.5
click at [1014, 272] on div at bounding box center [1015, 231] width 241 height 536
drag, startPoint x: 1027, startPoint y: 397, endPoint x: 1040, endPoint y: 306, distance: 92.0
click at [1040, 306] on div at bounding box center [1015, 231] width 241 height 536
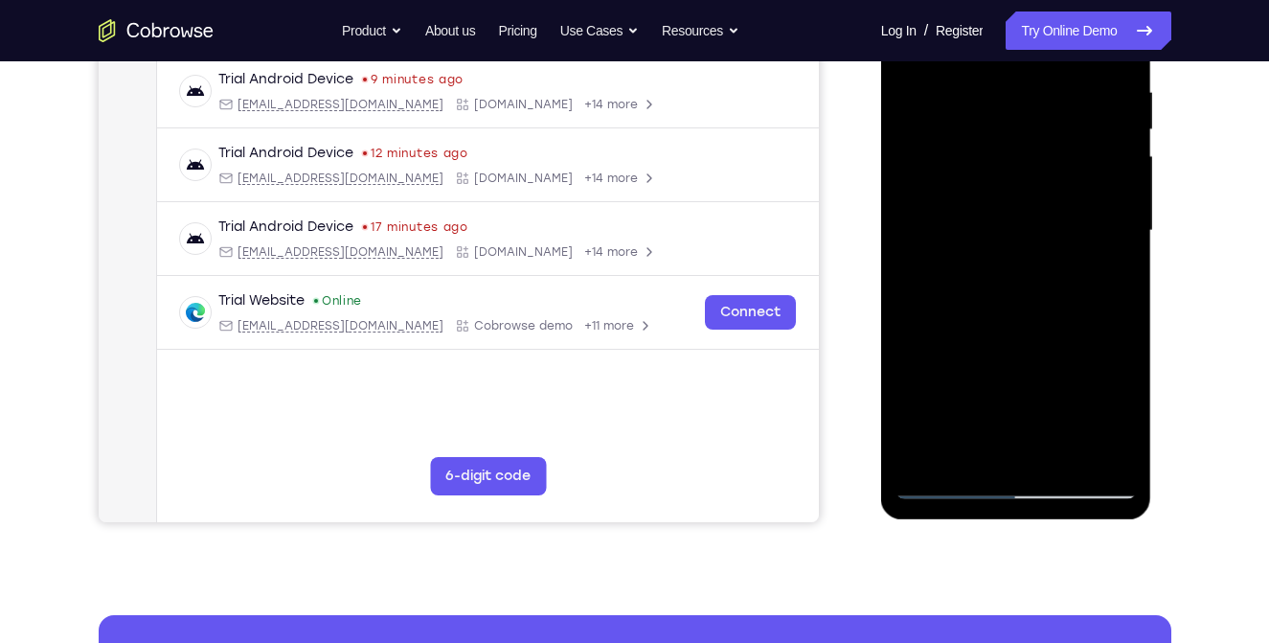
click at [1052, 257] on div at bounding box center [1015, 231] width 241 height 536
drag, startPoint x: 1006, startPoint y: 382, endPoint x: 1023, endPoint y: 213, distance: 170.3
click at [1023, 213] on div at bounding box center [1015, 231] width 241 height 536
drag, startPoint x: 993, startPoint y: 440, endPoint x: 1003, endPoint y: 239, distance: 200.4
click at [1003, 239] on div at bounding box center [1015, 231] width 241 height 536
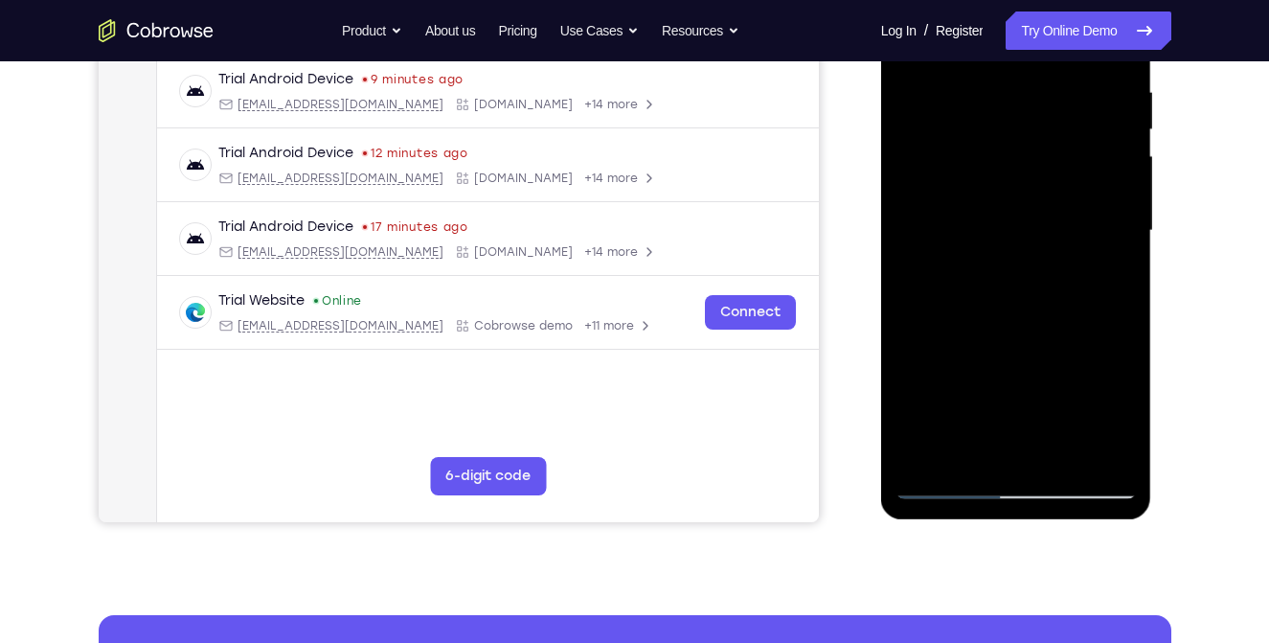
drag, startPoint x: 1028, startPoint y: 240, endPoint x: 1032, endPoint y: 280, distance: 39.6
click at [1032, 280] on div at bounding box center [1015, 231] width 241 height 536
drag, startPoint x: 1017, startPoint y: 392, endPoint x: 1029, endPoint y: 238, distance: 153.7
click at [1029, 238] on div at bounding box center [1015, 231] width 241 height 536
drag, startPoint x: 1012, startPoint y: 401, endPoint x: 1037, endPoint y: 238, distance: 164.7
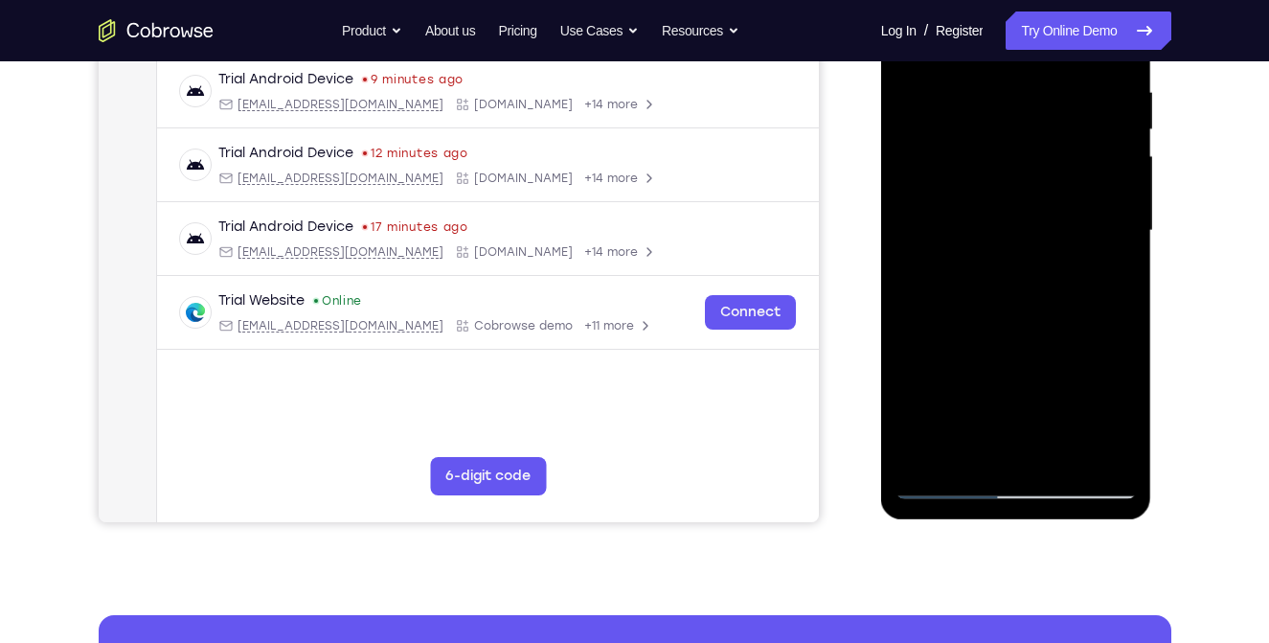
click at [1037, 238] on div at bounding box center [1015, 231] width 241 height 536
drag, startPoint x: 1009, startPoint y: 422, endPoint x: 1033, endPoint y: 296, distance: 128.7
click at [1033, 296] on div at bounding box center [1015, 231] width 241 height 536
drag, startPoint x: 1026, startPoint y: 425, endPoint x: 1030, endPoint y: 270, distance: 155.2
click at [1030, 270] on div at bounding box center [1015, 231] width 241 height 536
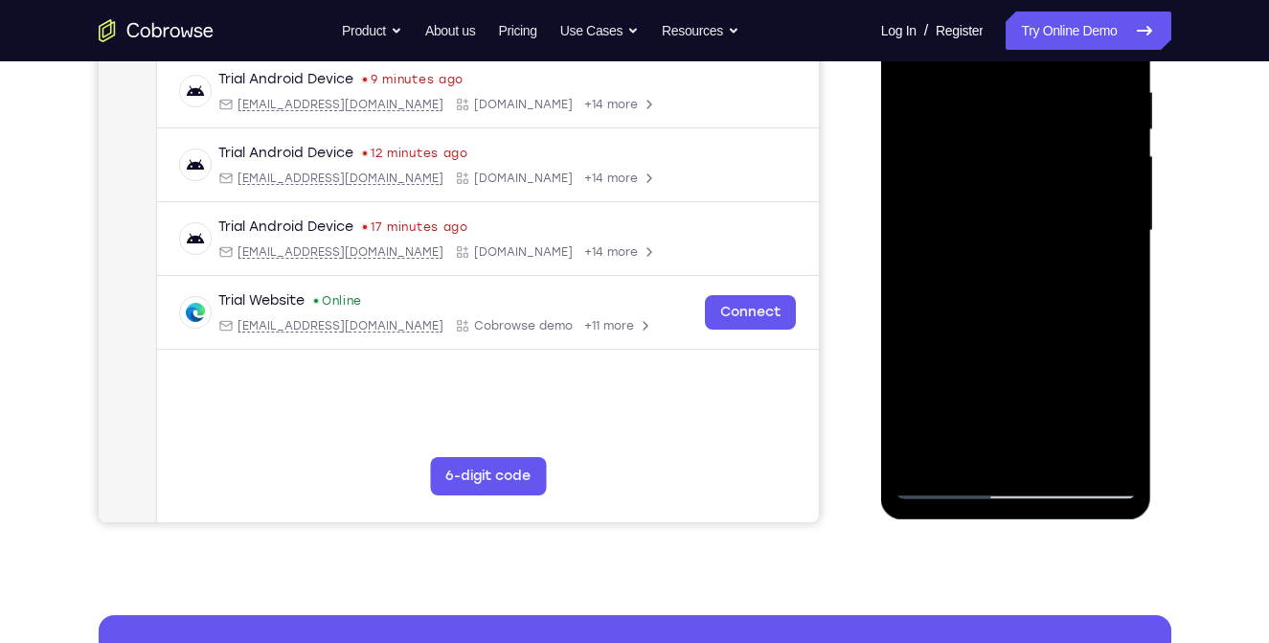
drag, startPoint x: 1008, startPoint y: 391, endPoint x: 1027, endPoint y: 274, distance: 118.2
click at [1027, 274] on div at bounding box center [1015, 231] width 241 height 536
drag, startPoint x: 987, startPoint y: 434, endPoint x: 1015, endPoint y: 313, distance: 123.8
click at [1015, 313] on div at bounding box center [1015, 231] width 241 height 536
drag, startPoint x: 994, startPoint y: 434, endPoint x: 1015, endPoint y: 318, distance: 117.8
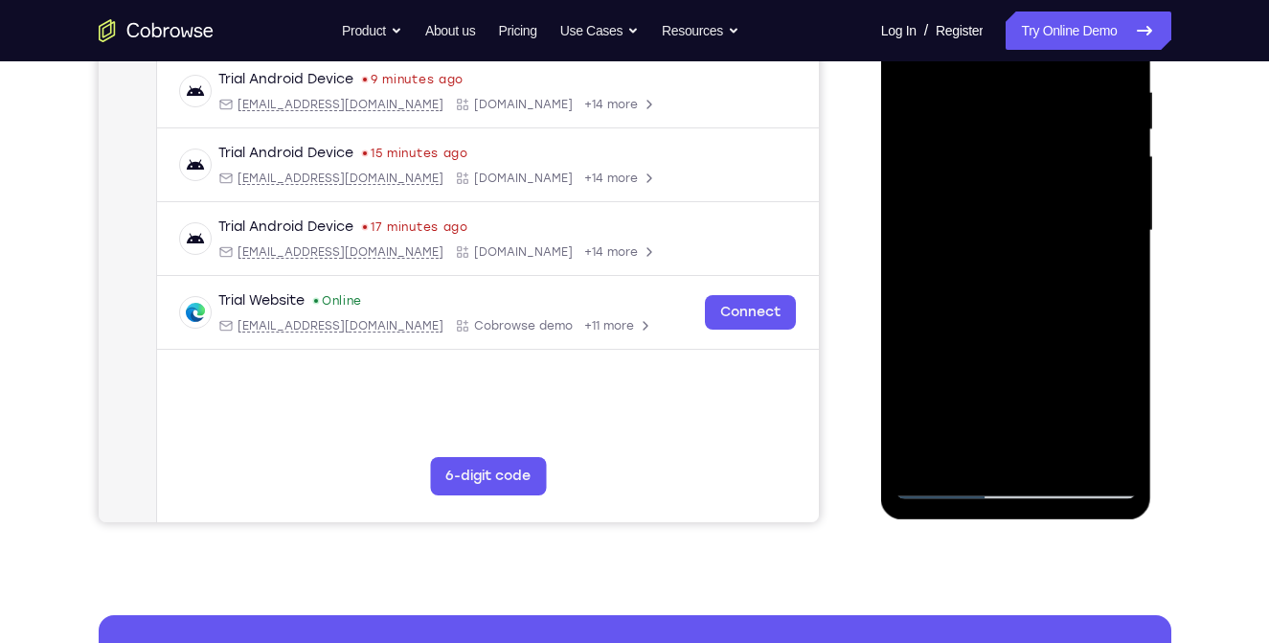
click at [1015, 318] on div at bounding box center [1015, 231] width 241 height 536
drag, startPoint x: 1002, startPoint y: 388, endPoint x: 1029, endPoint y: 260, distance: 131.1
click at [1029, 260] on div at bounding box center [1015, 231] width 241 height 536
drag, startPoint x: 1025, startPoint y: 366, endPoint x: 1026, endPoint y: 268, distance: 97.7
click at [1026, 268] on div at bounding box center [1015, 231] width 241 height 536
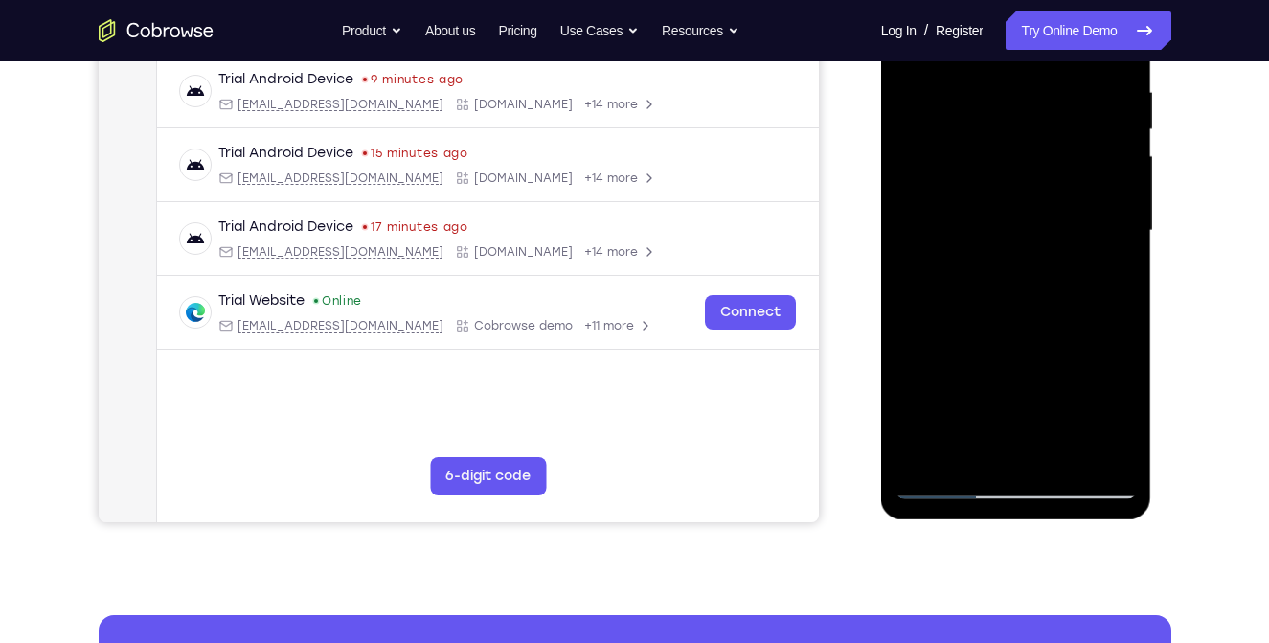
drag, startPoint x: 1021, startPoint y: 394, endPoint x: 1032, endPoint y: 287, distance: 106.9
click at [1032, 287] on div at bounding box center [1015, 231] width 241 height 536
drag, startPoint x: 1012, startPoint y: 398, endPoint x: 1031, endPoint y: 284, distance: 115.6
click at [1031, 284] on div at bounding box center [1015, 231] width 241 height 536
click at [990, 251] on div at bounding box center [1015, 231] width 241 height 536
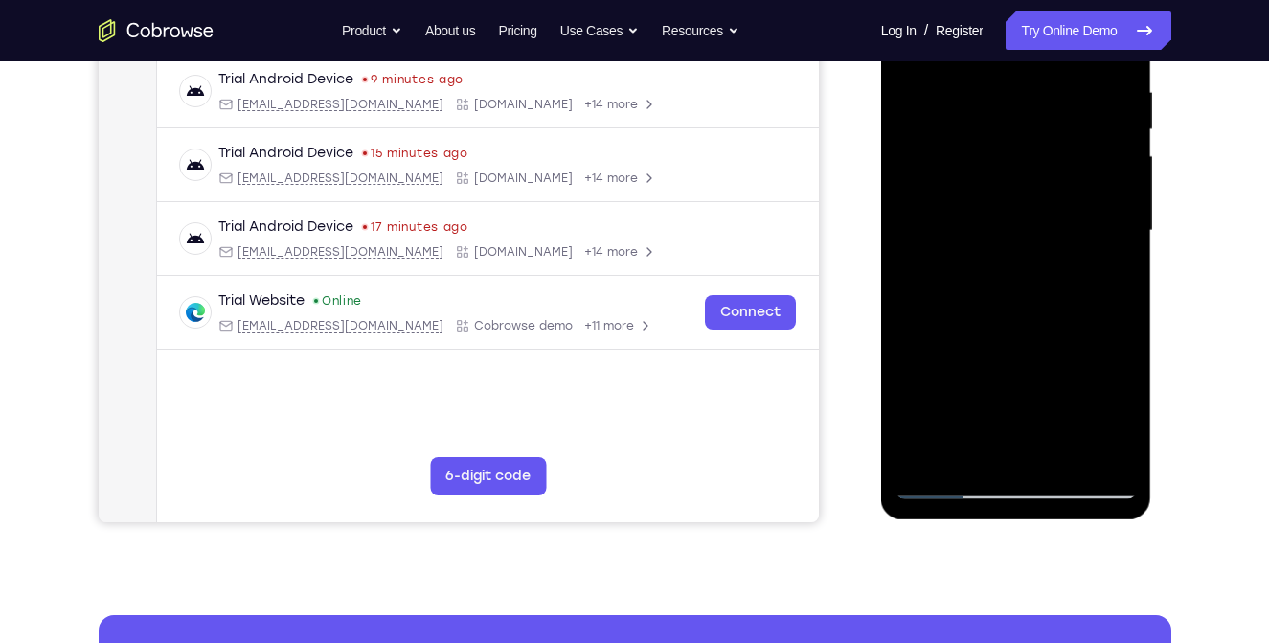
drag, startPoint x: 1005, startPoint y: 405, endPoint x: 1020, endPoint y: 305, distance: 100.8
click at [1020, 305] on div at bounding box center [1015, 231] width 241 height 536
drag, startPoint x: 1028, startPoint y: 384, endPoint x: 1045, endPoint y: 277, distance: 108.6
click at [1045, 277] on div at bounding box center [1015, 231] width 241 height 536
drag, startPoint x: 1029, startPoint y: 392, endPoint x: 1068, endPoint y: 110, distance: 284.3
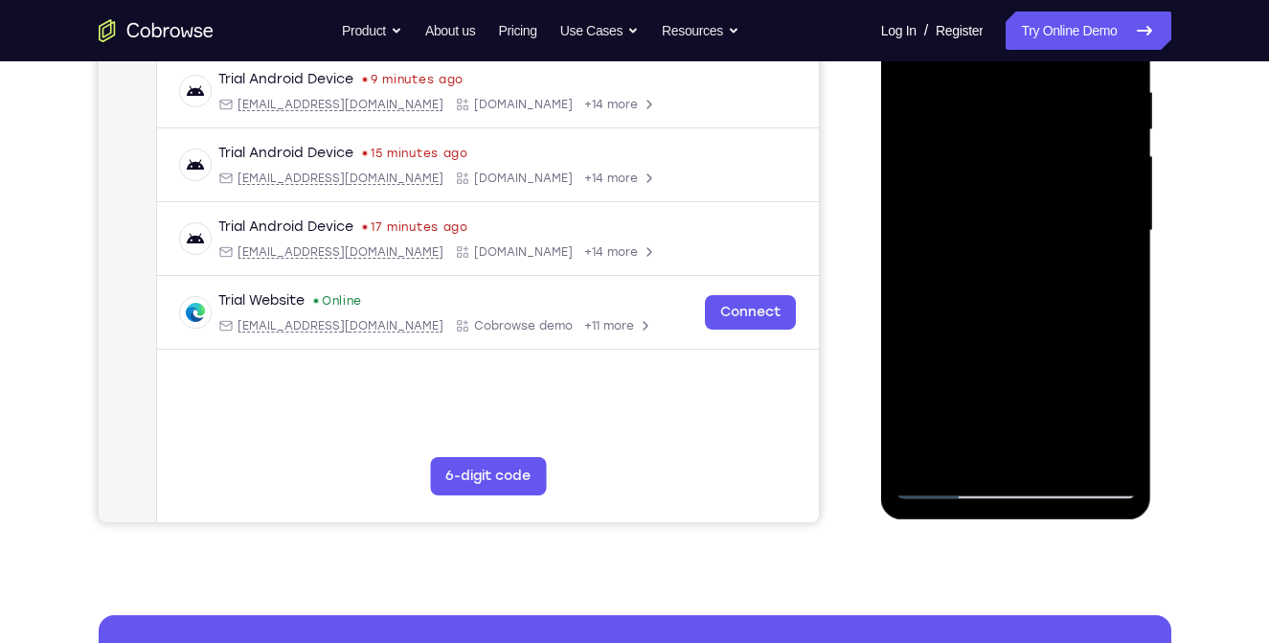
click at [1068, 110] on div at bounding box center [1015, 231] width 241 height 536
drag, startPoint x: 968, startPoint y: 413, endPoint x: 981, endPoint y: 224, distance: 189.1
click at [981, 224] on div at bounding box center [1015, 231] width 241 height 536
drag, startPoint x: 997, startPoint y: 431, endPoint x: 1001, endPoint y: 299, distance: 132.2
click at [1001, 299] on div at bounding box center [1015, 231] width 241 height 536
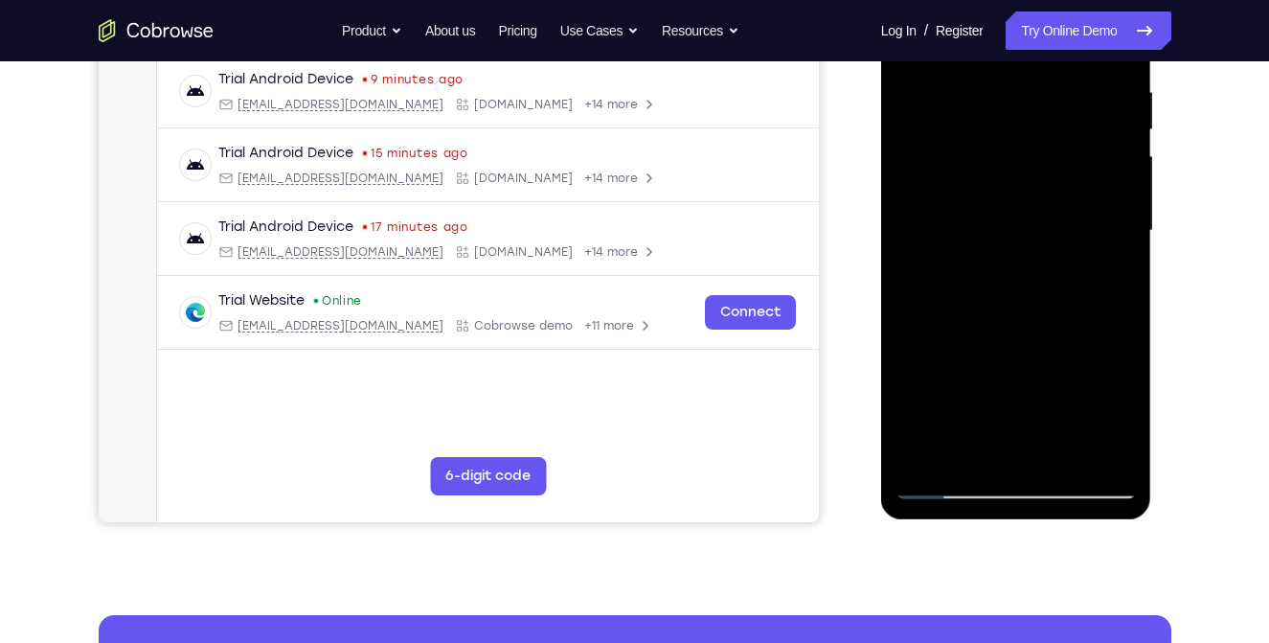
drag, startPoint x: 1006, startPoint y: 428, endPoint x: 1037, endPoint y: 166, distance: 264.3
click at [1037, 166] on div at bounding box center [1015, 231] width 241 height 536
drag, startPoint x: 1133, startPoint y: 197, endPoint x: 1136, endPoint y: 337, distance: 139.8
click at [1136, 337] on div at bounding box center [1015, 231] width 241 height 536
drag, startPoint x: 1137, startPoint y: 378, endPoint x: 1124, endPoint y: 236, distance: 143.2
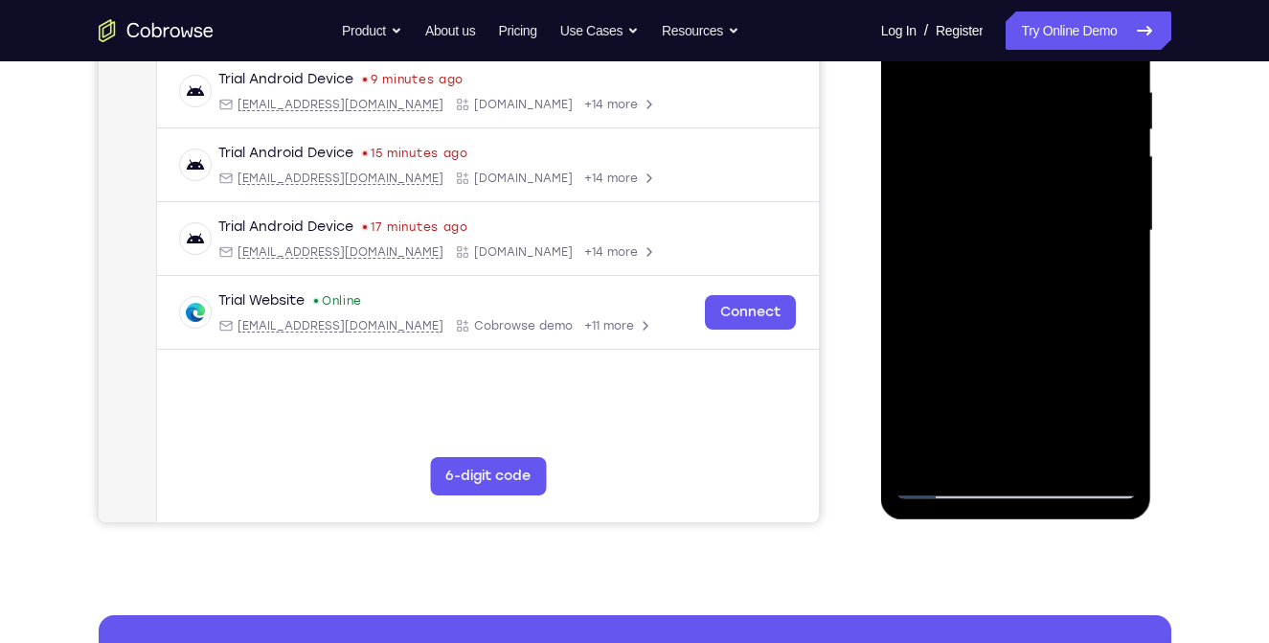
click at [1124, 236] on div at bounding box center [1015, 231] width 241 height 536
drag, startPoint x: 1054, startPoint y: 416, endPoint x: 1051, endPoint y: 304, distance: 112.1
click at [1051, 304] on div at bounding box center [1015, 231] width 241 height 536
drag, startPoint x: 1051, startPoint y: 408, endPoint x: 1051, endPoint y: 280, distance: 128.3
click at [1051, 280] on div at bounding box center [1015, 231] width 241 height 536
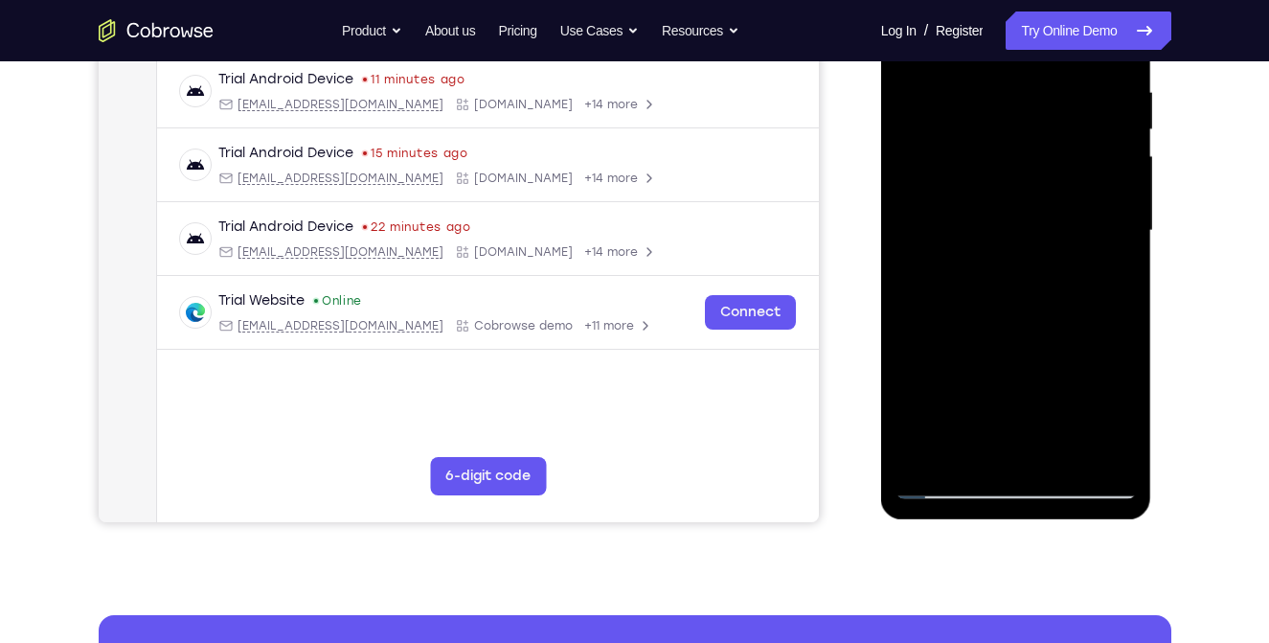
drag, startPoint x: 1041, startPoint y: 432, endPoint x: 1029, endPoint y: 318, distance: 114.5
click at [1029, 318] on div at bounding box center [1015, 231] width 241 height 536
drag, startPoint x: 1036, startPoint y: 426, endPoint x: 1011, endPoint y: 284, distance: 143.9
click at [1011, 284] on div at bounding box center [1015, 231] width 241 height 536
drag, startPoint x: 1021, startPoint y: 411, endPoint x: 1028, endPoint y: 320, distance: 91.2
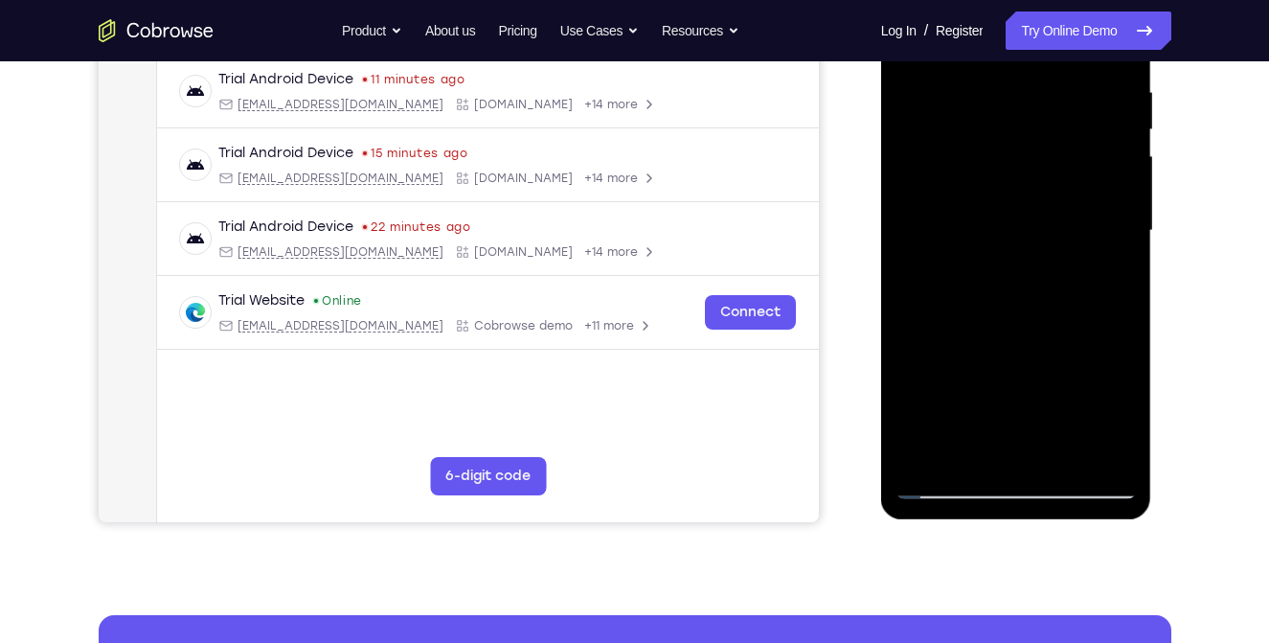
click at [1028, 320] on div at bounding box center [1015, 231] width 241 height 536
drag, startPoint x: 1020, startPoint y: 418, endPoint x: 1024, endPoint y: 296, distance: 122.6
click at [1024, 296] on div at bounding box center [1015, 231] width 241 height 536
drag, startPoint x: 1021, startPoint y: 425, endPoint x: 1024, endPoint y: 310, distance: 115.0
click at [1024, 310] on div at bounding box center [1015, 231] width 241 height 536
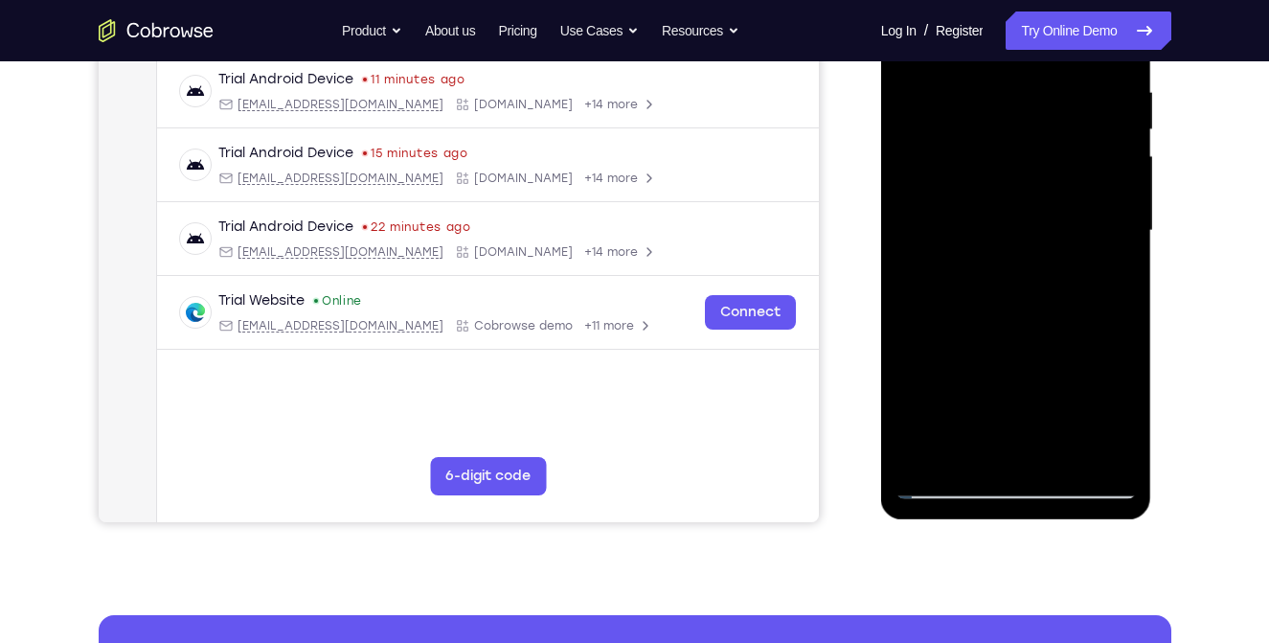
drag, startPoint x: 1011, startPoint y: 410, endPoint x: 1023, endPoint y: 251, distance: 159.4
click at [1023, 251] on div at bounding box center [1015, 231] width 241 height 536
drag, startPoint x: 1017, startPoint y: 373, endPoint x: 1028, endPoint y: 243, distance: 130.7
click at [1028, 243] on div at bounding box center [1015, 231] width 241 height 536
click at [1021, 373] on div at bounding box center [1015, 231] width 241 height 536
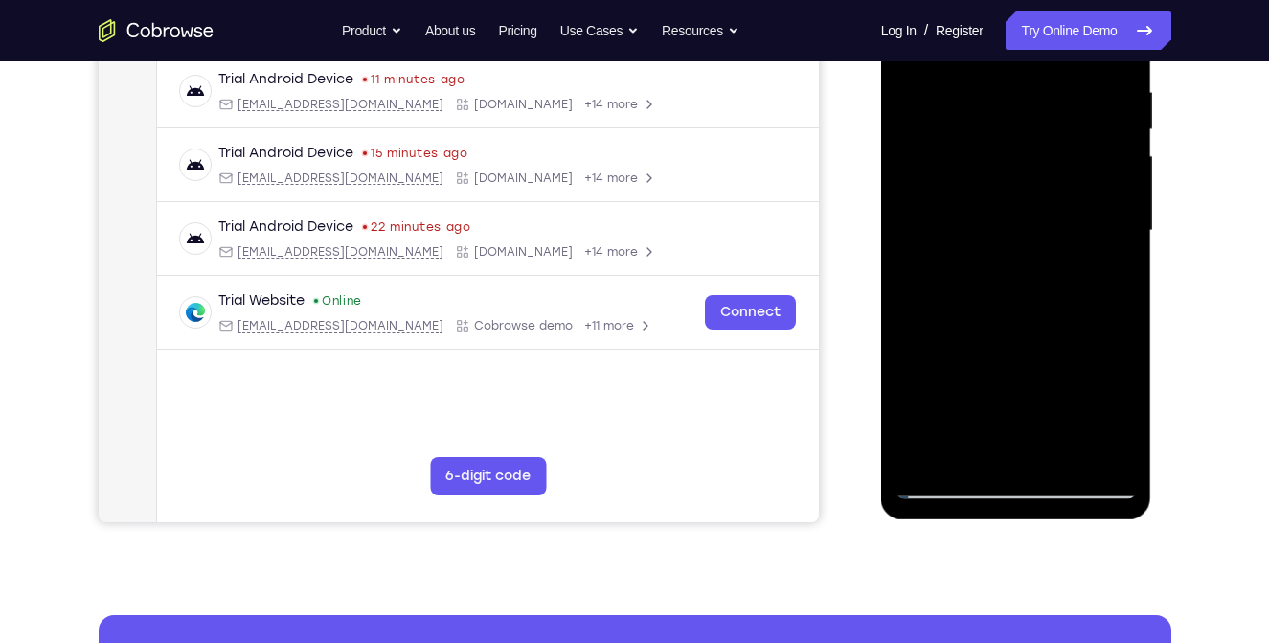
drag, startPoint x: 1021, startPoint y: 372, endPoint x: 1025, endPoint y: 223, distance: 148.5
click at [1025, 223] on div at bounding box center [1015, 231] width 241 height 536
click at [958, 486] on div at bounding box center [1015, 231] width 241 height 536
drag, startPoint x: 1018, startPoint y: 396, endPoint x: 1019, endPoint y: 201, distance: 195.4
click at [1019, 201] on div at bounding box center [1015, 231] width 241 height 536
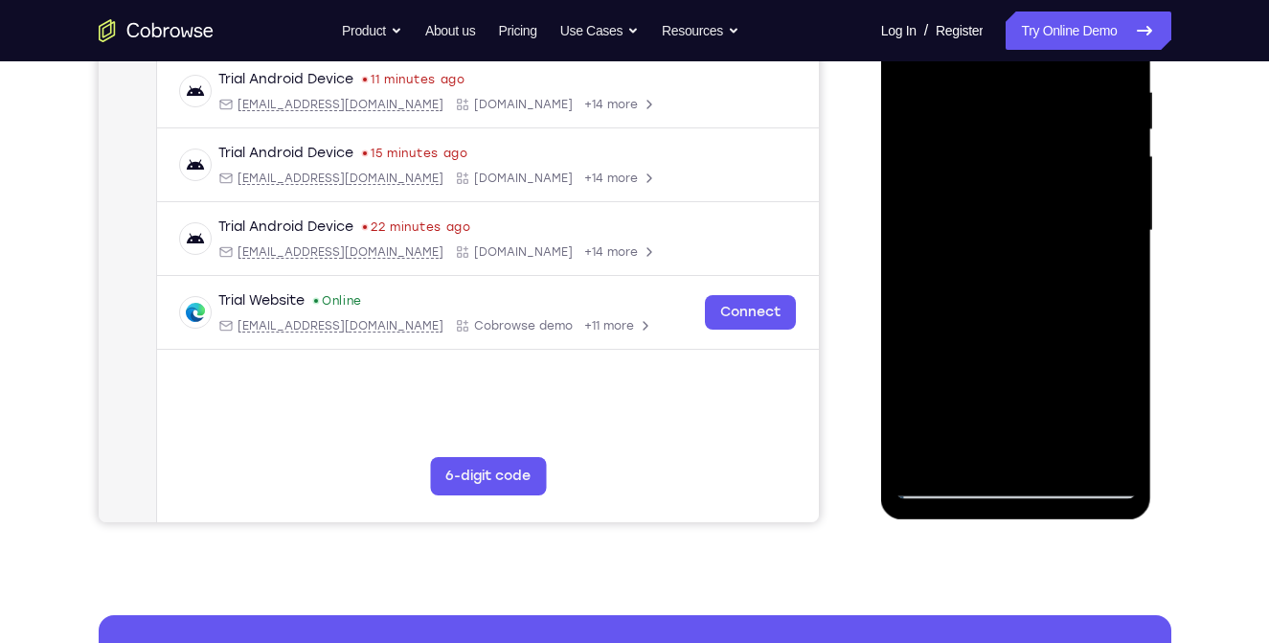
drag, startPoint x: 1011, startPoint y: 397, endPoint x: 1029, endPoint y: 258, distance: 140.9
click at [1029, 258] on div at bounding box center [1015, 231] width 241 height 536
drag, startPoint x: 1002, startPoint y: 437, endPoint x: 1022, endPoint y: 294, distance: 144.1
click at [1022, 294] on div at bounding box center [1015, 231] width 241 height 536
drag, startPoint x: 1012, startPoint y: 434, endPoint x: 1034, endPoint y: 277, distance: 158.6
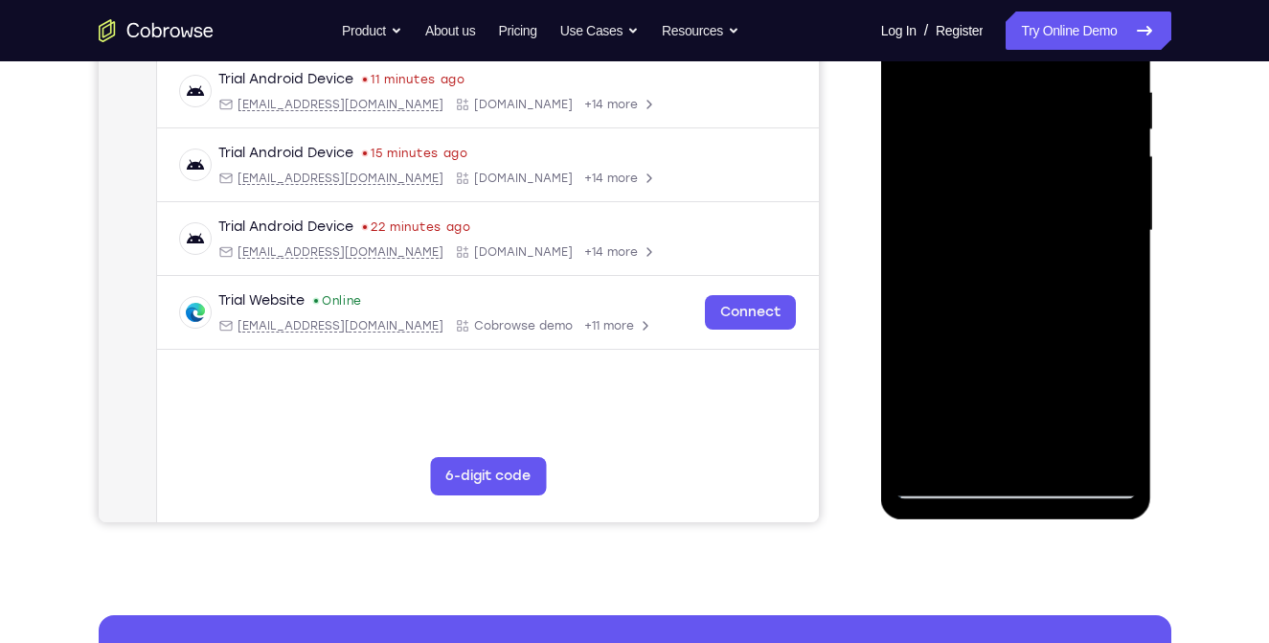
click at [1034, 277] on div at bounding box center [1015, 231] width 241 height 536
drag, startPoint x: 1018, startPoint y: 404, endPoint x: 1028, endPoint y: 296, distance: 108.6
click at [1028, 296] on div at bounding box center [1015, 231] width 241 height 536
drag, startPoint x: 1011, startPoint y: 426, endPoint x: 1020, endPoint y: 400, distance: 27.3
click at [1020, 400] on div at bounding box center [1015, 231] width 241 height 536
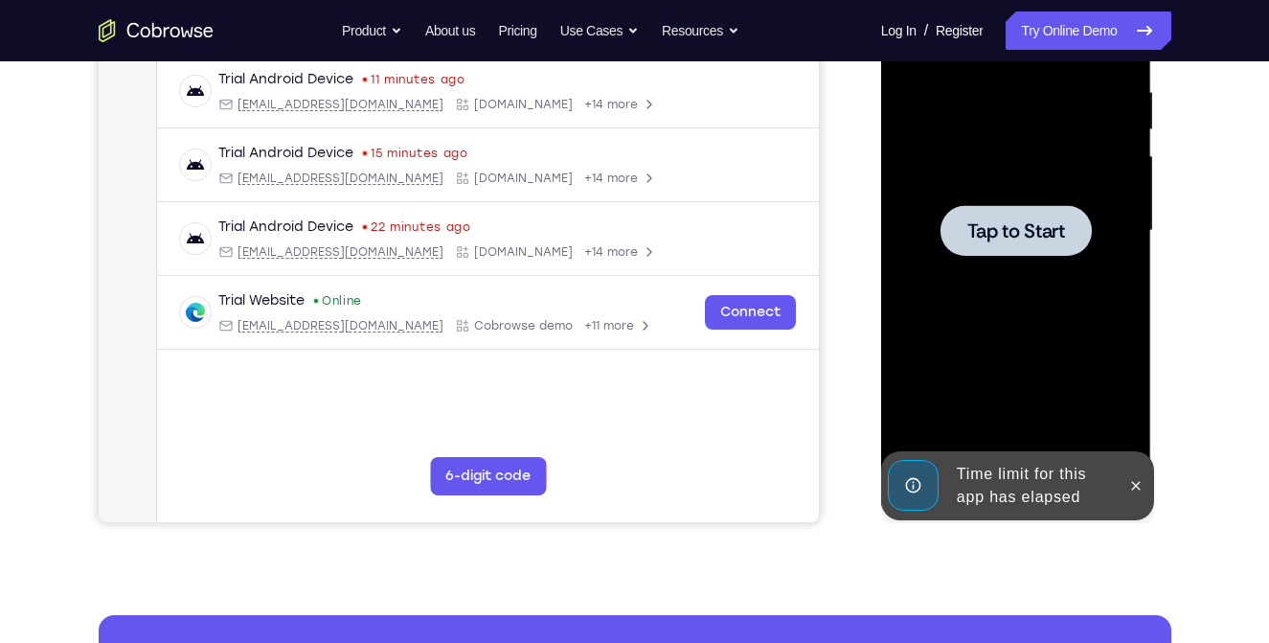
click at [1031, 228] on span "Tap to Start" at bounding box center [1016, 230] width 98 height 19
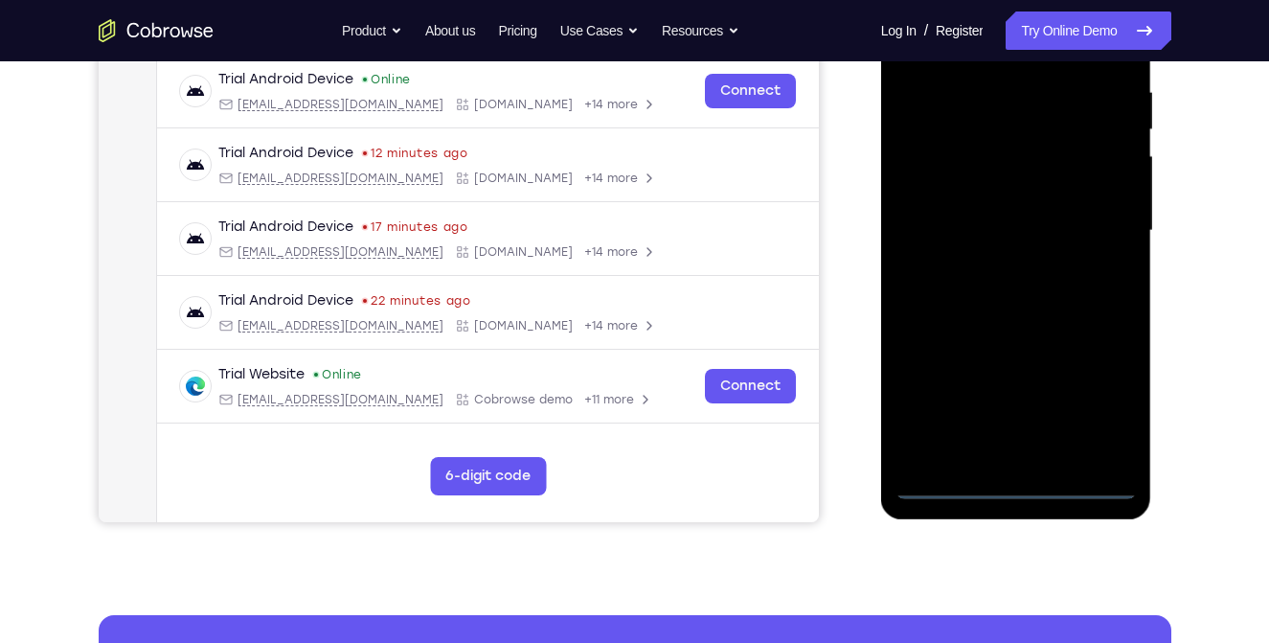
click at [1012, 486] on div at bounding box center [1015, 231] width 241 height 536
drag, startPoint x: 1012, startPoint y: 486, endPoint x: 1107, endPoint y: 406, distance: 124.3
click at [1107, 406] on div at bounding box center [1015, 231] width 241 height 536
drag, startPoint x: 1085, startPoint y: 289, endPoint x: 1081, endPoint y: 253, distance: 36.6
drag, startPoint x: 1081, startPoint y: 253, endPoint x: 1111, endPoint y: 208, distance: 53.9
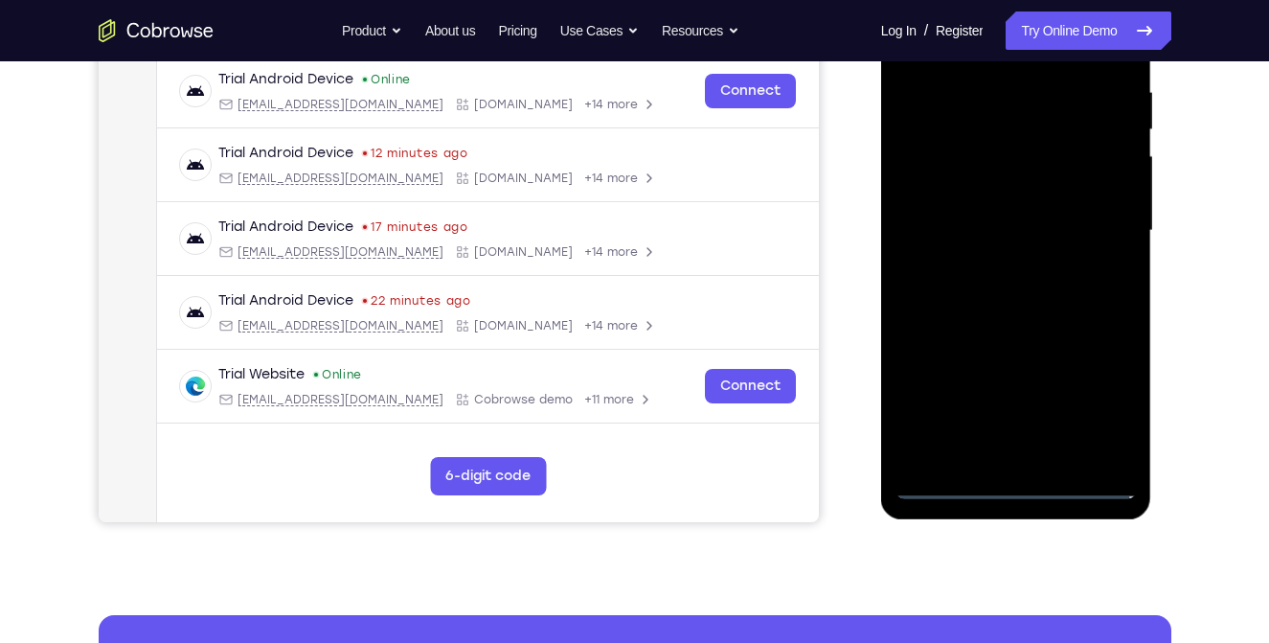
click at [1111, 208] on div at bounding box center [1015, 231] width 241 height 536
click at [1098, 395] on div at bounding box center [1015, 231] width 241 height 536
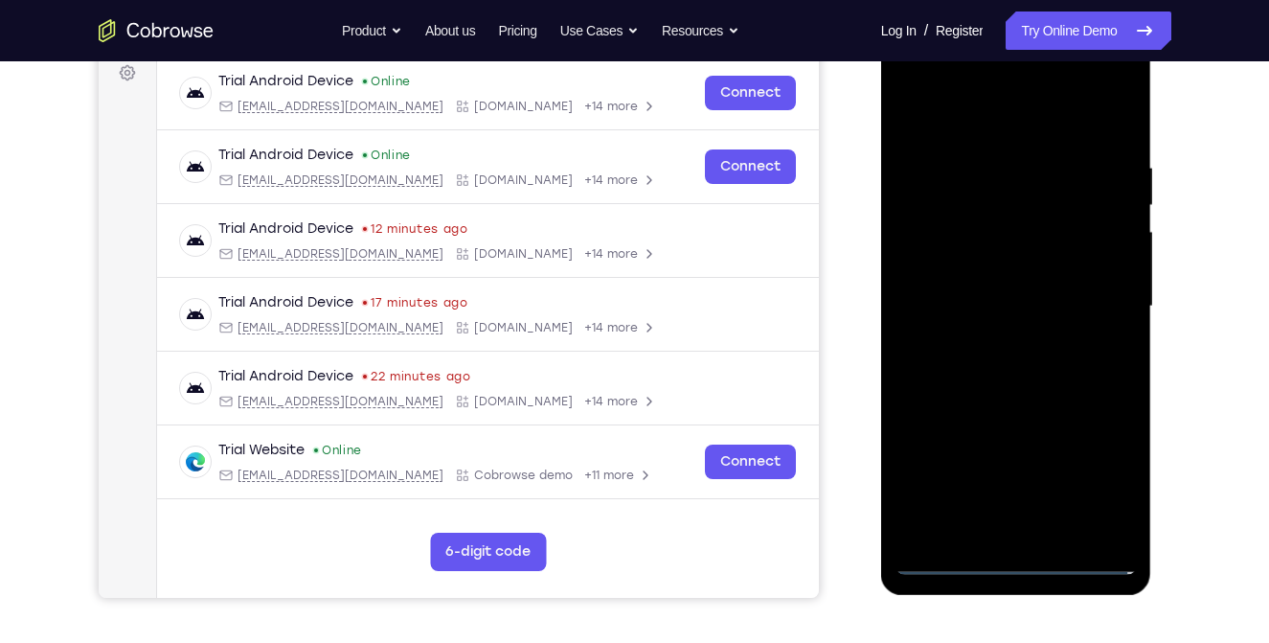
scroll to position [257, 0]
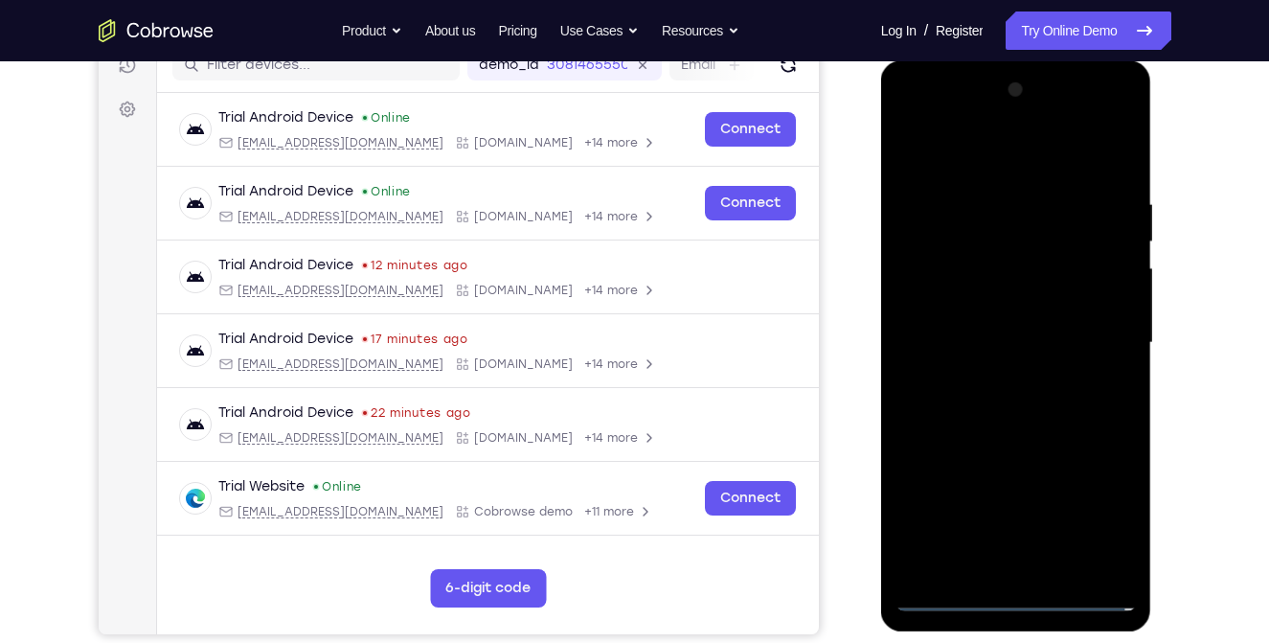
click at [941, 161] on div at bounding box center [1015, 343] width 241 height 536
click at [946, 290] on div at bounding box center [1015, 343] width 241 height 536
click at [990, 350] on div at bounding box center [1015, 343] width 241 height 536
click at [967, 331] on div at bounding box center [1015, 343] width 241 height 536
click at [967, 356] on div at bounding box center [1015, 343] width 241 height 536
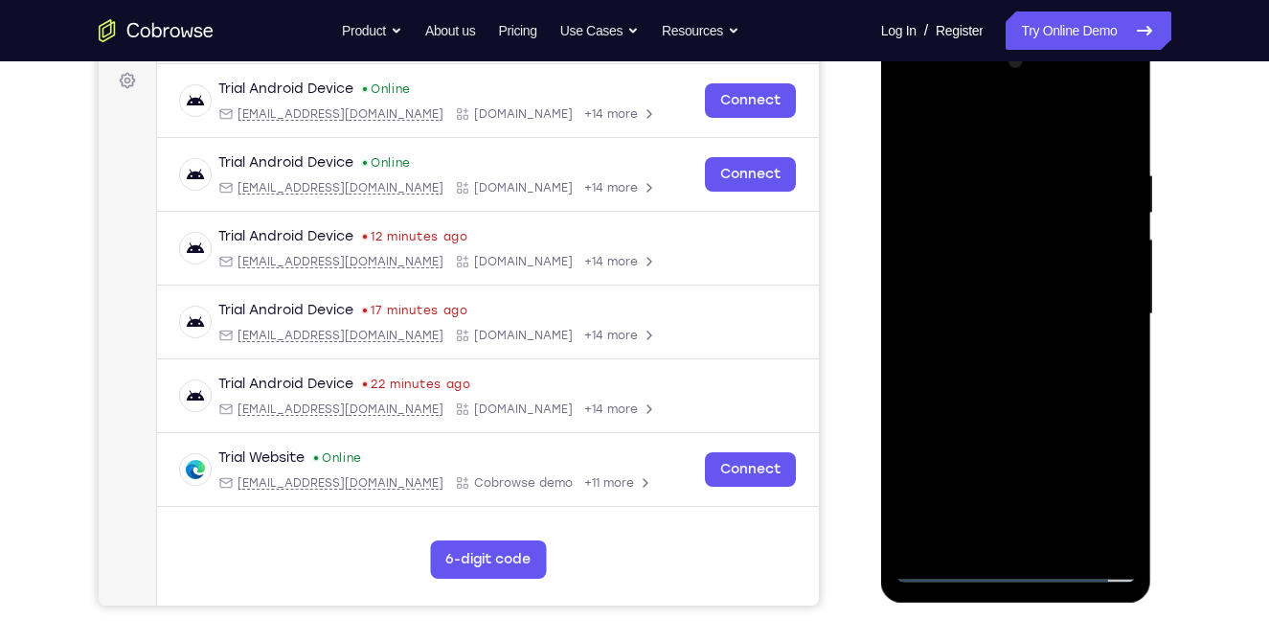
scroll to position [288, 0]
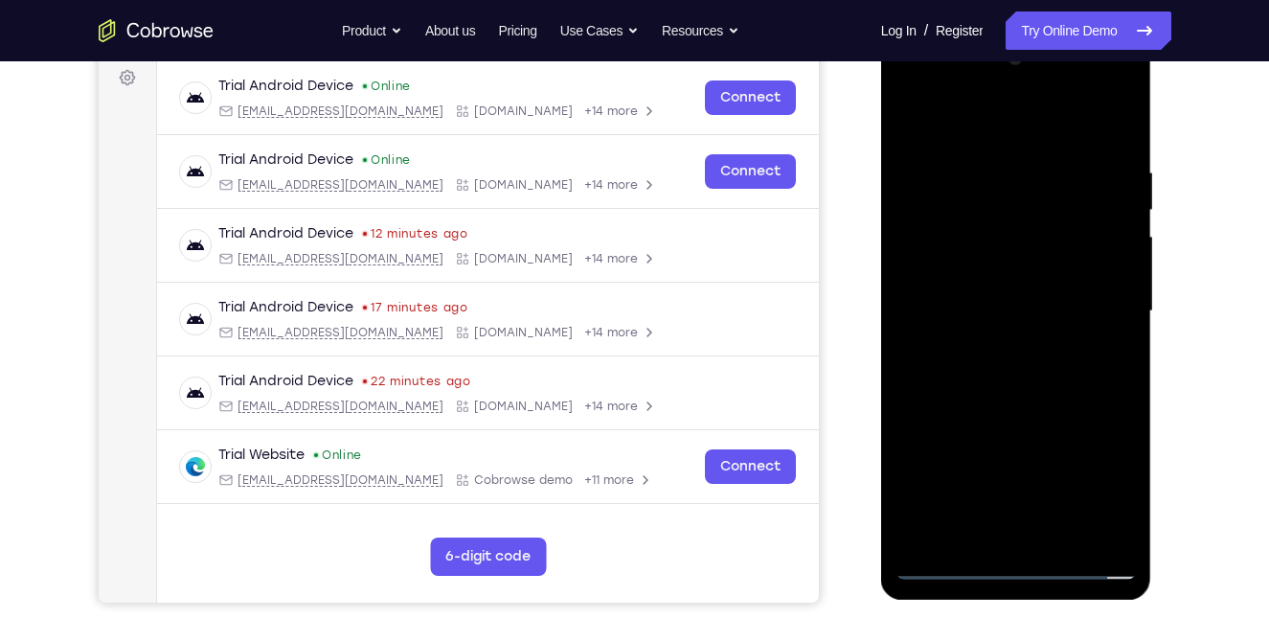
click at [954, 325] on div at bounding box center [1015, 311] width 241 height 536
click at [1098, 531] on div at bounding box center [1015, 311] width 241 height 536
click at [1034, 372] on div at bounding box center [1015, 311] width 241 height 536
click at [1049, 361] on div at bounding box center [1015, 311] width 241 height 536
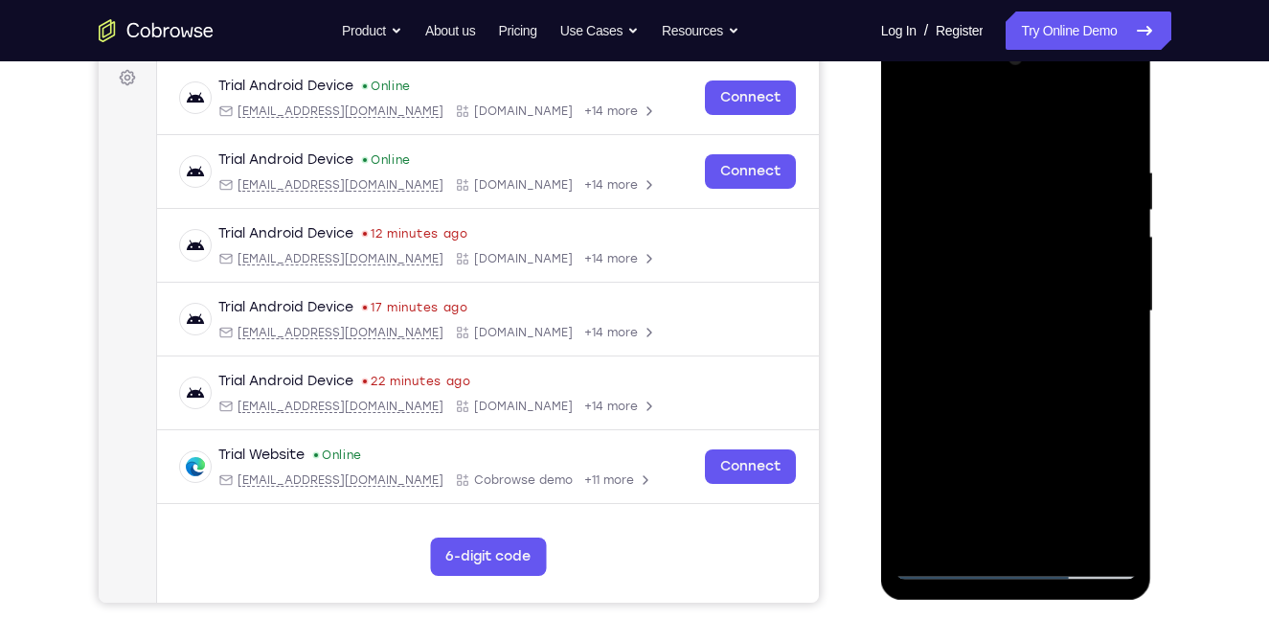
click at [1053, 362] on div at bounding box center [1015, 311] width 241 height 536
click at [1073, 361] on div at bounding box center [1015, 311] width 241 height 536
click at [1036, 393] on div at bounding box center [1015, 311] width 241 height 536
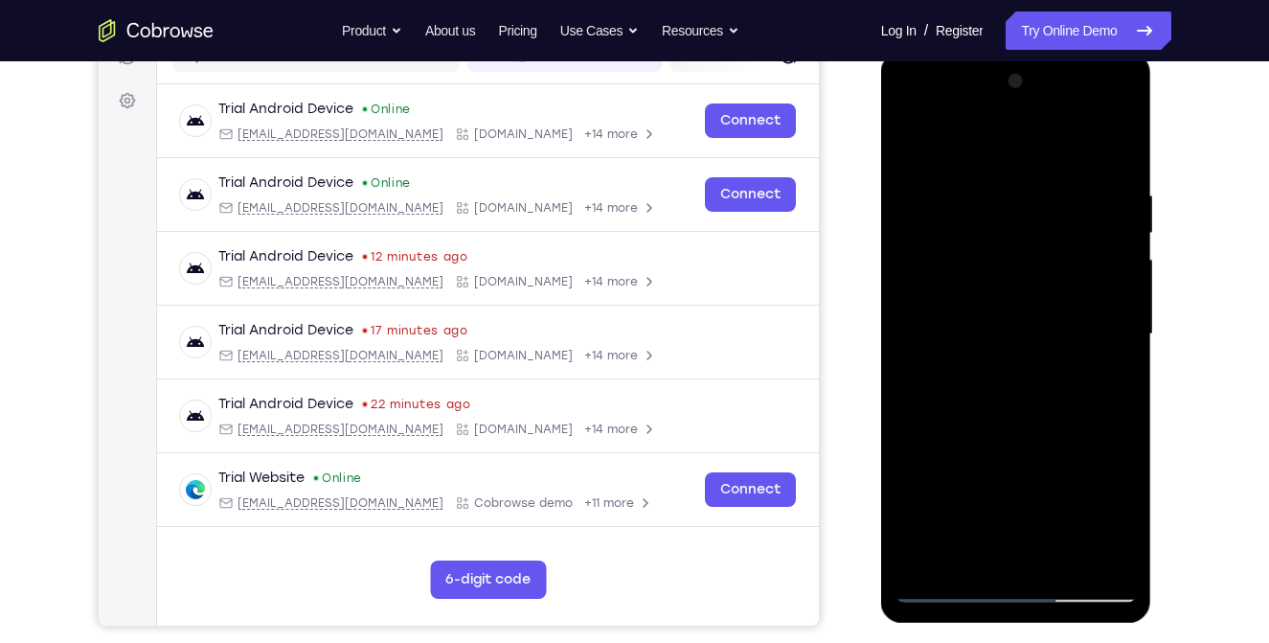
scroll to position [267, 0]
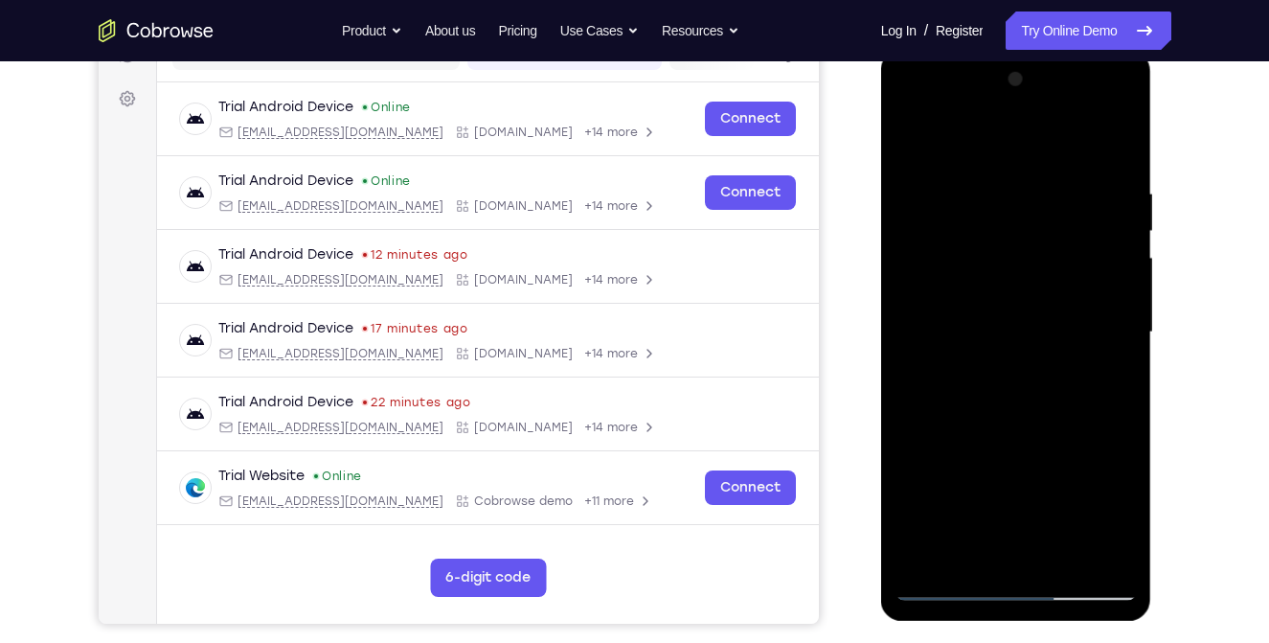
drag, startPoint x: 988, startPoint y: 424, endPoint x: 1001, endPoint y: 298, distance: 127.0
click at [1001, 298] on div at bounding box center [1015, 332] width 241 height 536
drag, startPoint x: 1006, startPoint y: 364, endPoint x: 1025, endPoint y: 210, distance: 155.4
click at [1025, 210] on div at bounding box center [1015, 332] width 241 height 536
drag, startPoint x: 978, startPoint y: 435, endPoint x: 994, endPoint y: 283, distance: 153.1
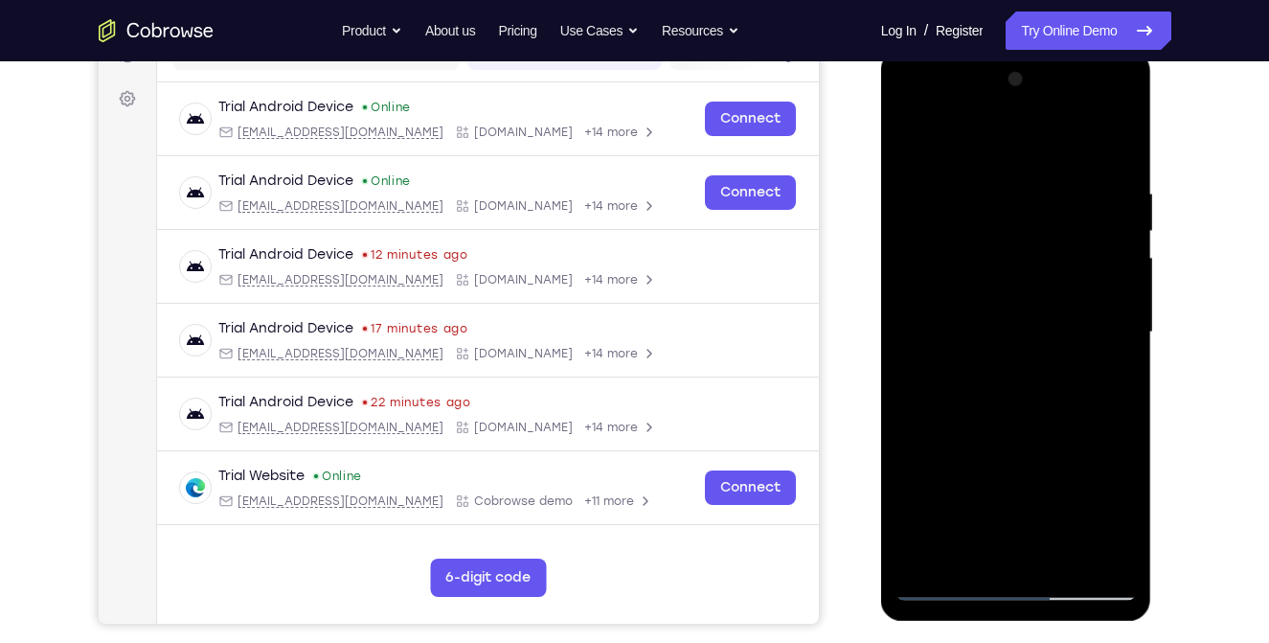
click at [994, 283] on div at bounding box center [1015, 332] width 241 height 536
drag, startPoint x: 961, startPoint y: 387, endPoint x: 995, endPoint y: 236, distance: 155.2
click at [995, 236] on div at bounding box center [1015, 332] width 241 height 536
drag, startPoint x: 1015, startPoint y: 256, endPoint x: 1004, endPoint y: 411, distance: 155.6
click at [1004, 411] on div at bounding box center [1015, 332] width 241 height 536
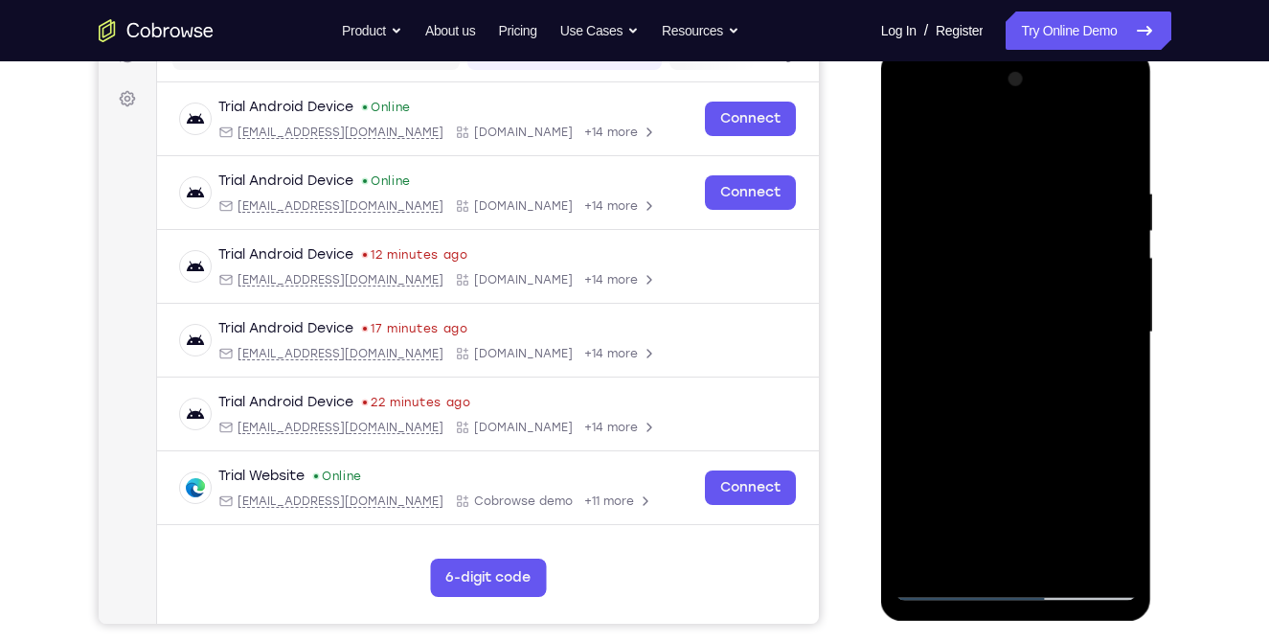
drag, startPoint x: 1032, startPoint y: 249, endPoint x: 1031, endPoint y: 372, distance: 122.6
click at [1031, 372] on div at bounding box center [1015, 332] width 241 height 536
drag, startPoint x: 1066, startPoint y: 243, endPoint x: 1055, endPoint y: 254, distance: 14.9
click at [1055, 254] on div at bounding box center [1015, 332] width 241 height 536
drag, startPoint x: 1025, startPoint y: 365, endPoint x: 1035, endPoint y: 238, distance: 126.8
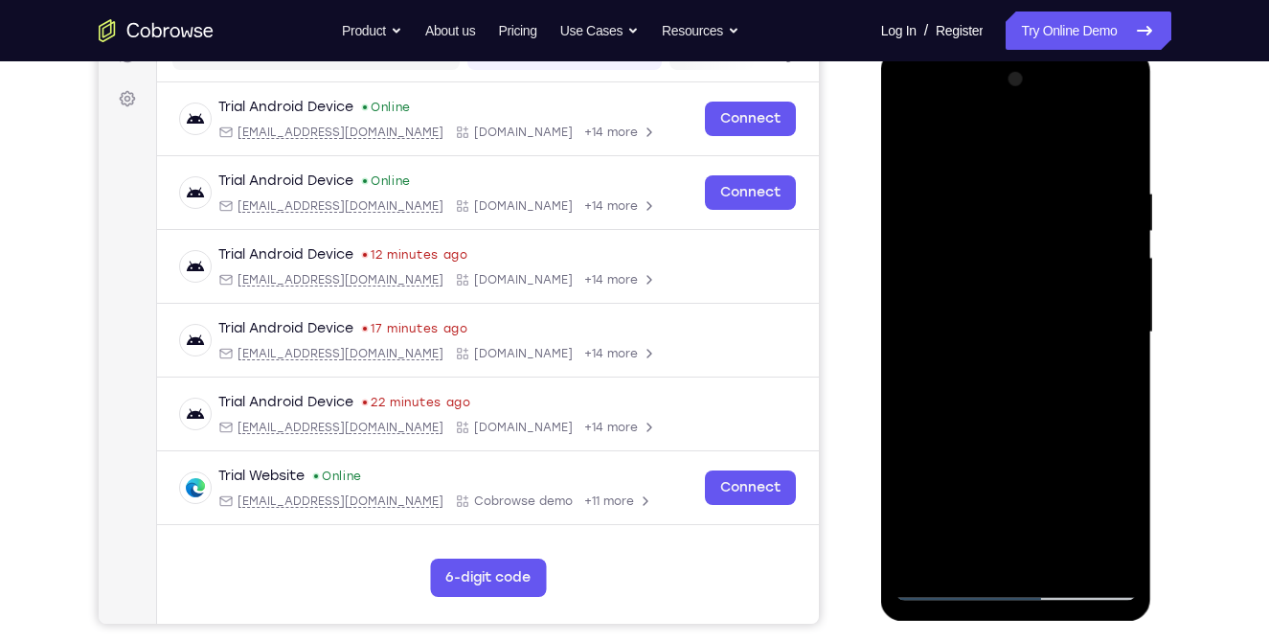
click at [1035, 238] on div at bounding box center [1015, 332] width 241 height 536
drag, startPoint x: 991, startPoint y: 458, endPoint x: 1011, endPoint y: 292, distance: 166.9
click at [1011, 292] on div at bounding box center [1015, 332] width 241 height 536
drag, startPoint x: 987, startPoint y: 409, endPoint x: 1015, endPoint y: 297, distance: 115.4
click at [1015, 297] on div at bounding box center [1015, 332] width 241 height 536
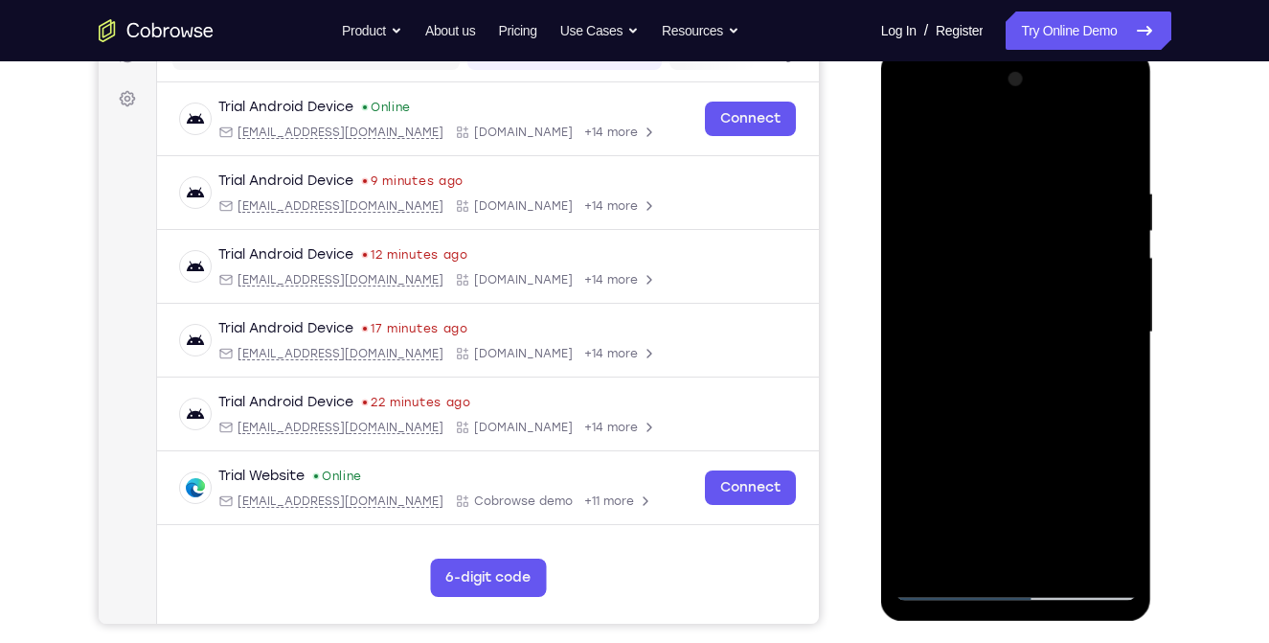
drag, startPoint x: 982, startPoint y: 442, endPoint x: 1026, endPoint y: 250, distance: 197.5
click at [1026, 250] on div at bounding box center [1015, 332] width 241 height 536
drag, startPoint x: 1062, startPoint y: 201, endPoint x: 1033, endPoint y: 368, distance: 169.1
click at [1033, 368] on div at bounding box center [1015, 332] width 241 height 536
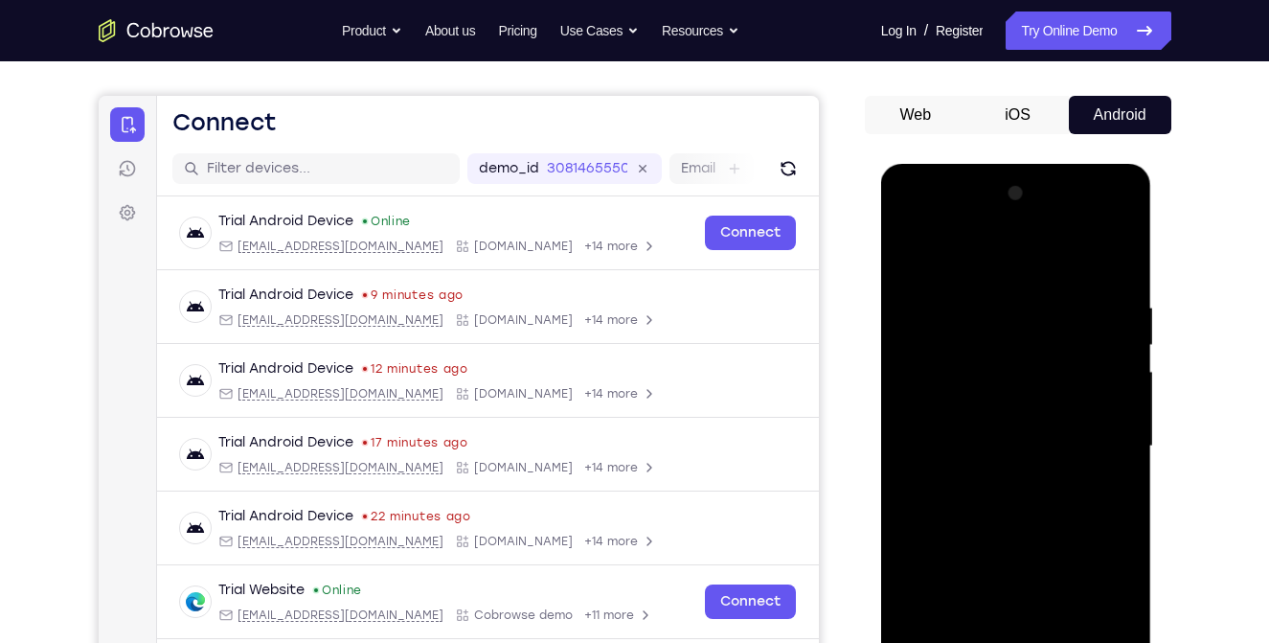
scroll to position [153, 0]
click at [1118, 220] on div at bounding box center [1015, 446] width 241 height 536
click at [1045, 584] on div at bounding box center [1015, 446] width 241 height 536
click at [1038, 477] on div at bounding box center [1015, 446] width 241 height 536
drag, startPoint x: 997, startPoint y: 483, endPoint x: 1010, endPoint y: 413, distance: 71.2
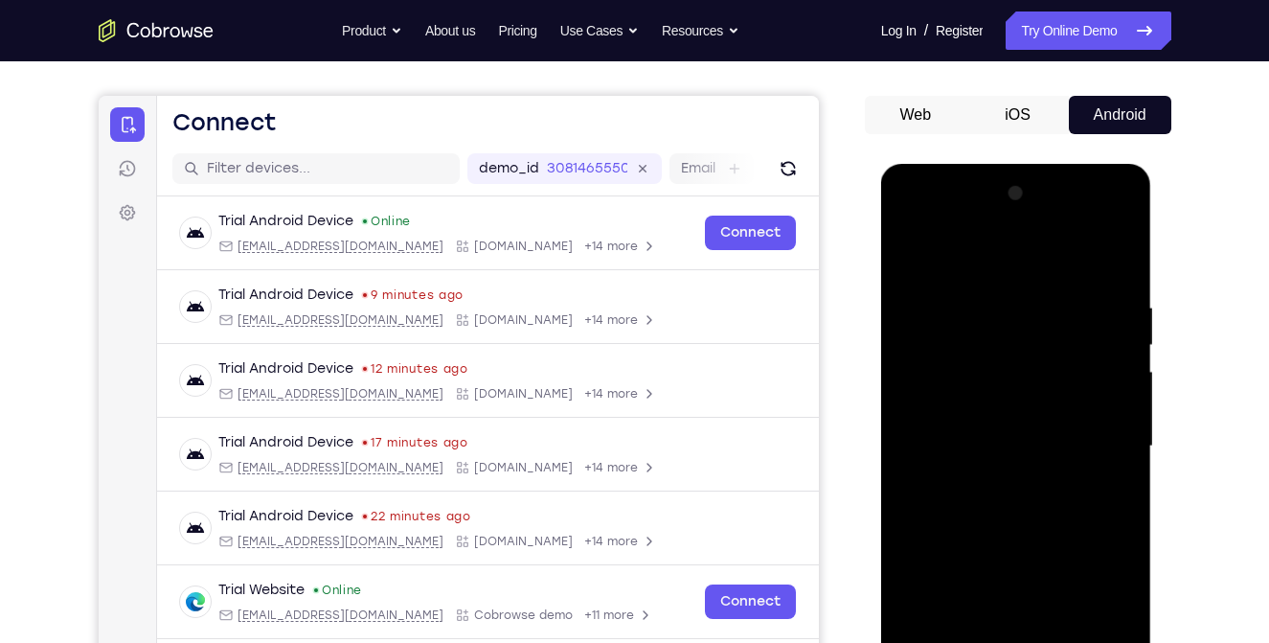
click at [1010, 413] on div at bounding box center [1015, 446] width 241 height 536
drag, startPoint x: 984, startPoint y: 533, endPoint x: 984, endPoint y: 402, distance: 131.2
click at [984, 402] on div at bounding box center [1015, 446] width 241 height 536
drag, startPoint x: 988, startPoint y: 531, endPoint x: 1001, endPoint y: 425, distance: 107.0
click at [1001, 425] on div at bounding box center [1015, 446] width 241 height 536
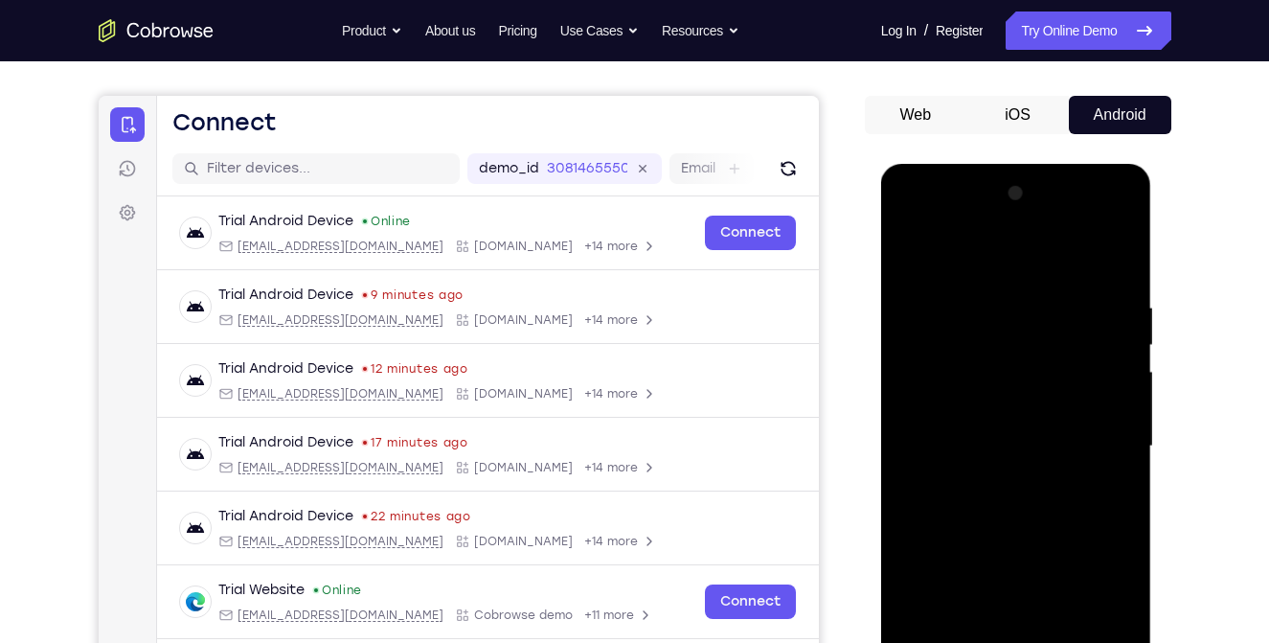
drag, startPoint x: 992, startPoint y: 519, endPoint x: 1023, endPoint y: 371, distance: 151.6
click at [1023, 371] on div at bounding box center [1015, 446] width 241 height 536
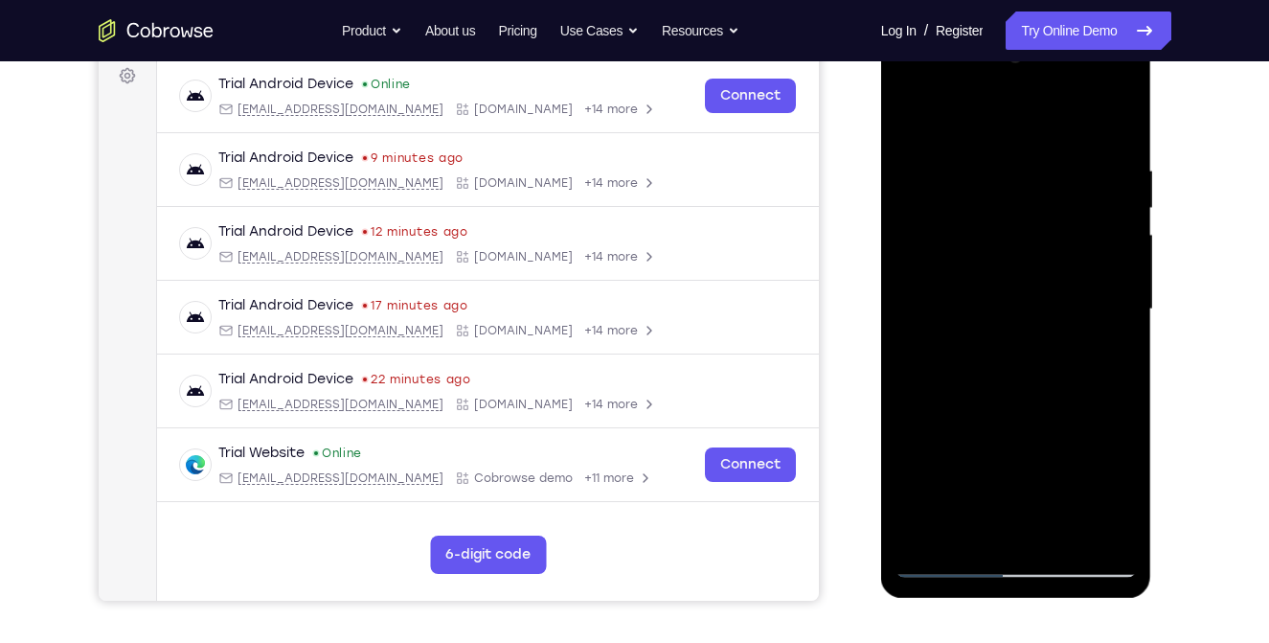
scroll to position [288, 0]
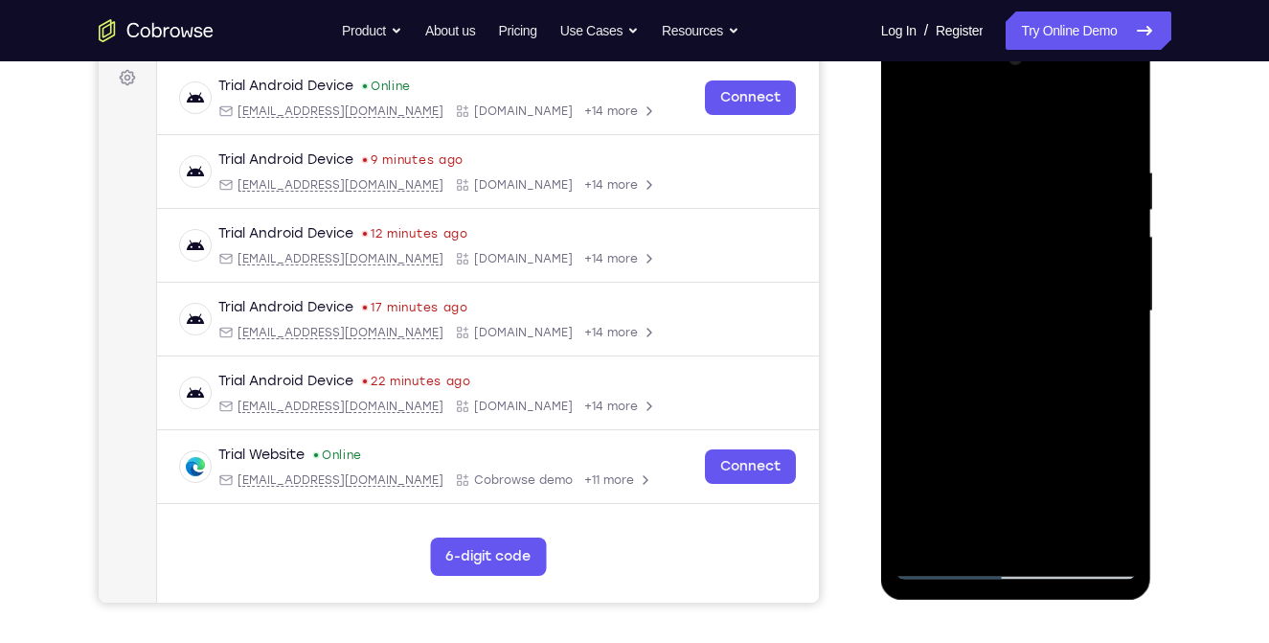
drag, startPoint x: 1017, startPoint y: 388, endPoint x: 1018, endPoint y: 459, distance: 70.9
click at [1018, 459] on div at bounding box center [1015, 311] width 241 height 536
drag, startPoint x: 1020, startPoint y: 504, endPoint x: 1027, endPoint y: 425, distance: 78.8
click at [1027, 425] on div at bounding box center [1015, 311] width 241 height 536
drag, startPoint x: 1025, startPoint y: 501, endPoint x: 1033, endPoint y: 377, distance: 123.8
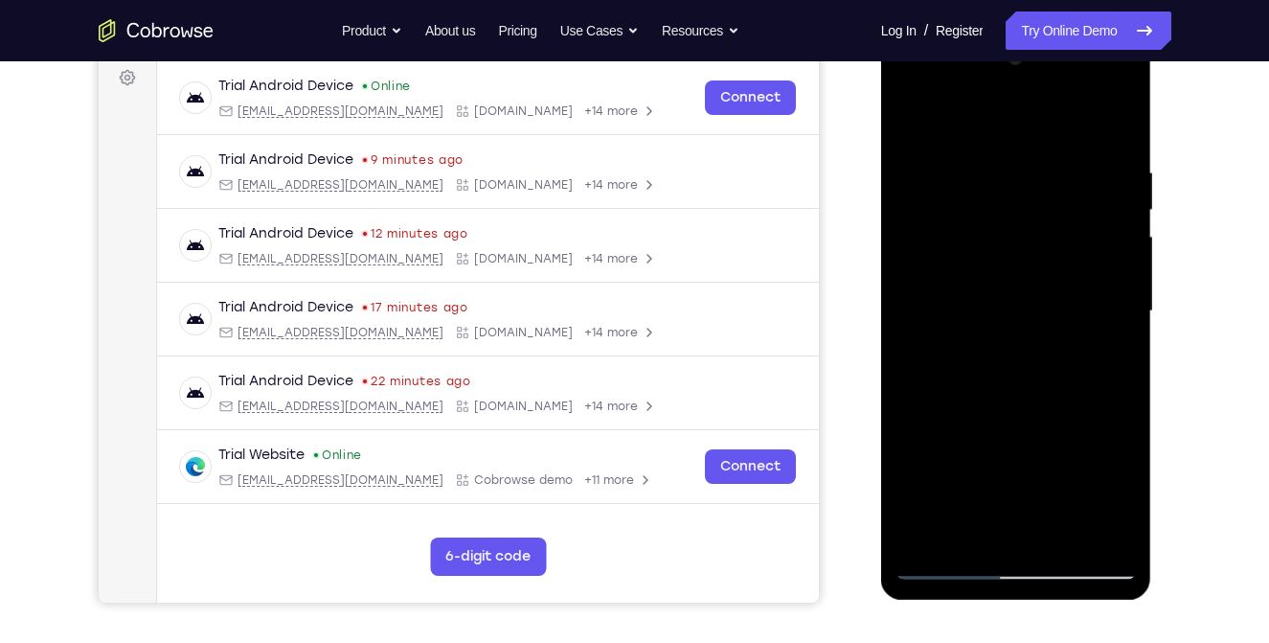
click at [1033, 377] on div at bounding box center [1015, 311] width 241 height 536
drag, startPoint x: 1020, startPoint y: 490, endPoint x: 1023, endPoint y: 367, distance: 123.6
click at [1023, 367] on div at bounding box center [1015, 311] width 241 height 536
drag, startPoint x: 1019, startPoint y: 439, endPoint x: 1097, endPoint y: 426, distance: 78.6
click at [1097, 426] on div at bounding box center [1015, 311] width 241 height 536
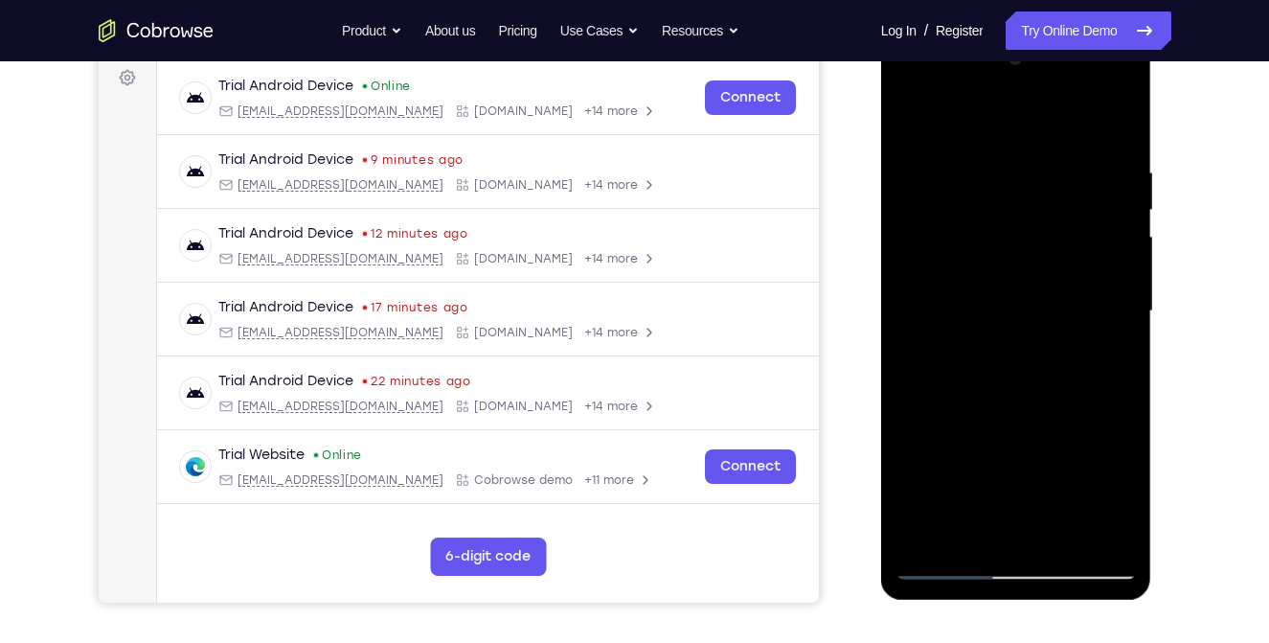
drag, startPoint x: 1014, startPoint y: 444, endPoint x: 1085, endPoint y: 443, distance: 70.9
click at [1085, 443] on div at bounding box center [1015, 311] width 241 height 536
drag, startPoint x: 1009, startPoint y: 507, endPoint x: 1039, endPoint y: 357, distance: 152.3
click at [1039, 357] on div at bounding box center [1015, 311] width 241 height 536
drag, startPoint x: 1026, startPoint y: 462, endPoint x: 1029, endPoint y: 345, distance: 116.9
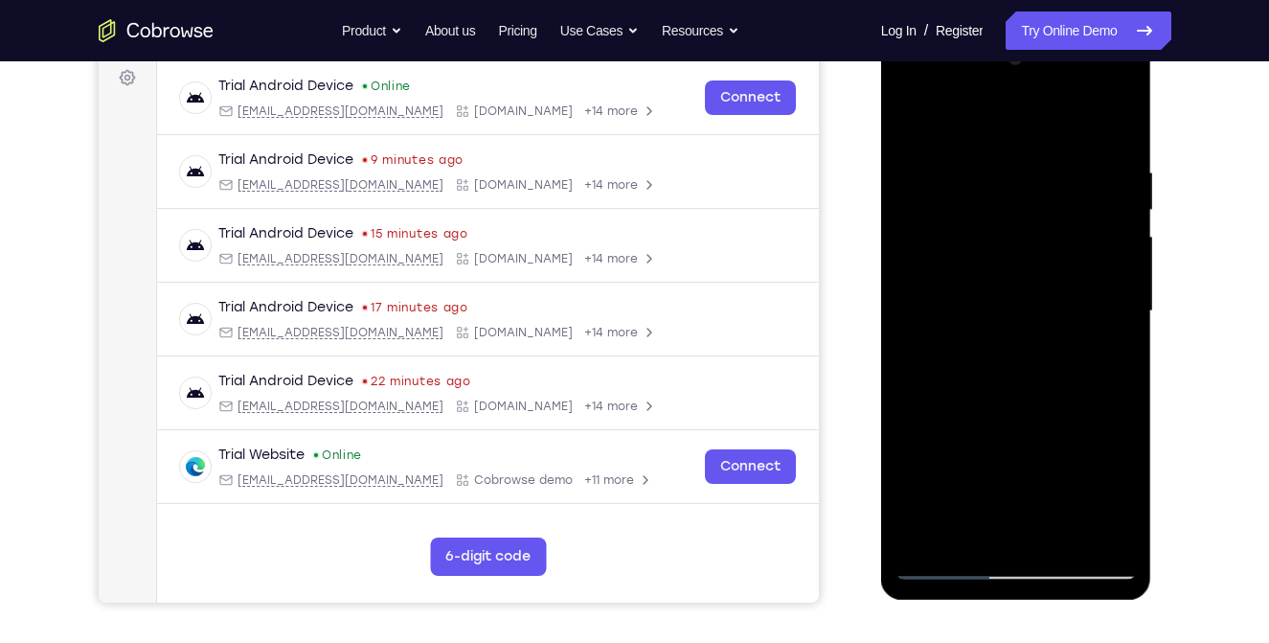
click at [1029, 345] on div at bounding box center [1015, 311] width 241 height 536
drag, startPoint x: 1016, startPoint y: 467, endPoint x: 1035, endPoint y: 318, distance: 150.6
click at [1035, 318] on div at bounding box center [1015, 311] width 241 height 536
drag, startPoint x: 1014, startPoint y: 412, endPoint x: 1037, endPoint y: 289, distance: 124.7
click at [1037, 289] on div at bounding box center [1015, 311] width 241 height 536
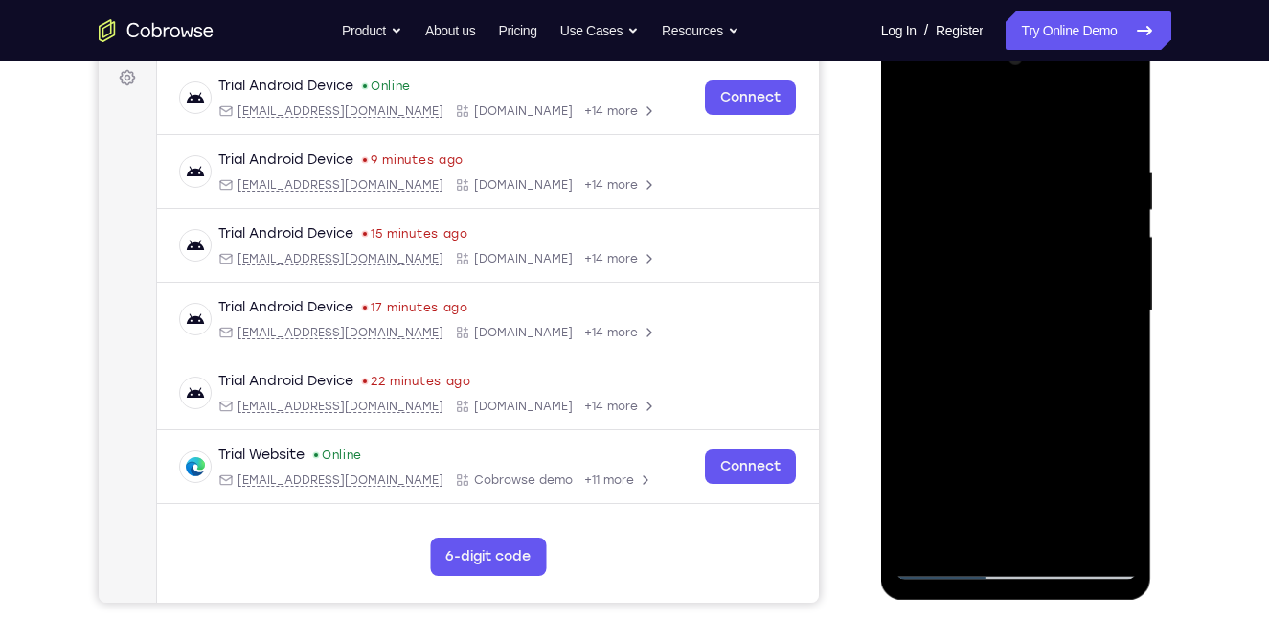
drag, startPoint x: 1007, startPoint y: 464, endPoint x: 1027, endPoint y: 328, distance: 136.4
click at [1027, 328] on div at bounding box center [1015, 311] width 241 height 536
drag, startPoint x: 1021, startPoint y: 514, endPoint x: 1054, endPoint y: 348, distance: 170.0
click at [1054, 348] on div at bounding box center [1015, 311] width 241 height 536
drag, startPoint x: 1031, startPoint y: 511, endPoint x: 1053, endPoint y: 352, distance: 160.5
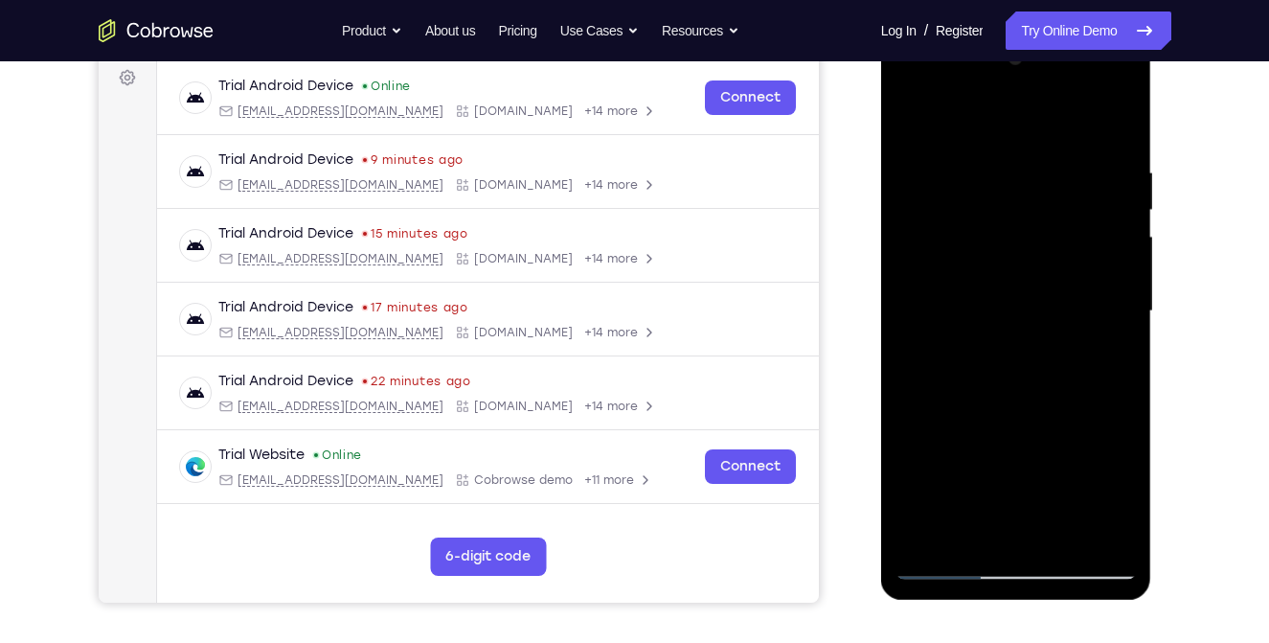
click at [1053, 352] on div at bounding box center [1015, 311] width 241 height 536
click at [1008, 522] on div at bounding box center [1015, 311] width 241 height 536
click at [957, 273] on div at bounding box center [1015, 311] width 241 height 536
drag, startPoint x: 1011, startPoint y: 466, endPoint x: 1030, endPoint y: 329, distance: 138.3
click at [1030, 329] on div at bounding box center [1015, 311] width 241 height 536
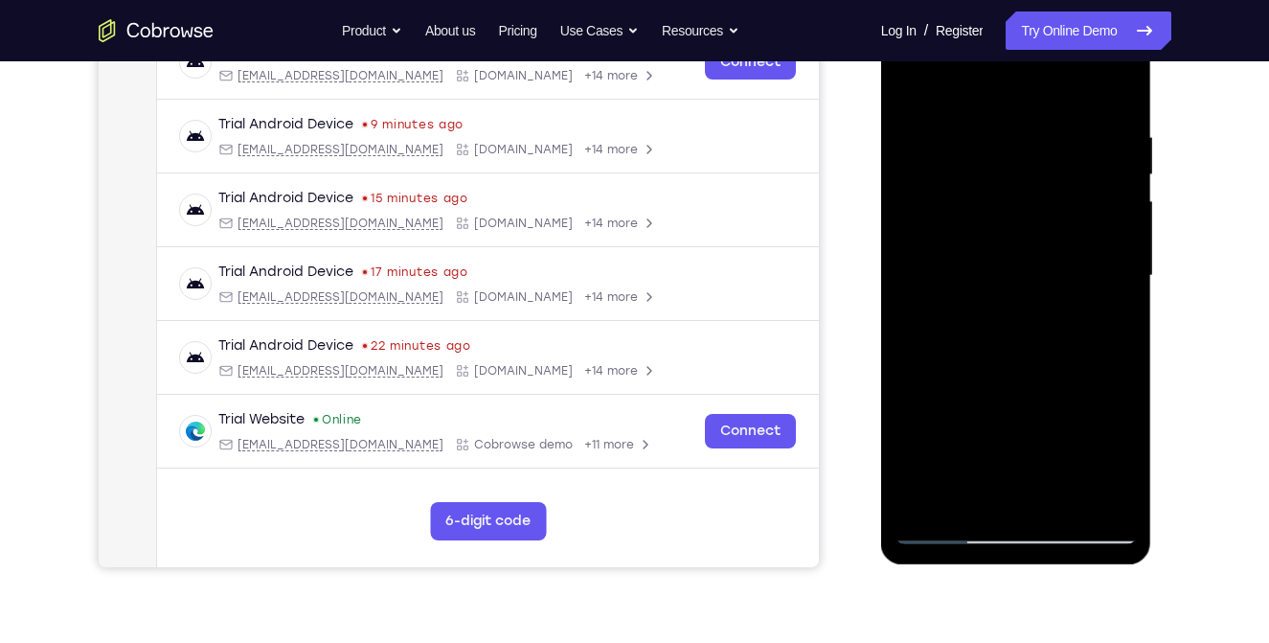
scroll to position [327, 0]
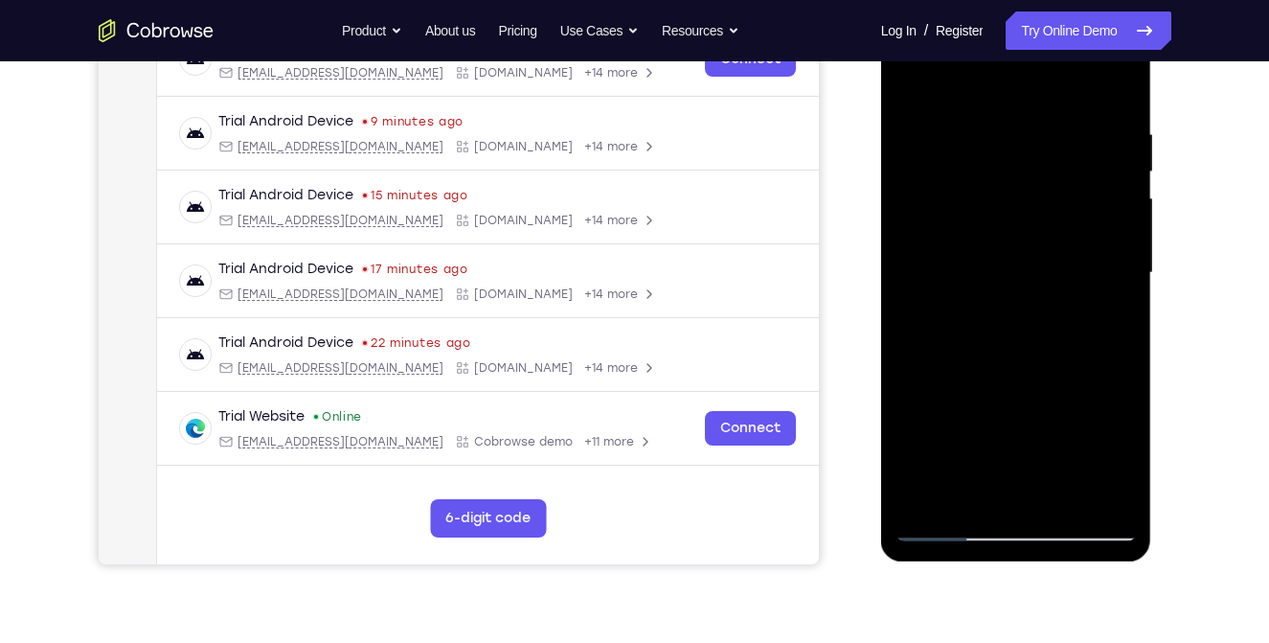
drag, startPoint x: 997, startPoint y: 469, endPoint x: 1009, endPoint y: 383, distance: 87.1
click at [1009, 383] on div at bounding box center [1015, 273] width 241 height 536
drag, startPoint x: 998, startPoint y: 460, endPoint x: 1018, endPoint y: 342, distance: 119.5
click at [1018, 342] on div at bounding box center [1015, 273] width 241 height 536
drag, startPoint x: 998, startPoint y: 467, endPoint x: 1004, endPoint y: 396, distance: 71.1
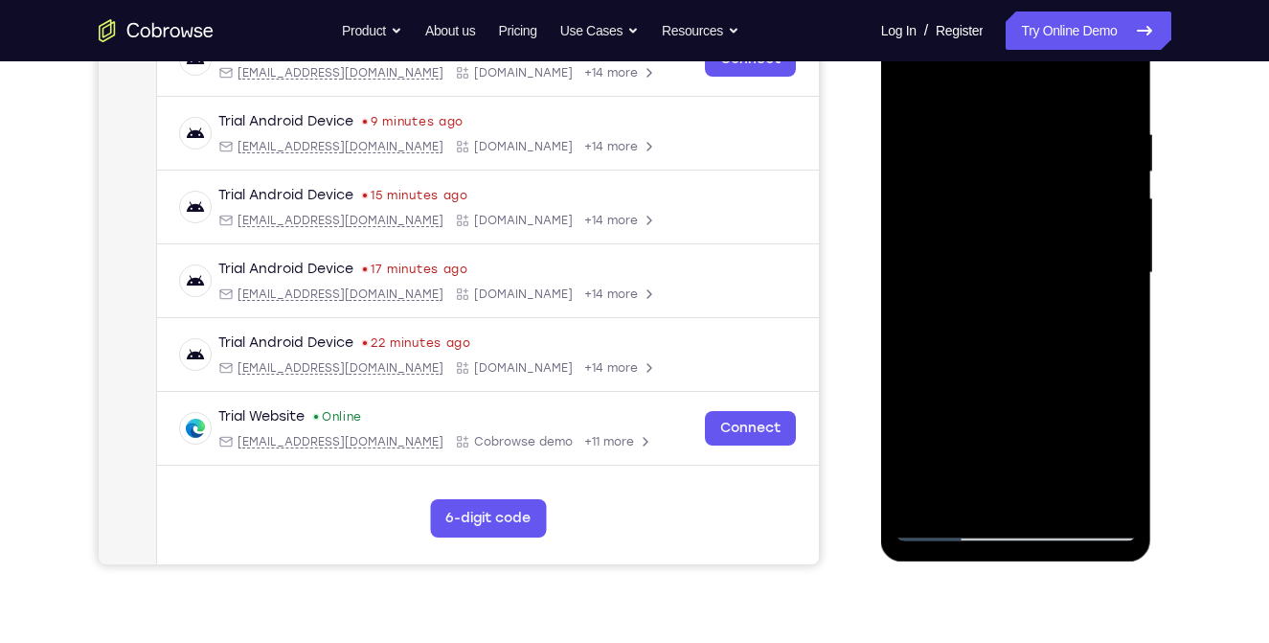
click at [1004, 396] on div at bounding box center [1015, 273] width 241 height 536
drag, startPoint x: 1004, startPoint y: 447, endPoint x: 1008, endPoint y: 379, distance: 68.2
click at [1008, 379] on div at bounding box center [1015, 273] width 241 height 536
drag, startPoint x: 1004, startPoint y: 435, endPoint x: 1008, endPoint y: 351, distance: 84.4
click at [1008, 351] on div at bounding box center [1015, 273] width 241 height 536
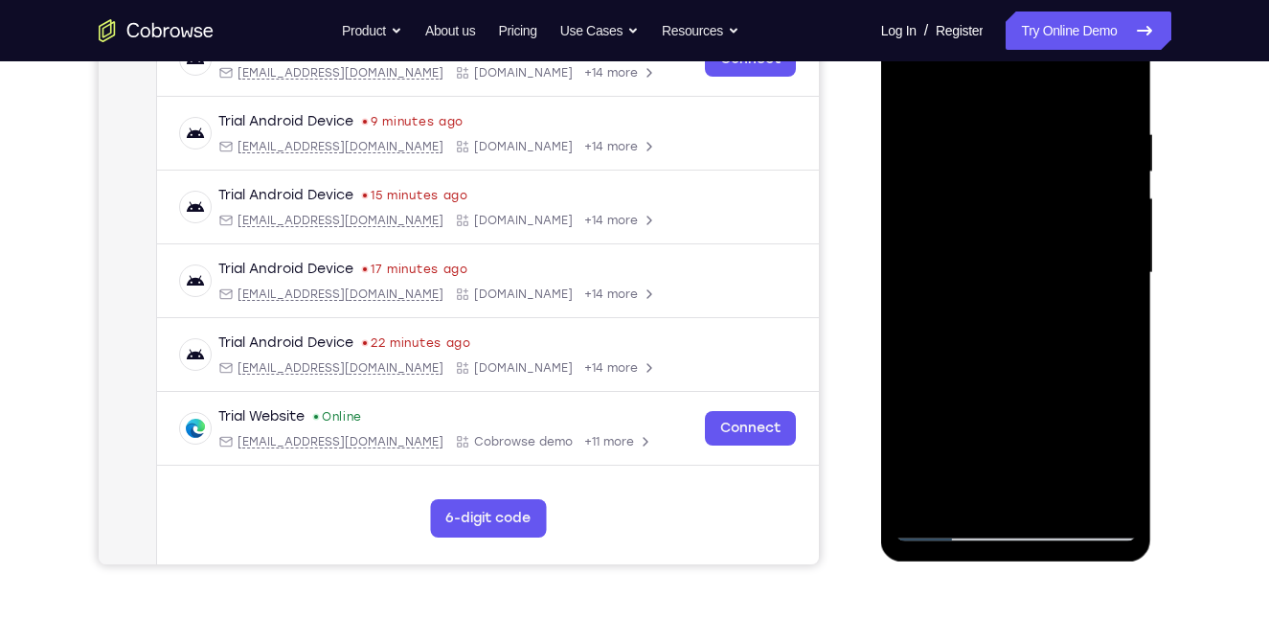
drag, startPoint x: 1006, startPoint y: 453, endPoint x: 1008, endPoint y: 373, distance: 79.5
click at [1008, 373] on div at bounding box center [1015, 273] width 241 height 536
drag, startPoint x: 1014, startPoint y: 456, endPoint x: 1023, endPoint y: 375, distance: 80.9
click at [1023, 375] on div at bounding box center [1015, 273] width 241 height 536
drag, startPoint x: 1021, startPoint y: 478, endPoint x: 1024, endPoint y: 373, distance: 104.4
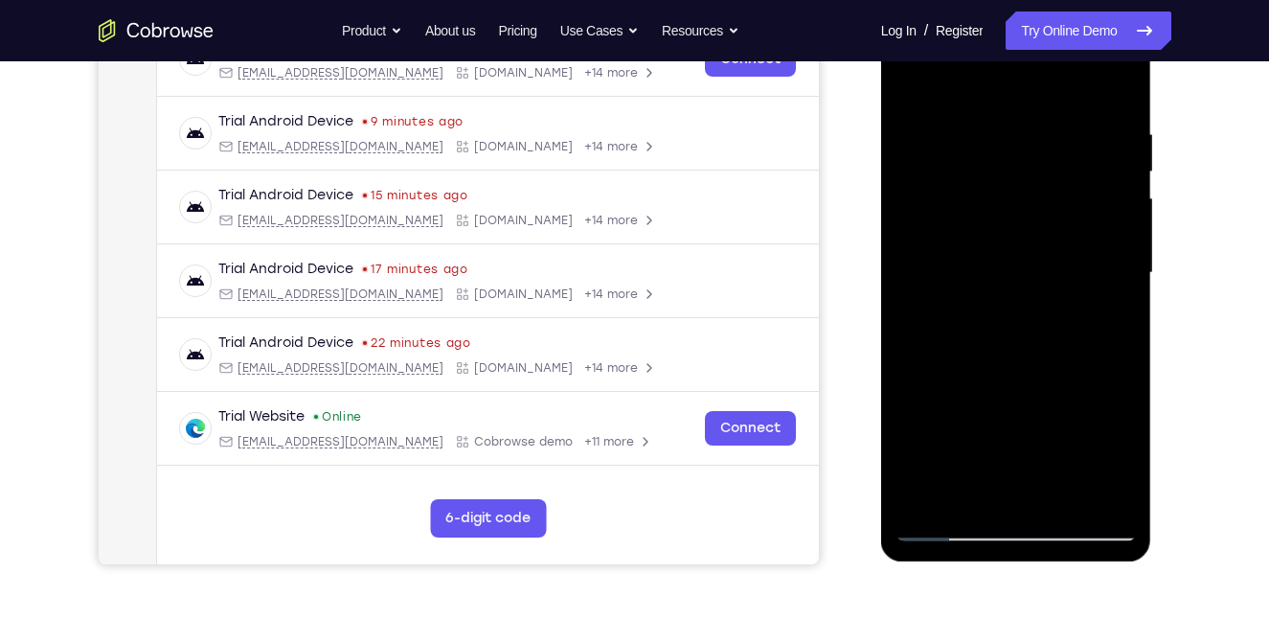
click at [1024, 373] on div at bounding box center [1015, 273] width 241 height 536
drag, startPoint x: 1020, startPoint y: 473, endPoint x: 1034, endPoint y: 352, distance: 121.5
click at [1034, 352] on div at bounding box center [1015, 273] width 241 height 536
drag, startPoint x: 1021, startPoint y: 446, endPoint x: 1034, endPoint y: 324, distance: 123.3
click at [1034, 324] on div at bounding box center [1015, 273] width 241 height 536
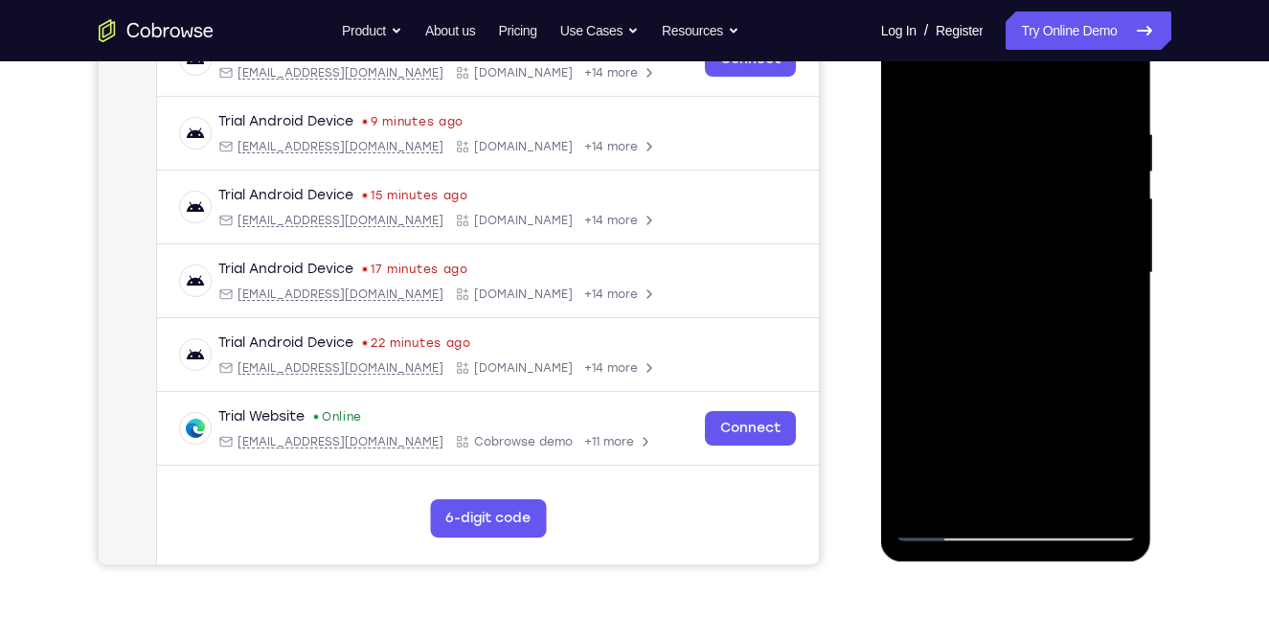
drag, startPoint x: 1016, startPoint y: 462, endPoint x: 1021, endPoint y: 330, distance: 131.3
click at [1021, 330] on div at bounding box center [1015, 273] width 241 height 536
drag, startPoint x: 1001, startPoint y: 450, endPoint x: 1025, endPoint y: 334, distance: 118.3
click at [1025, 334] on div at bounding box center [1015, 273] width 241 height 536
drag, startPoint x: 1006, startPoint y: 469, endPoint x: 1006, endPoint y: 334, distance: 135.0
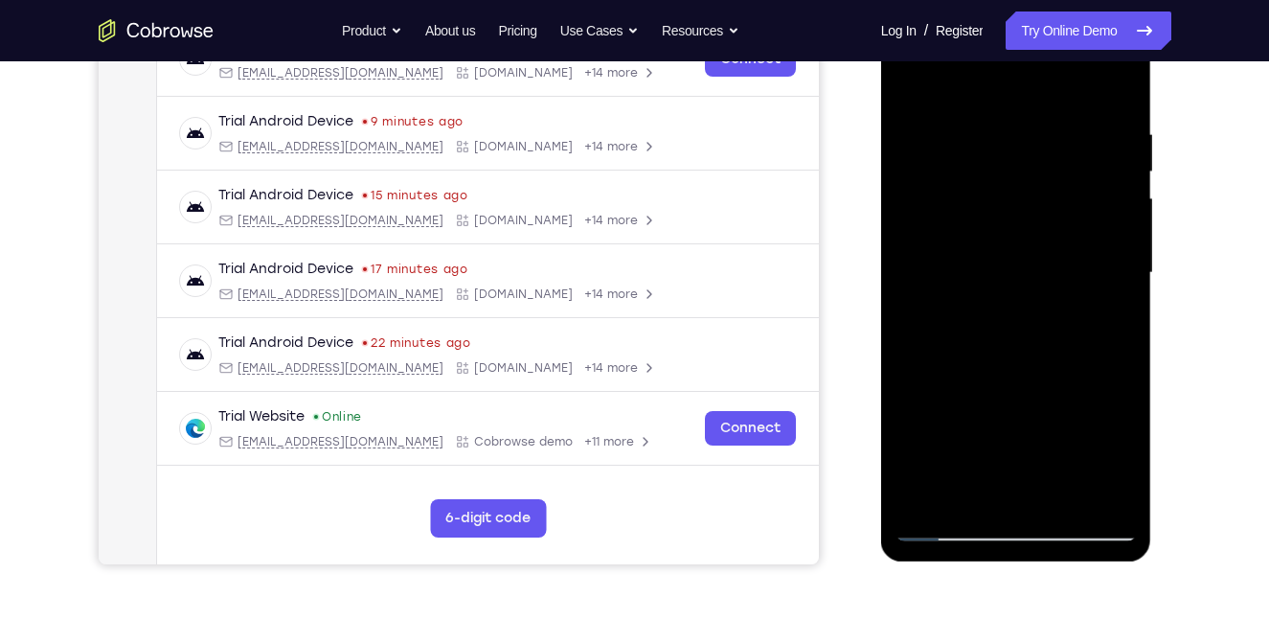
click at [1006, 334] on div at bounding box center [1015, 273] width 241 height 536
drag, startPoint x: 1021, startPoint y: 451, endPoint x: 1053, endPoint y: 269, distance: 184.8
click at [1053, 269] on div at bounding box center [1015, 273] width 241 height 536
drag, startPoint x: 1008, startPoint y: 454, endPoint x: 1027, endPoint y: 298, distance: 157.2
click at [1027, 298] on div at bounding box center [1015, 273] width 241 height 536
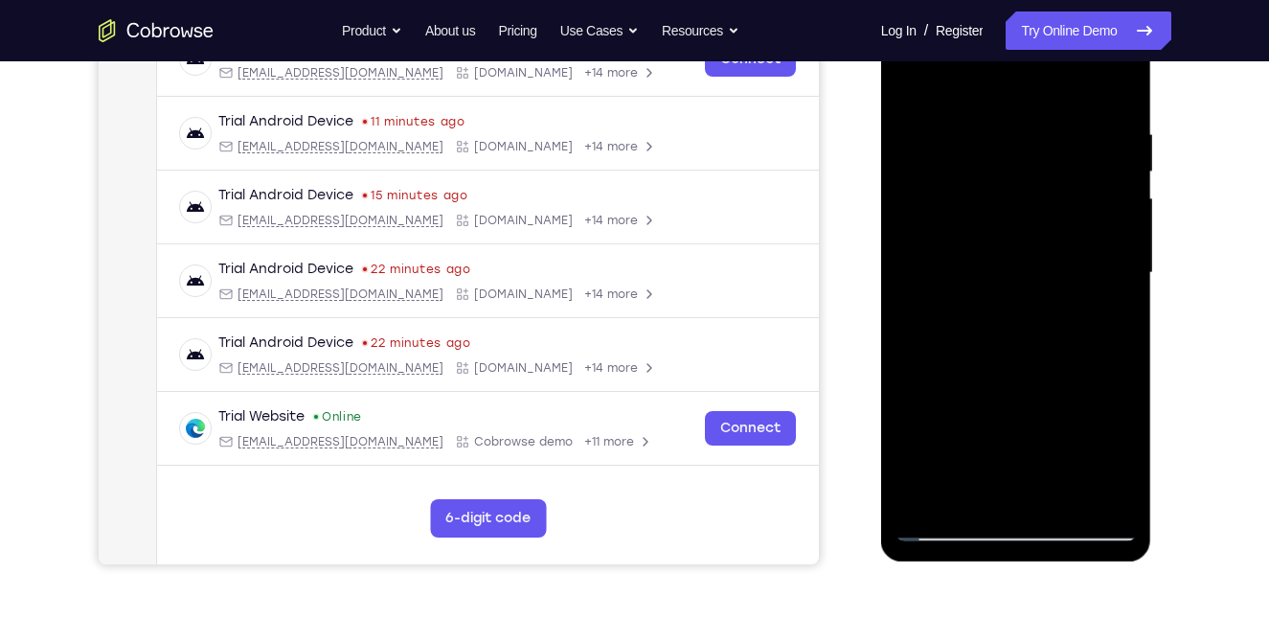
drag, startPoint x: 1018, startPoint y: 463, endPoint x: 1049, endPoint y: 326, distance: 140.3
click at [1049, 326] on div at bounding box center [1015, 273] width 241 height 536
drag, startPoint x: 1013, startPoint y: 456, endPoint x: 1042, endPoint y: 334, distance: 125.0
click at [1042, 334] on div at bounding box center [1015, 273] width 241 height 536
drag, startPoint x: 1019, startPoint y: 463, endPoint x: 1041, endPoint y: 382, distance: 83.4
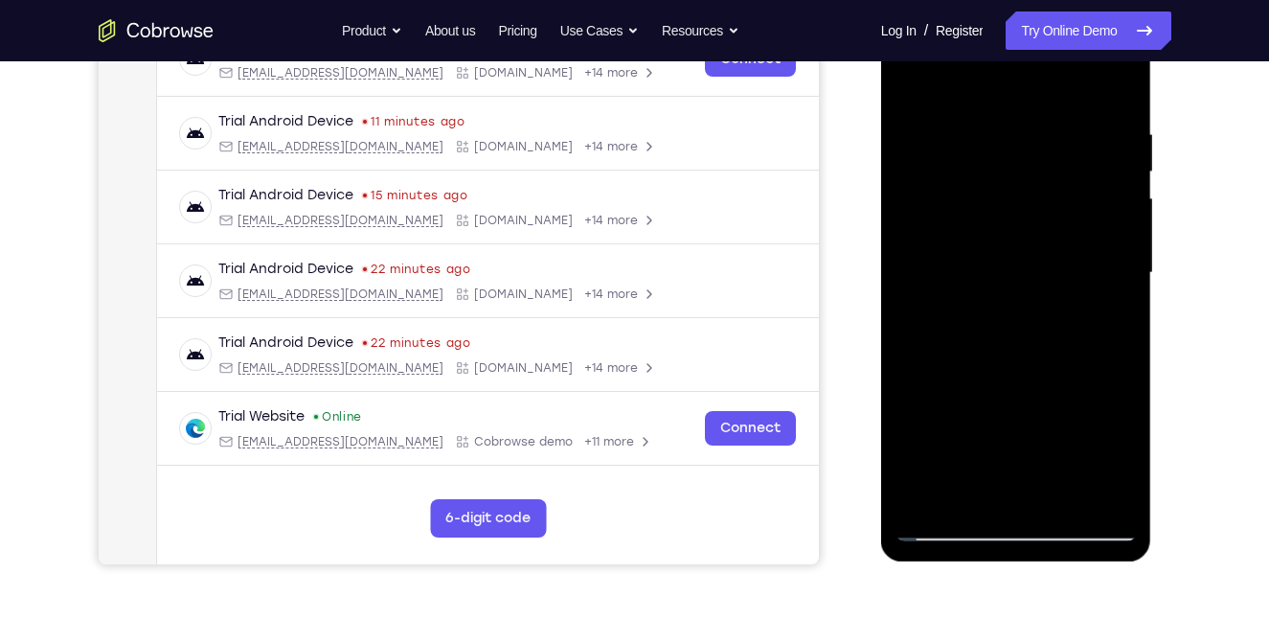
click at [1041, 382] on div at bounding box center [1015, 273] width 241 height 536
drag, startPoint x: 1052, startPoint y: 453, endPoint x: 1062, endPoint y: 351, distance: 102.9
click at [1062, 351] on div at bounding box center [1015, 273] width 241 height 536
drag, startPoint x: 1019, startPoint y: 452, endPoint x: 1049, endPoint y: 367, distance: 90.3
click at [1049, 367] on div at bounding box center [1015, 273] width 241 height 536
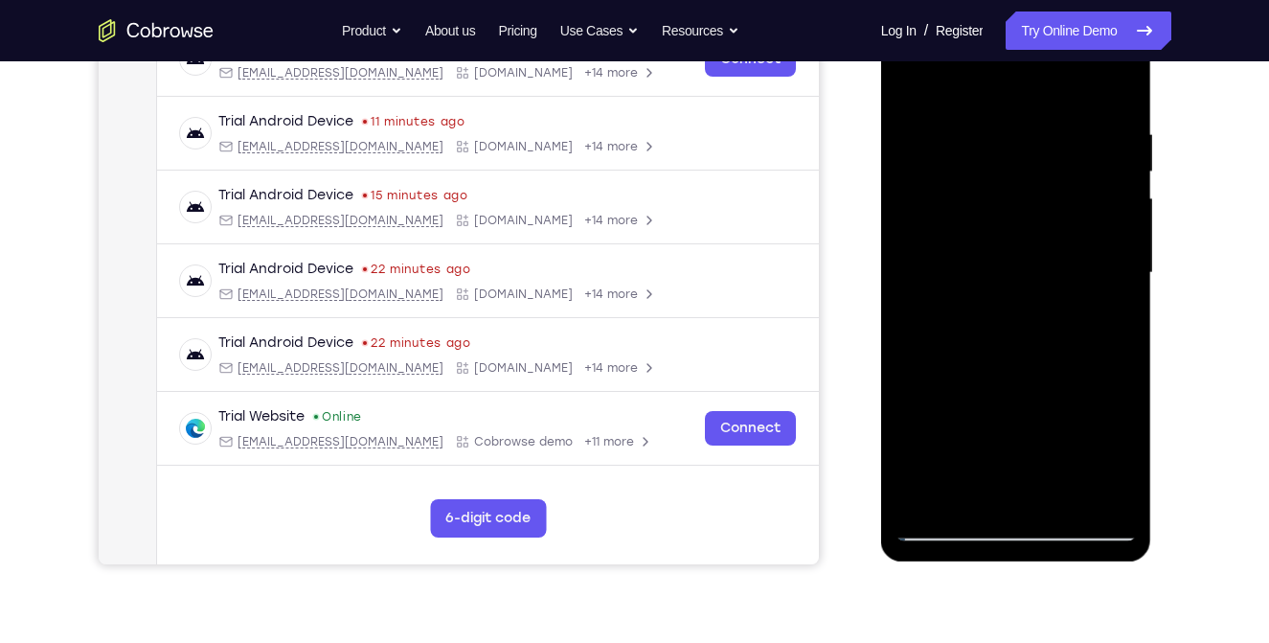
drag, startPoint x: 1053, startPoint y: 494, endPoint x: 1074, endPoint y: 363, distance: 132.7
click at [1074, 363] on div at bounding box center [1015, 273] width 241 height 536
drag, startPoint x: 1033, startPoint y: 426, endPoint x: 1043, endPoint y: 361, distance: 65.8
click at [1043, 361] on div at bounding box center [1015, 273] width 241 height 536
drag, startPoint x: 1010, startPoint y: 485, endPoint x: 1023, endPoint y: 385, distance: 100.4
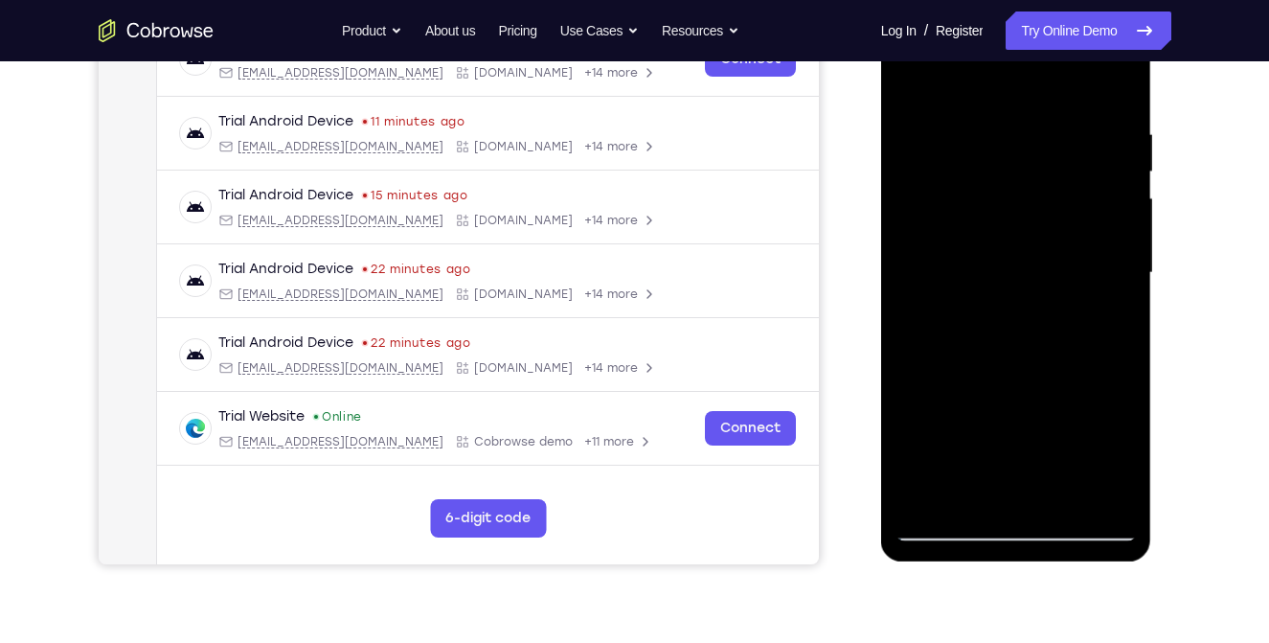
click at [1023, 385] on div at bounding box center [1015, 273] width 241 height 536
drag, startPoint x: 1008, startPoint y: 453, endPoint x: 1039, endPoint y: 339, distance: 118.0
click at [1039, 339] on div at bounding box center [1015, 273] width 241 height 536
